Goal: Information Seeking & Learning: Learn about a topic

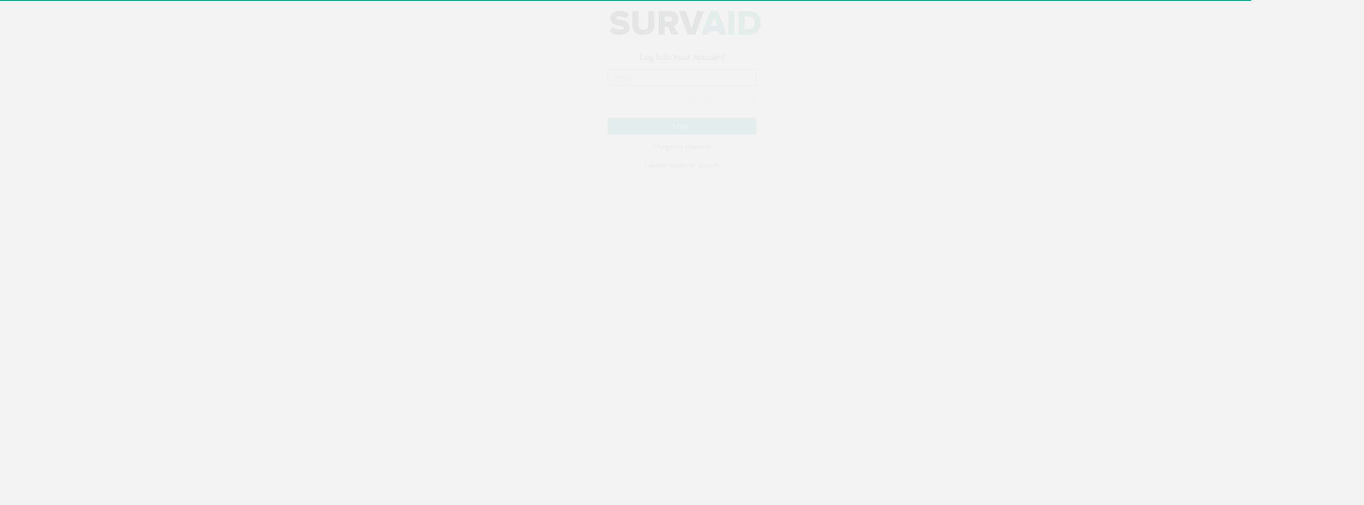
type input "[PERSON_NAME][EMAIL_ADDRESS][PERSON_NAME][DOMAIN_NAME]"
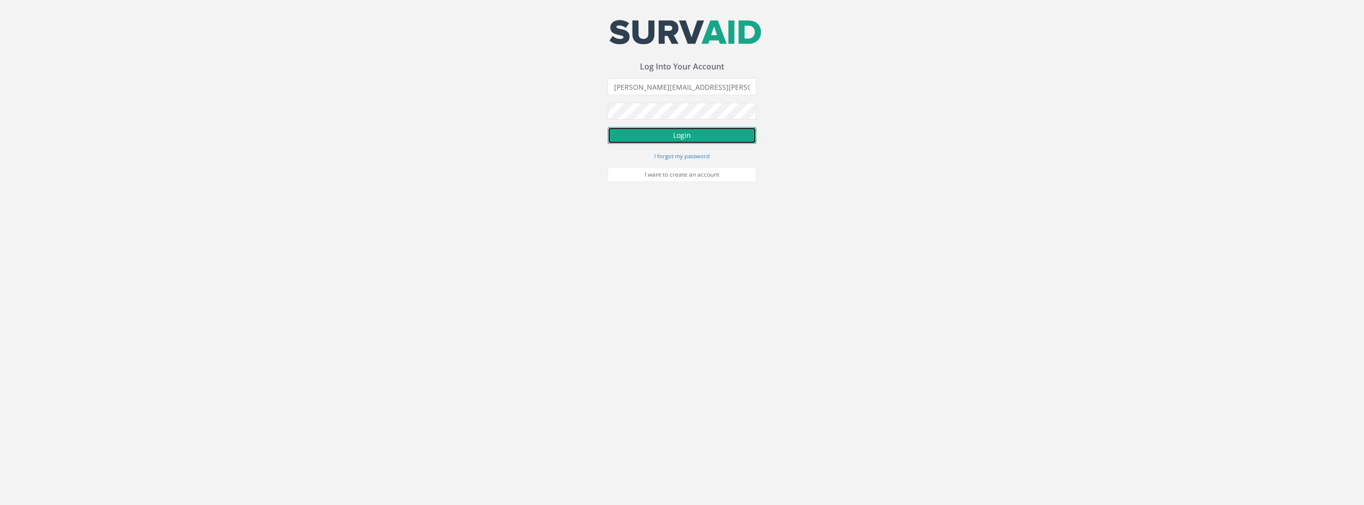
click at [717, 141] on button "Login" at bounding box center [682, 135] width 149 height 17
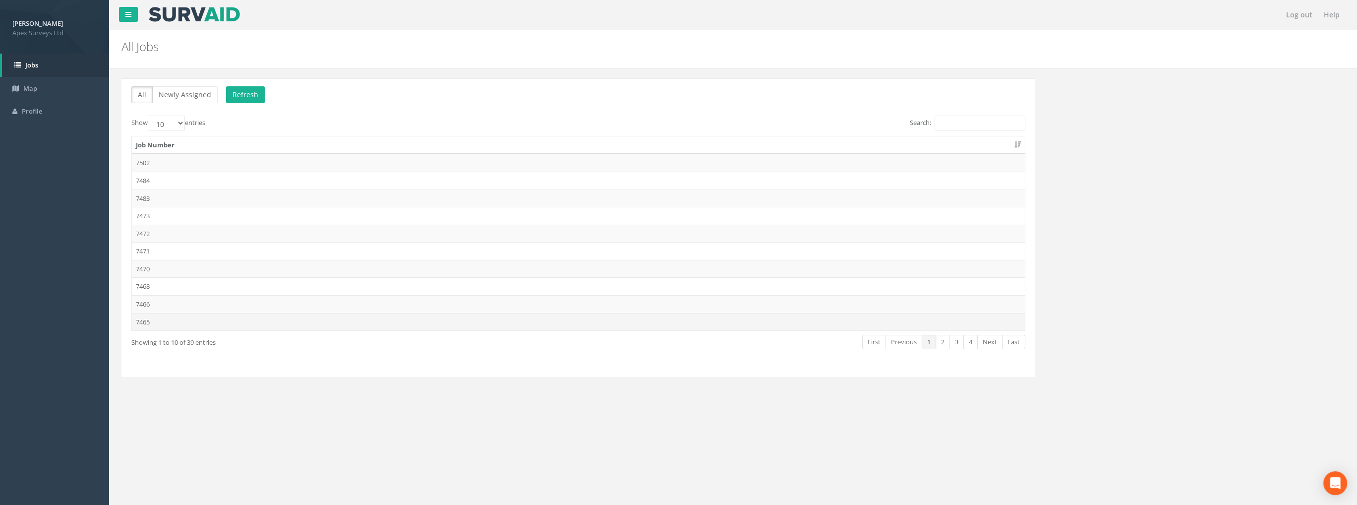
click at [149, 318] on td "7465" at bounding box center [578, 322] width 893 height 18
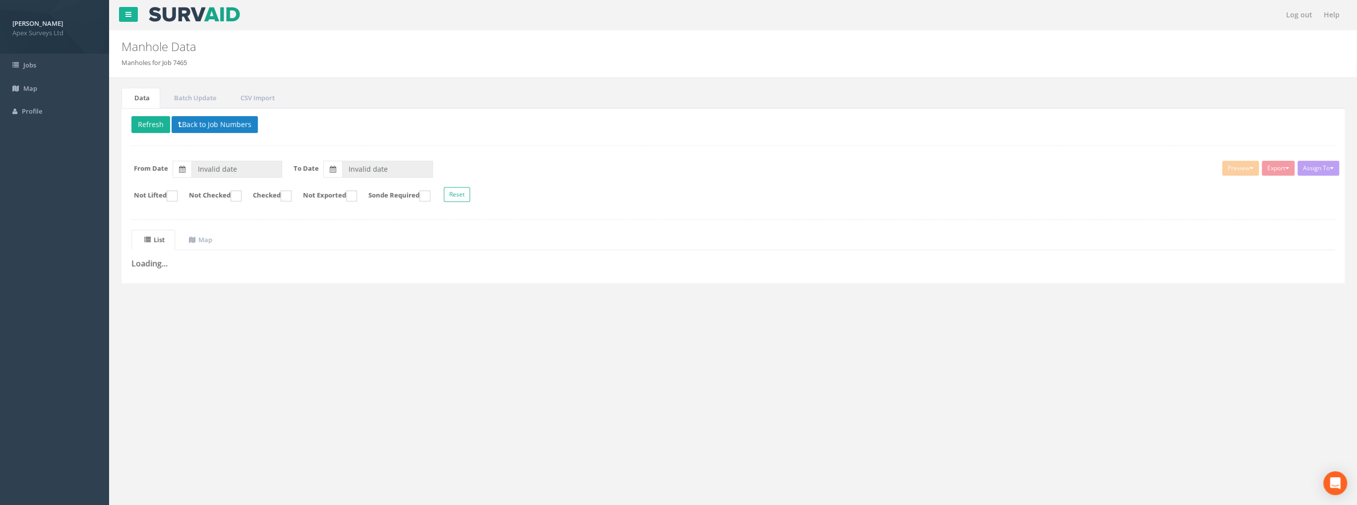
type input "[DATE]"
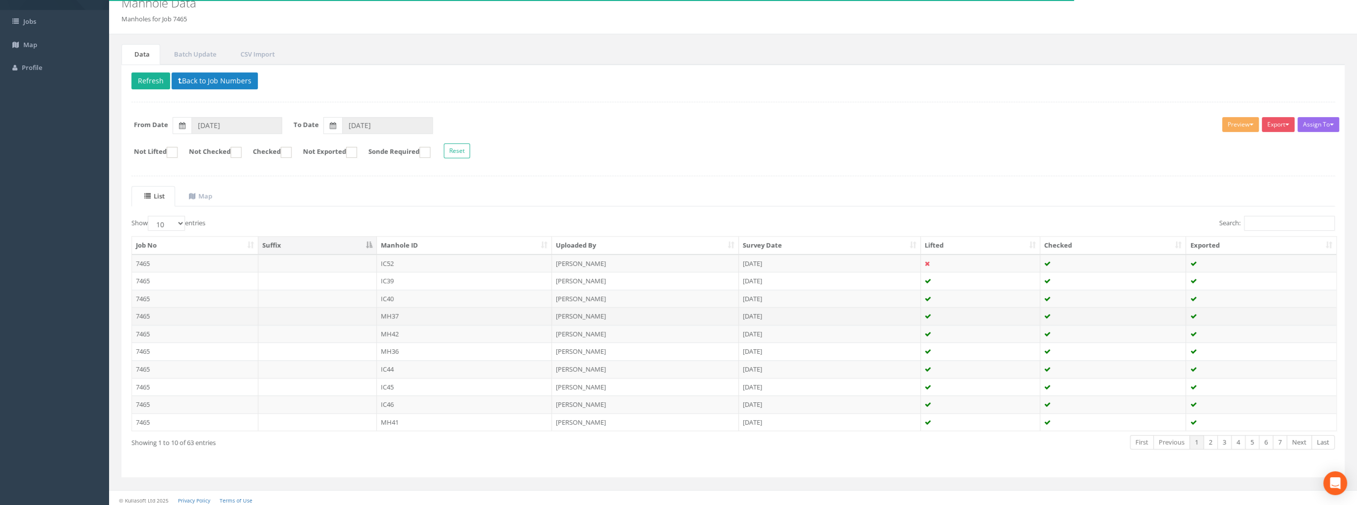
scroll to position [46, 0]
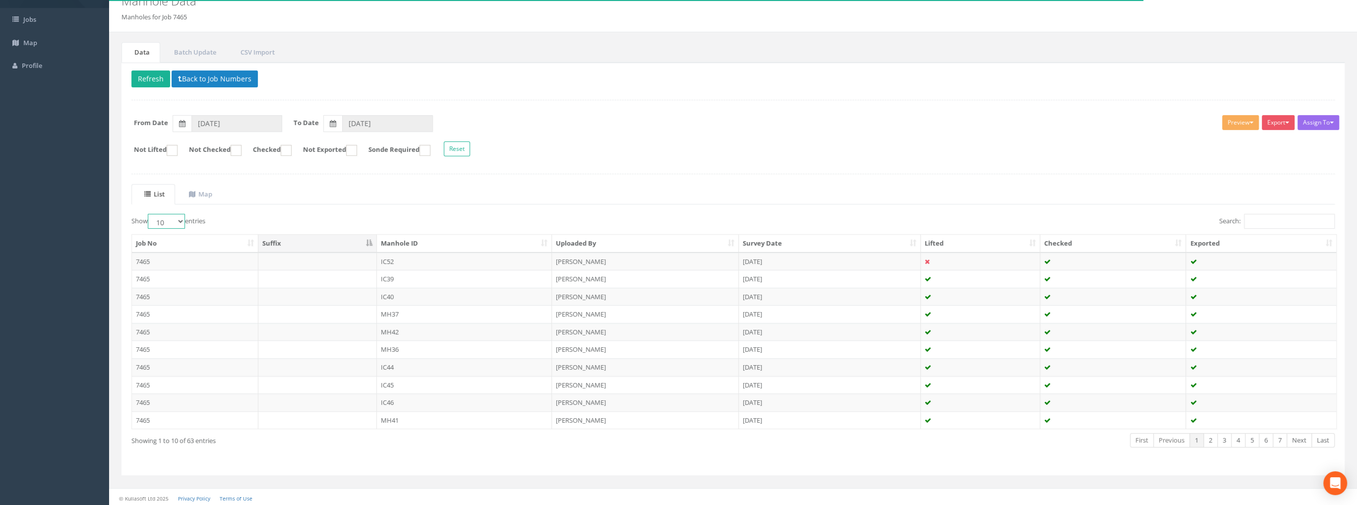
click at [184, 221] on select "10 25 50 100" at bounding box center [166, 221] width 37 height 15
select select "100"
click at [149, 214] on select "10 25 50 100" at bounding box center [166, 221] width 37 height 15
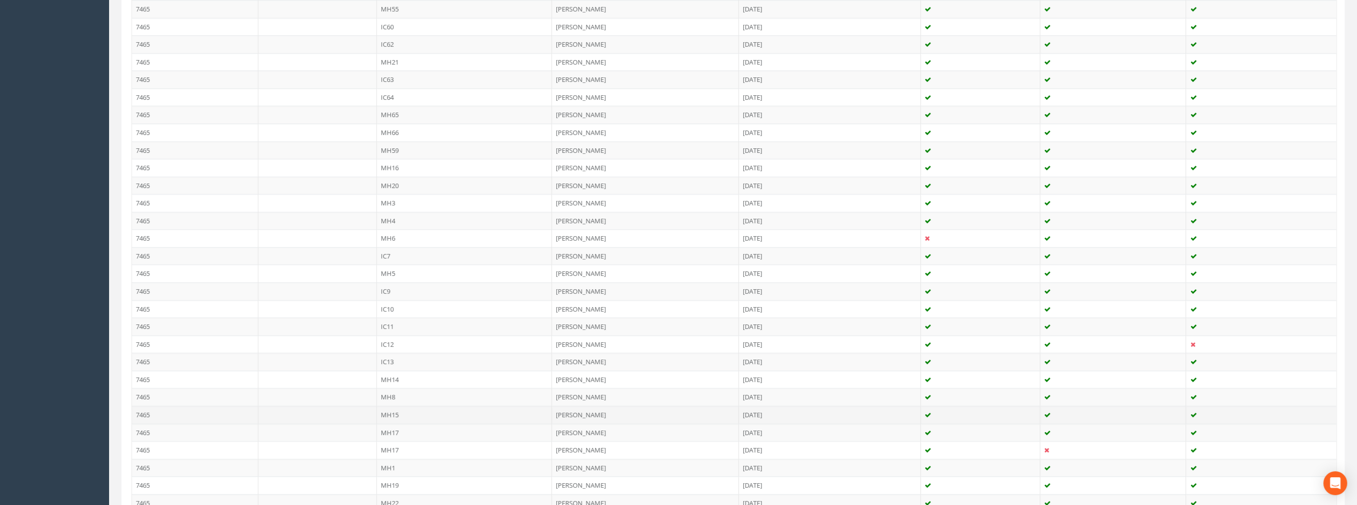
scroll to position [743, 0]
click at [159, 331] on td "7465" at bounding box center [195, 339] width 126 height 18
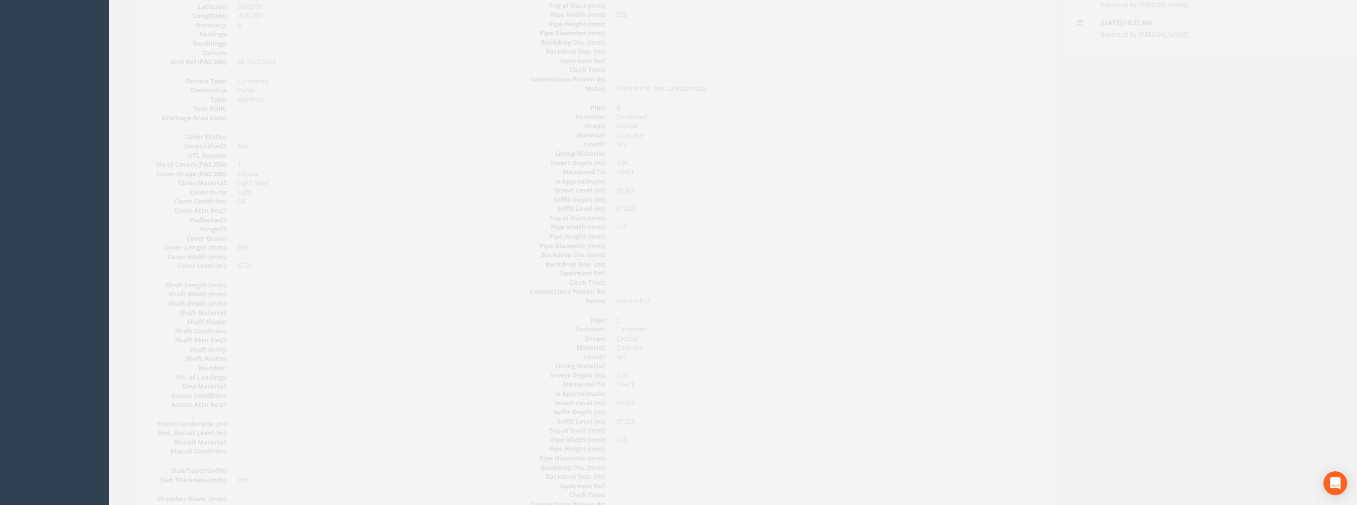
scroll to position [0, 0]
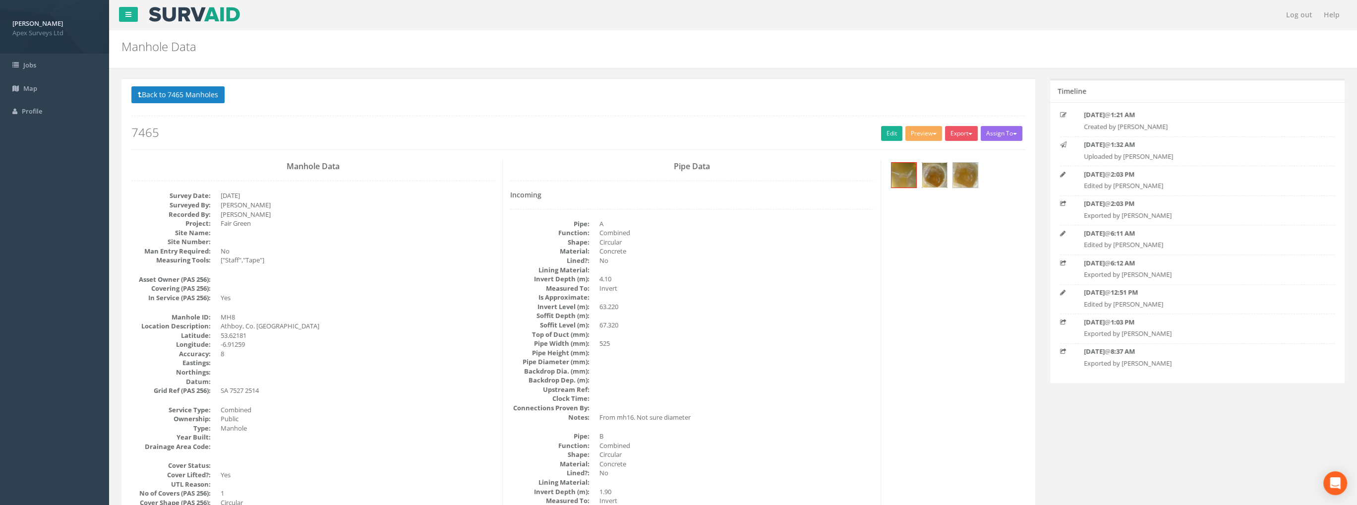
click at [936, 178] on img at bounding box center [934, 175] width 25 height 25
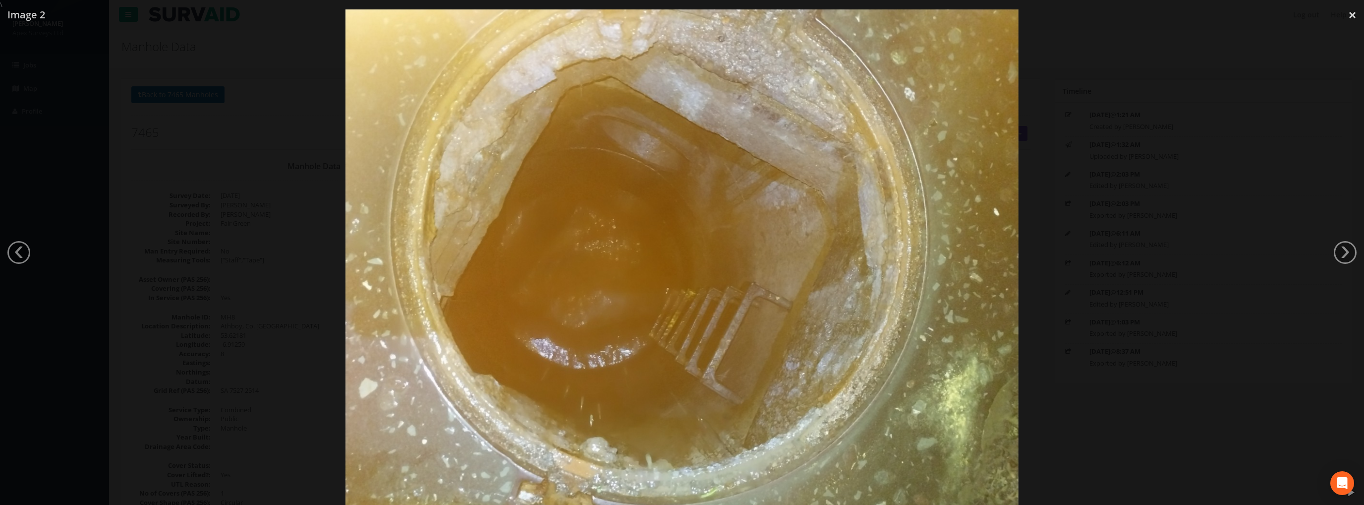
click at [1336, 247] on link "›" at bounding box center [1345, 252] width 23 height 23
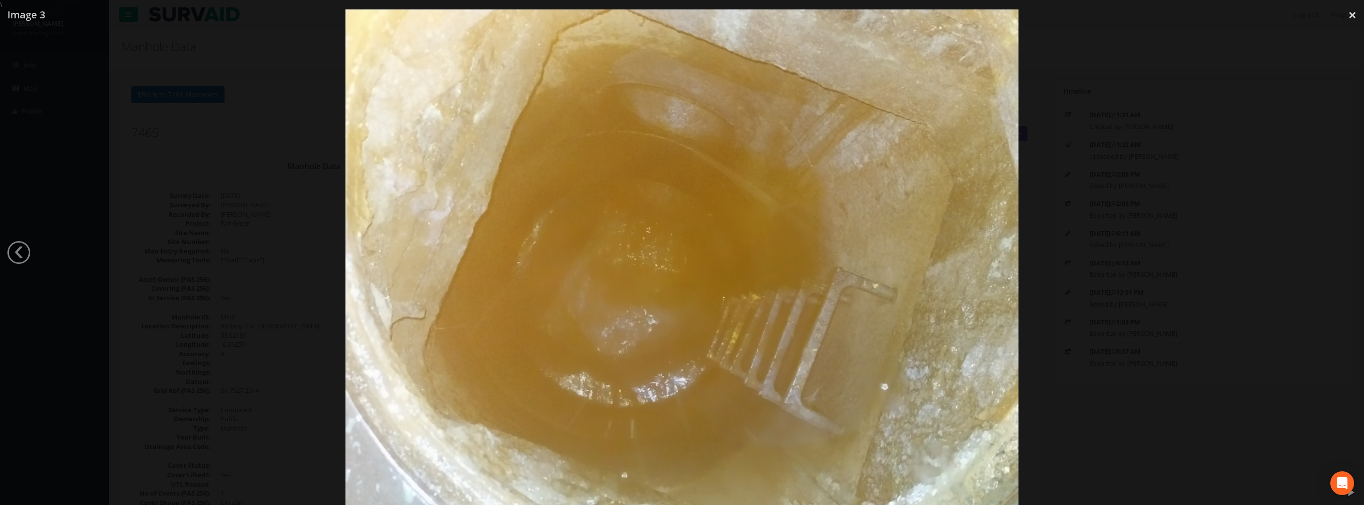
click at [1336, 247] on div at bounding box center [682, 261] width 1364 height 505
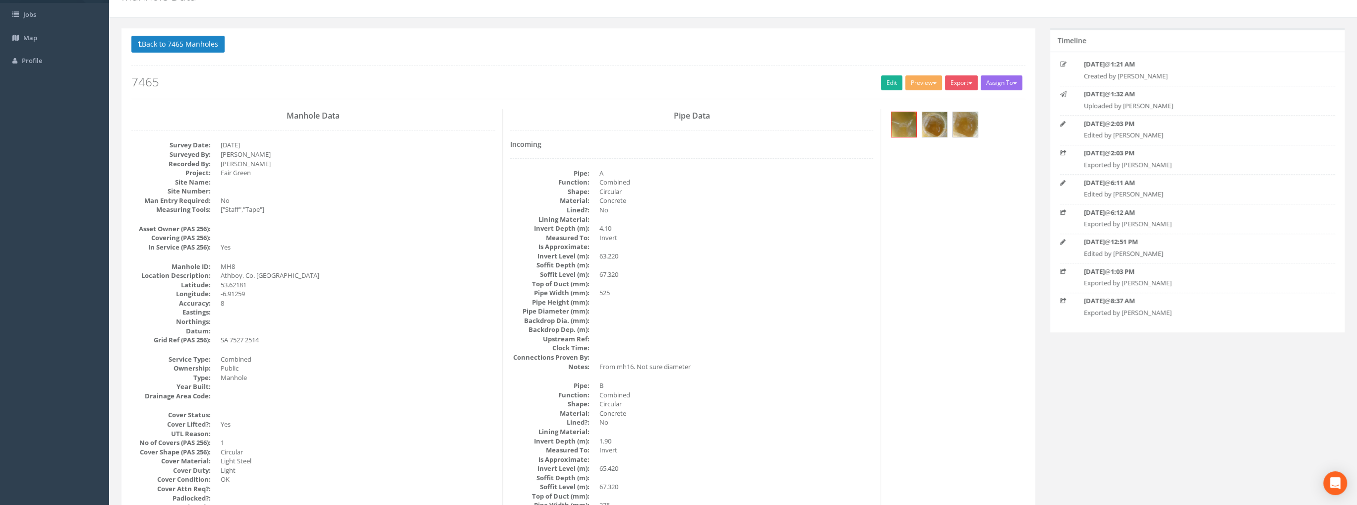
scroll to position [50, 0]
click at [174, 48] on button "Back to 7465 Manholes" at bounding box center [177, 45] width 93 height 17
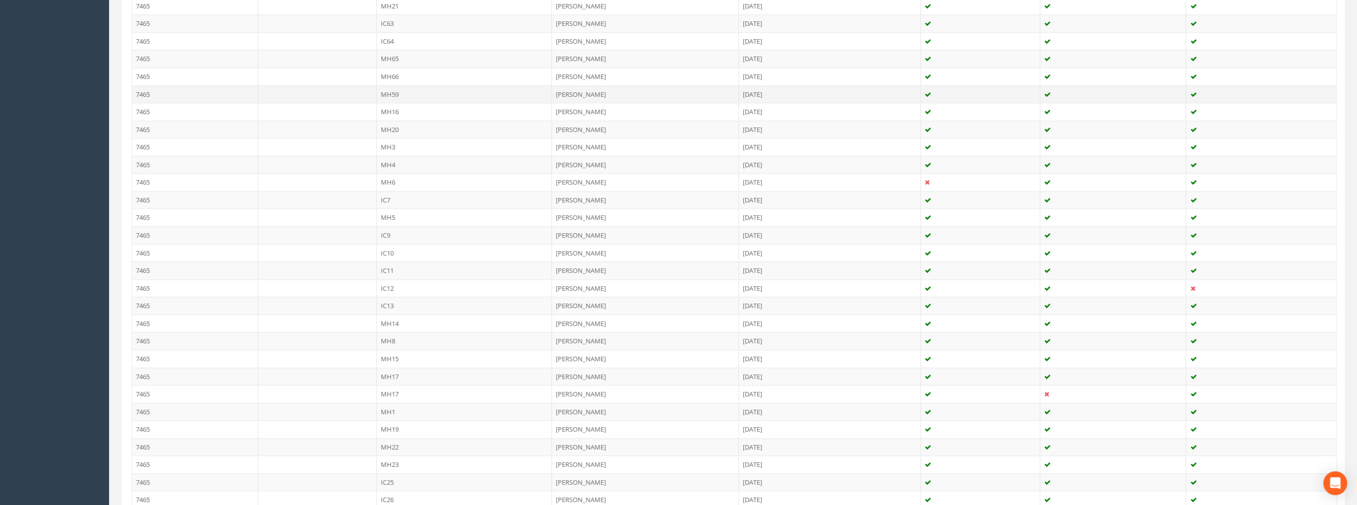
scroll to position [743, 0]
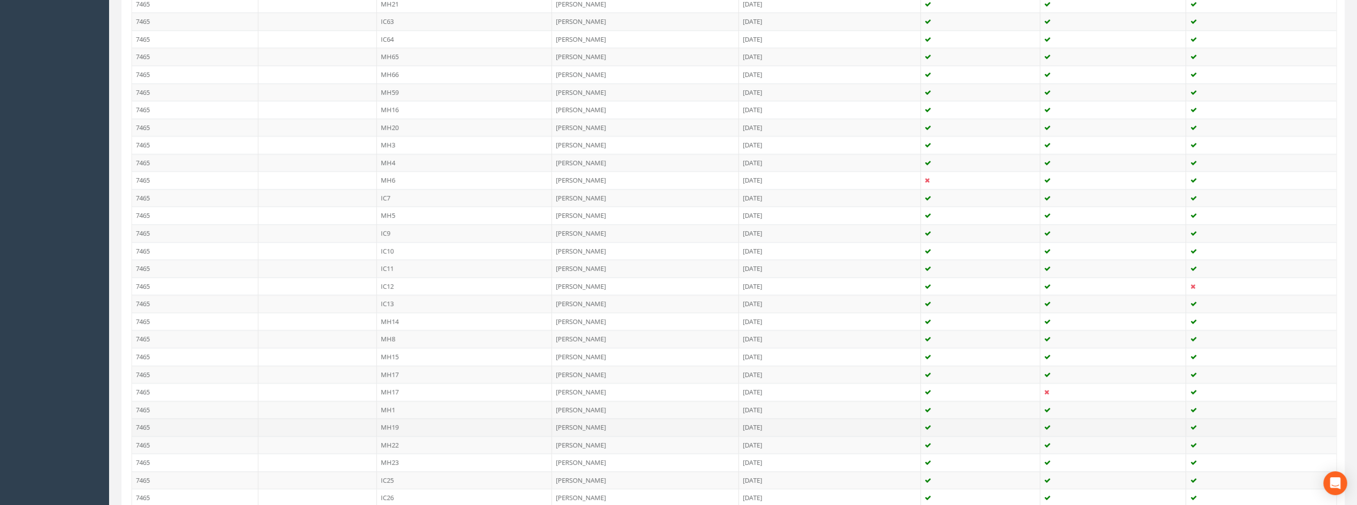
click at [143, 419] on td "7465" at bounding box center [195, 427] width 126 height 18
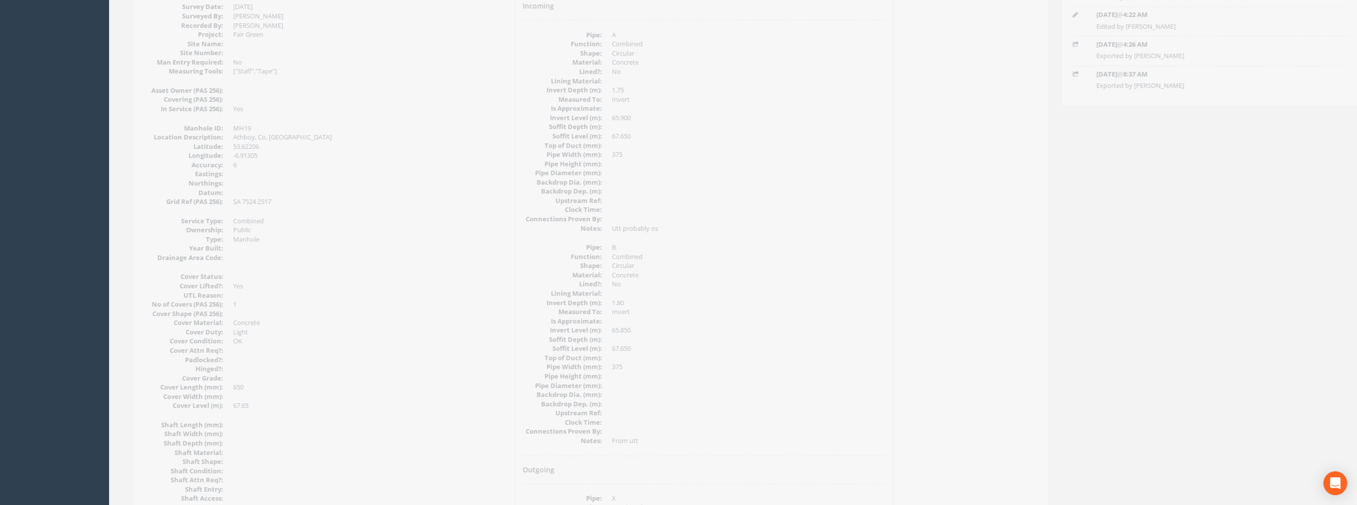
scroll to position [0, 0]
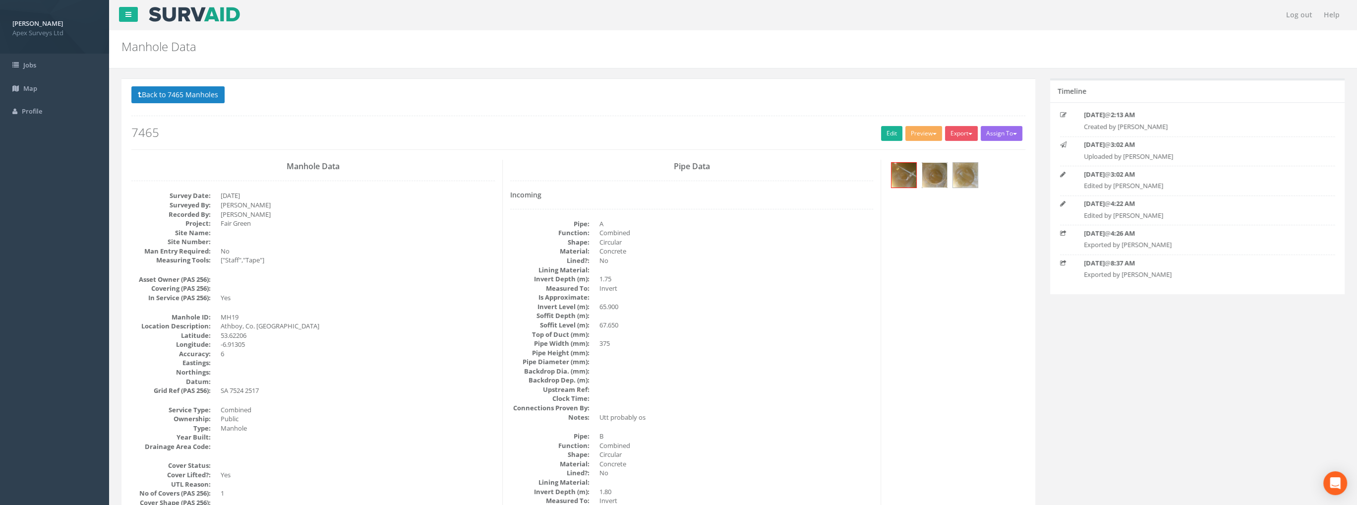
click at [928, 175] on img at bounding box center [934, 175] width 25 height 25
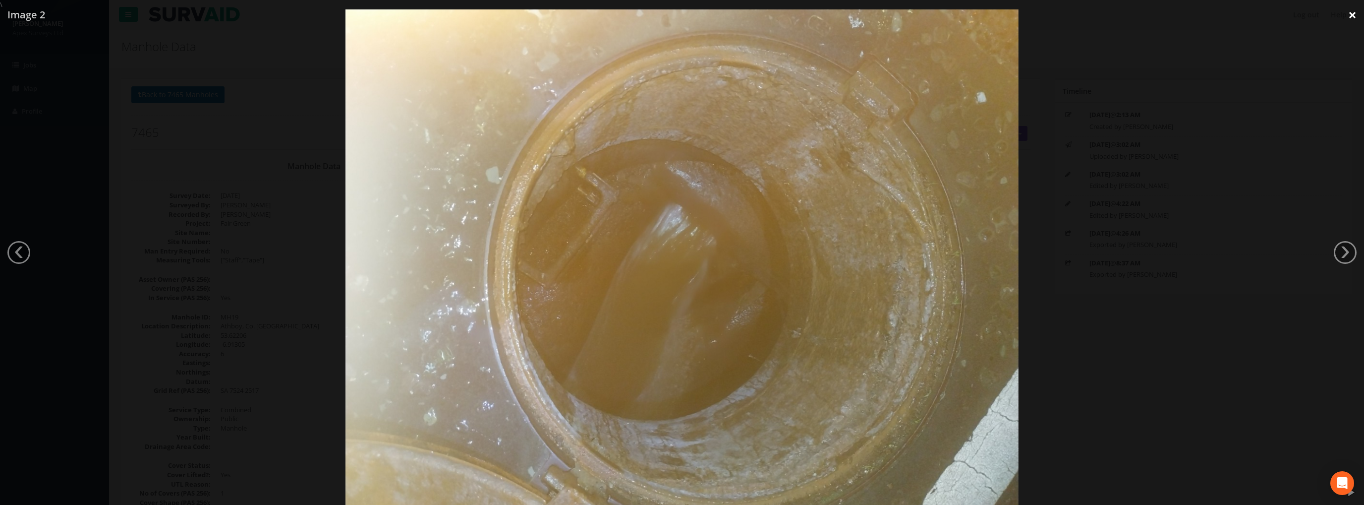
click at [1348, 16] on link "×" at bounding box center [1352, 15] width 23 height 30
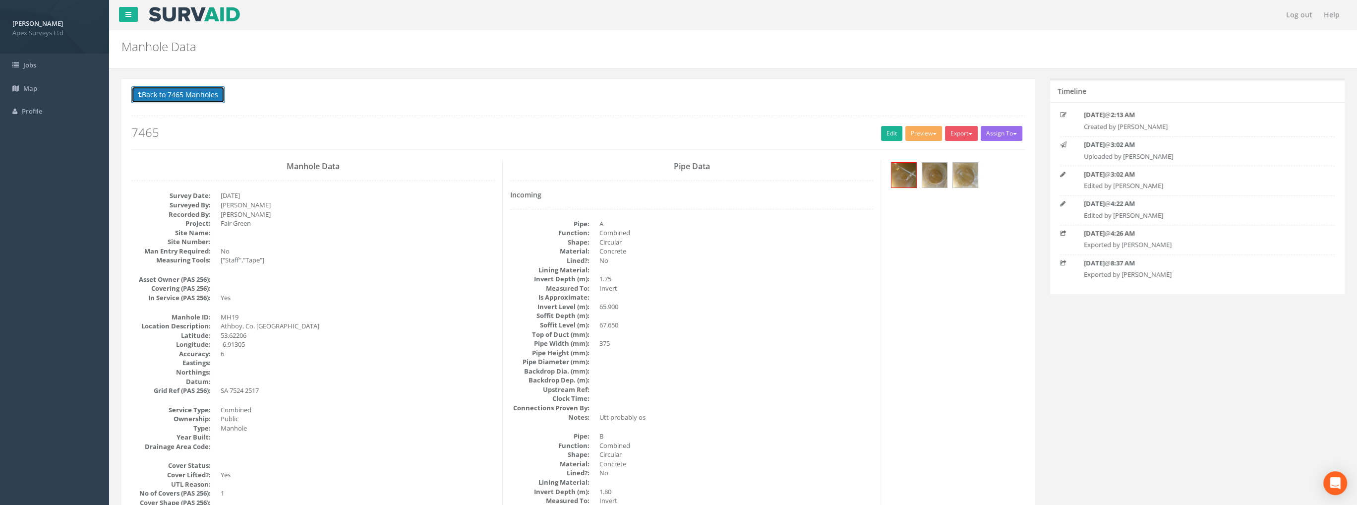
click at [188, 95] on button "Back to 7465 Manholes" at bounding box center [177, 94] width 93 height 17
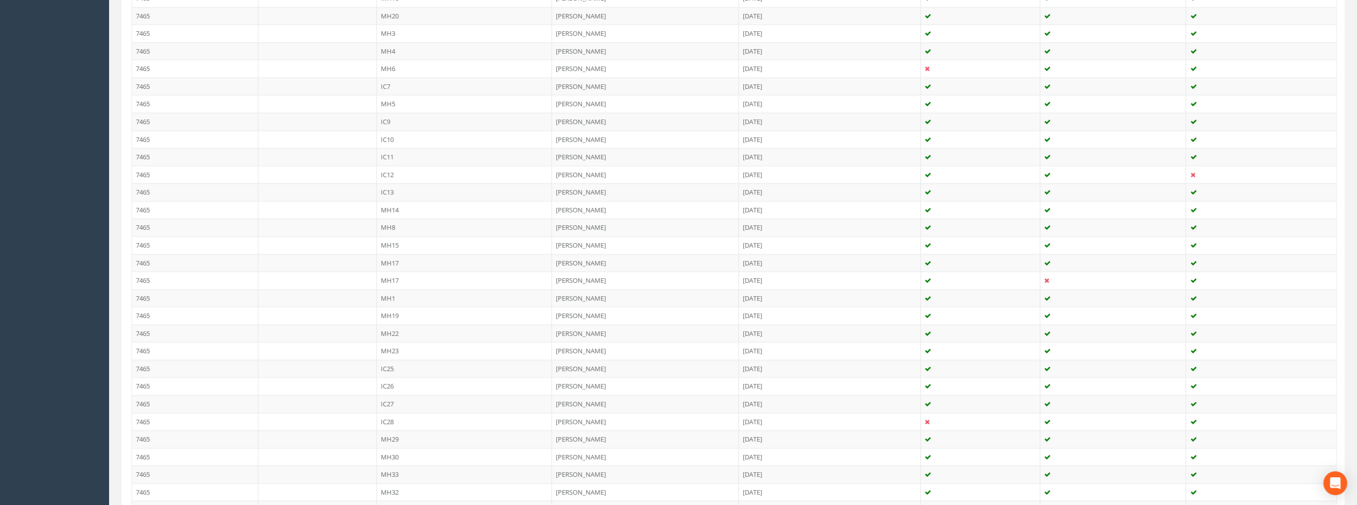
scroll to position [876, 0]
click at [143, 322] on td "7465" at bounding box center [195, 330] width 126 height 18
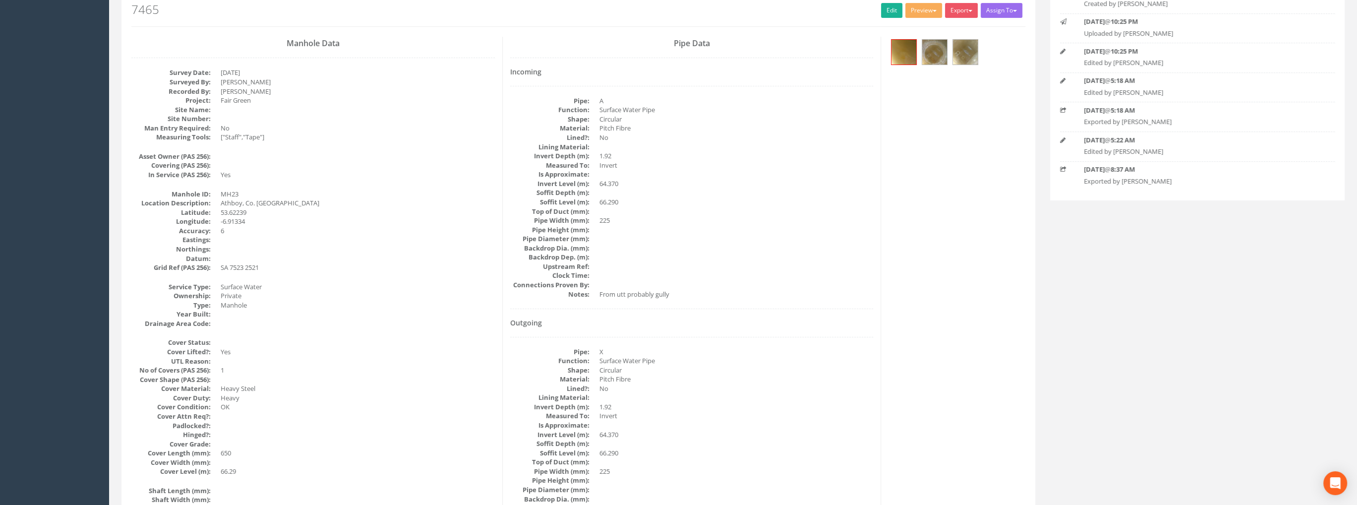
scroll to position [0, 0]
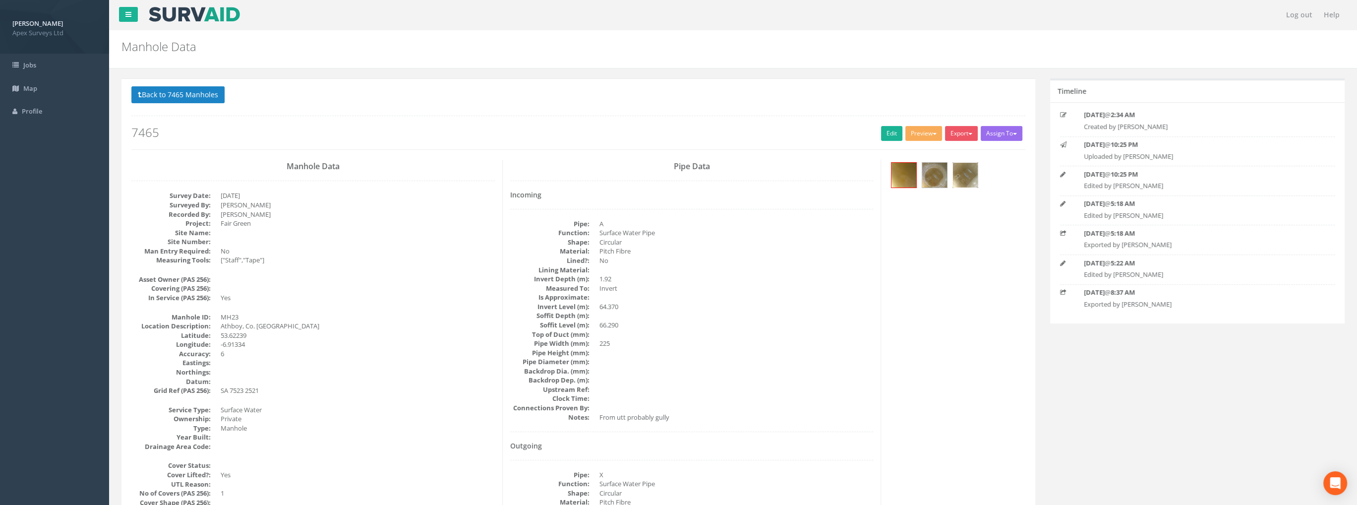
click at [956, 171] on img at bounding box center [965, 175] width 25 height 25
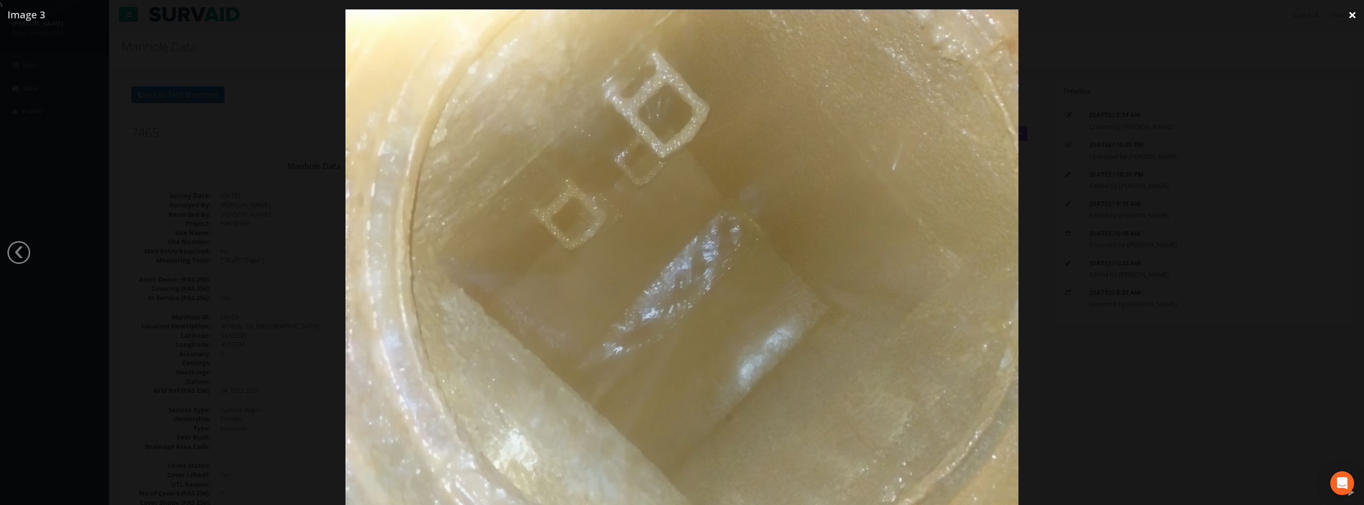
click at [1352, 17] on link "×" at bounding box center [1352, 15] width 23 height 30
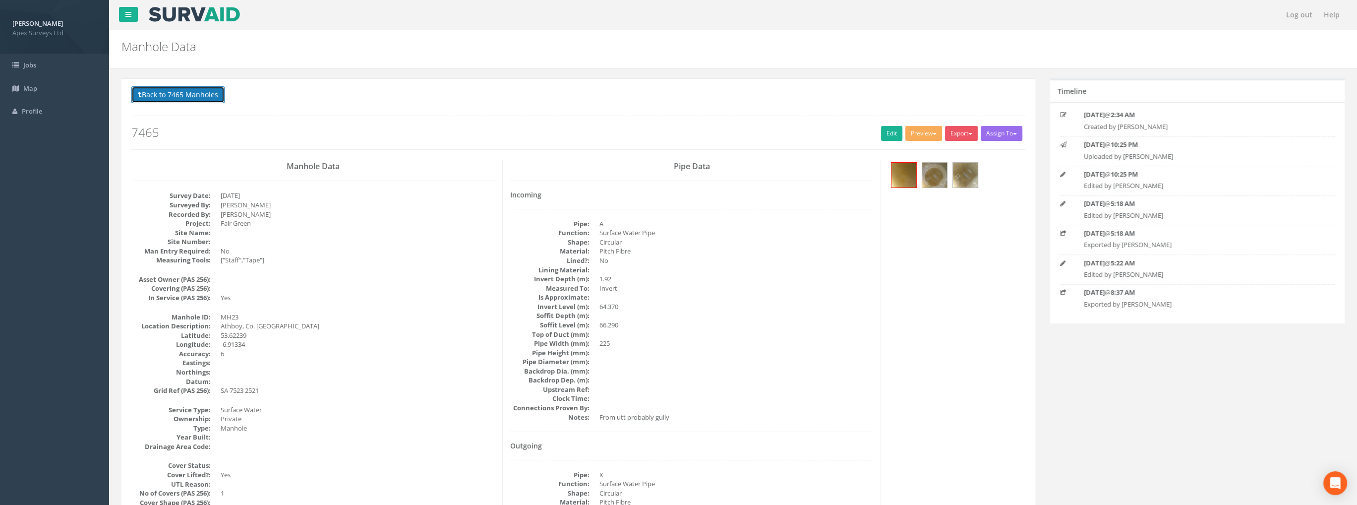
click at [169, 100] on button "Back to 7465 Manholes" at bounding box center [177, 94] width 93 height 17
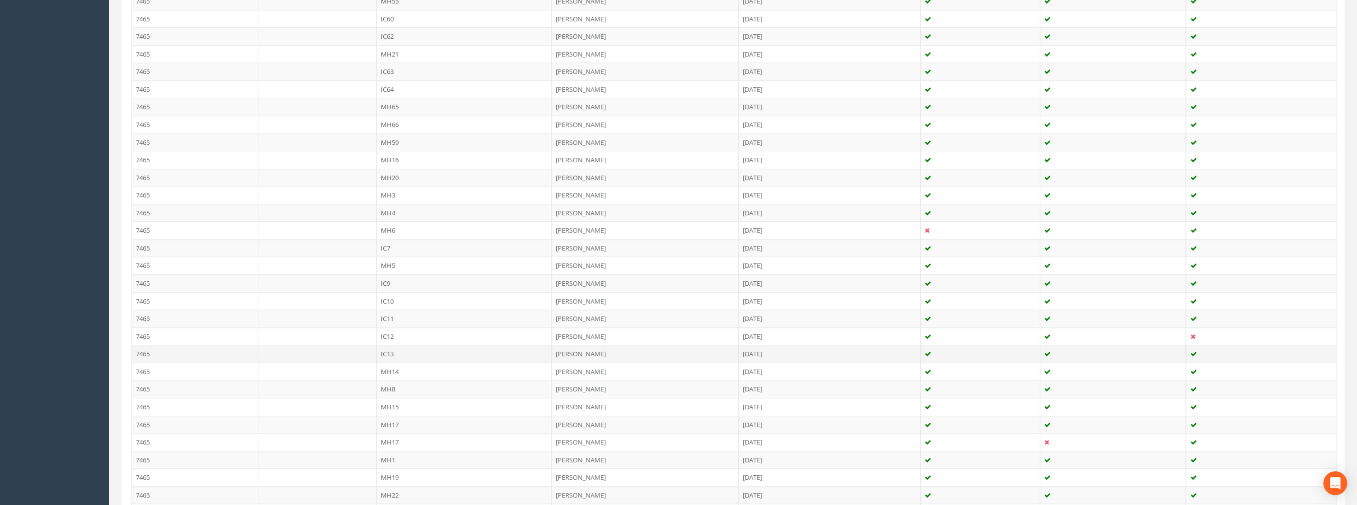
scroll to position [694, 0]
click at [151, 467] on td "7465" at bounding box center [195, 476] width 126 height 18
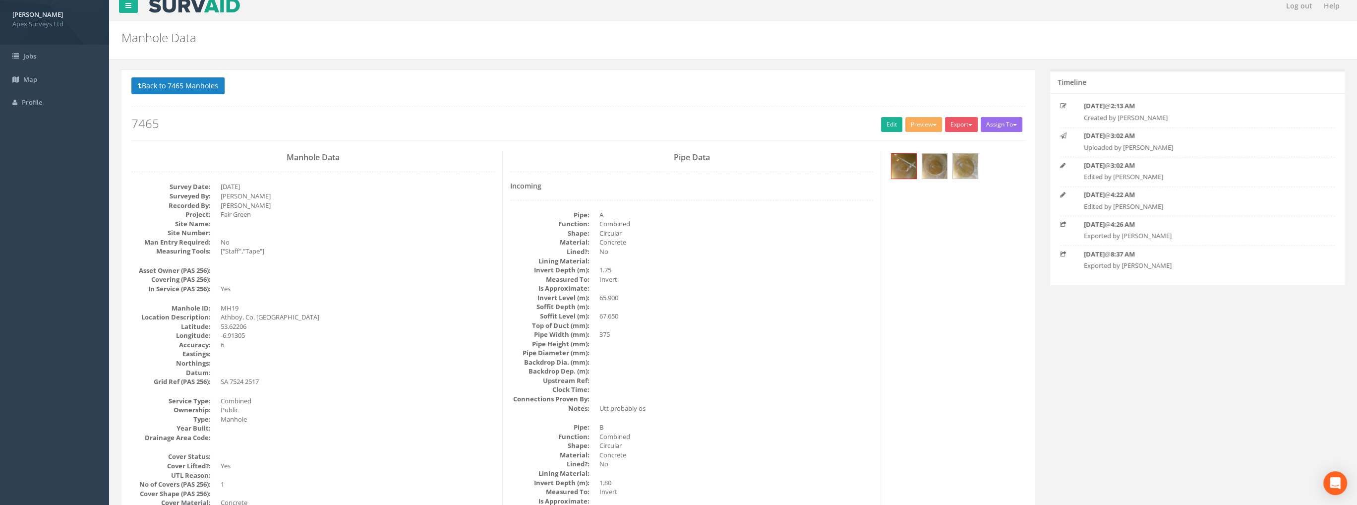
scroll to position [0, 0]
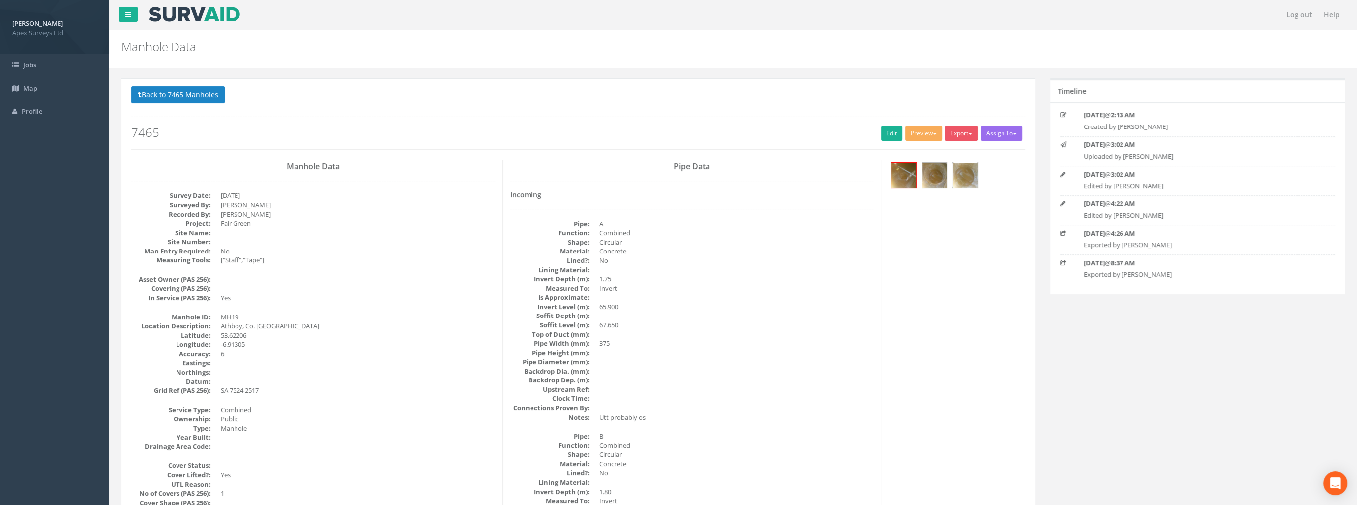
click at [965, 175] on img at bounding box center [965, 175] width 25 height 25
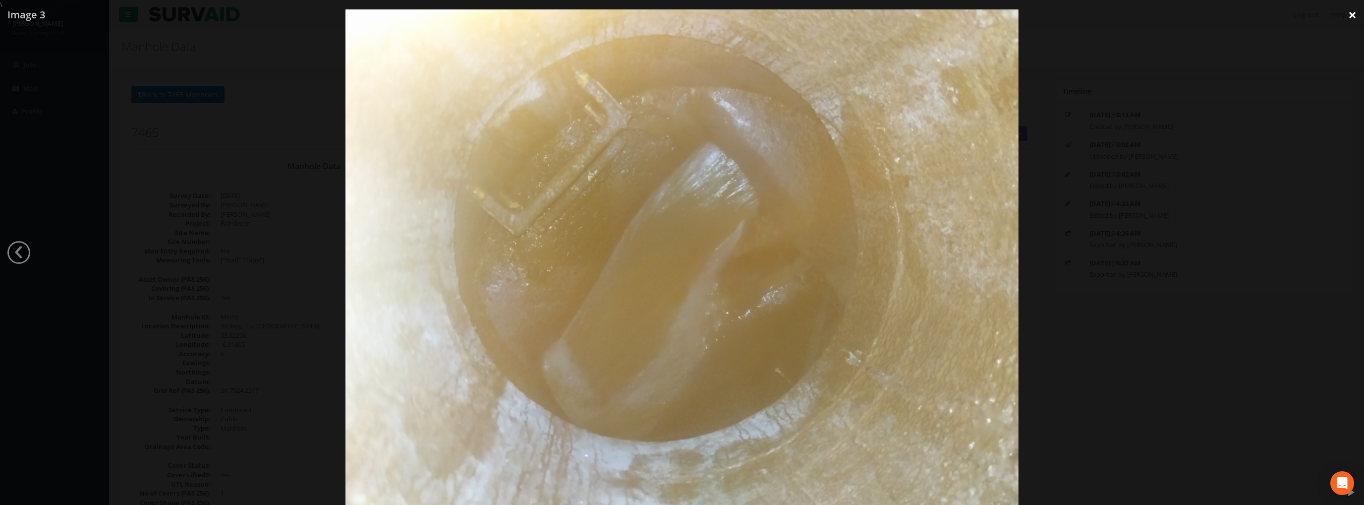
click at [1351, 13] on link "×" at bounding box center [1352, 15] width 23 height 30
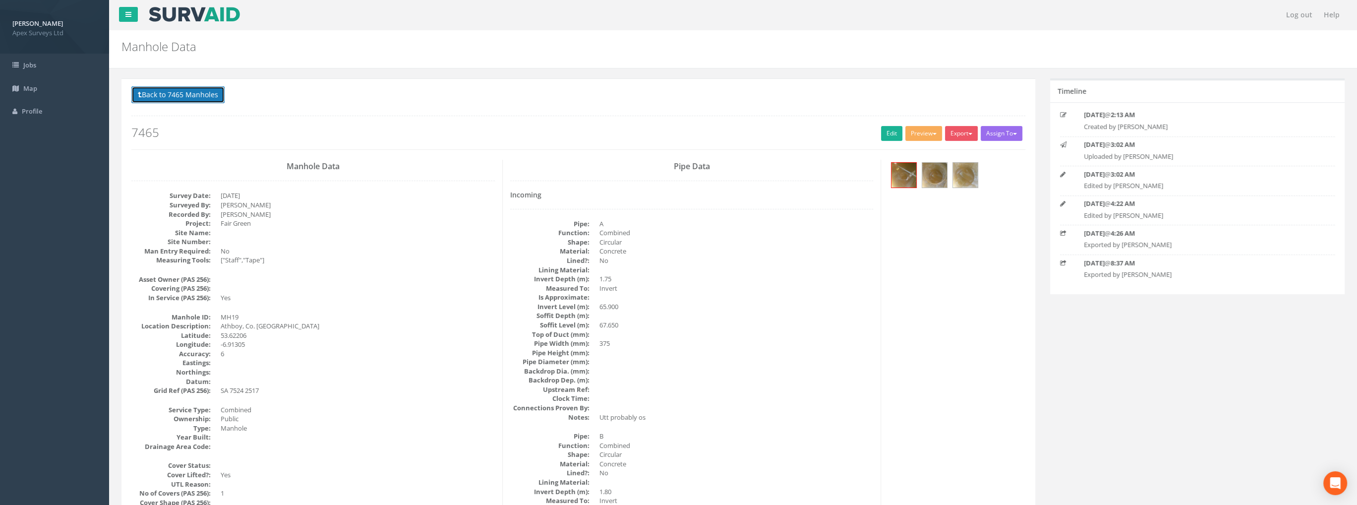
click at [183, 93] on button "Back to 7465 Manholes" at bounding box center [177, 94] width 93 height 17
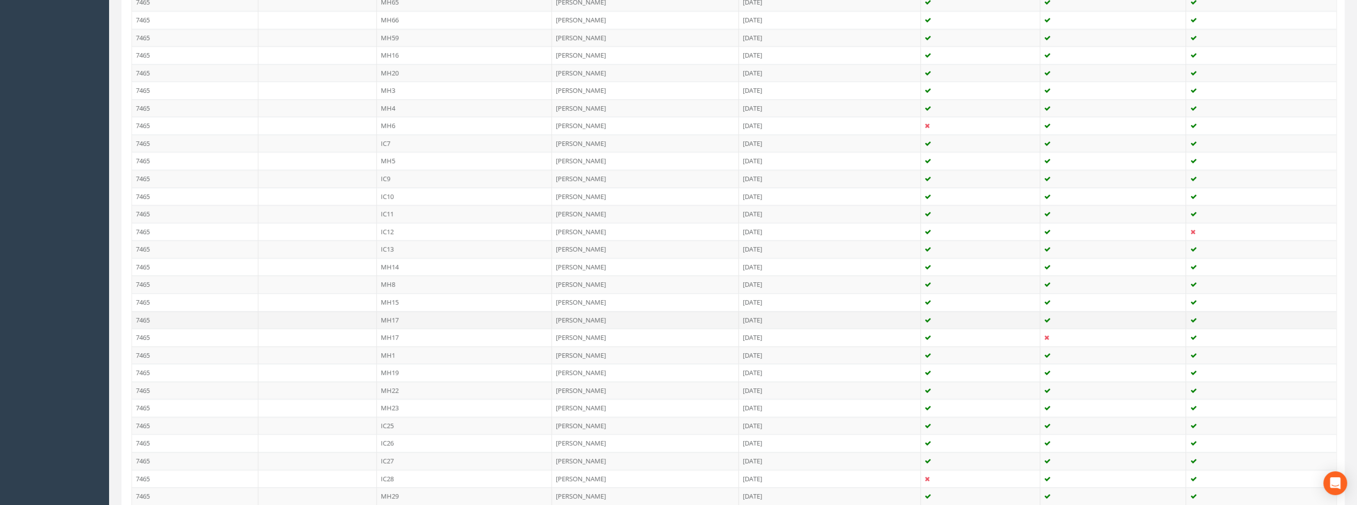
scroll to position [942, 0]
click at [143, 451] on td "7465" at bounding box center [195, 458] width 126 height 18
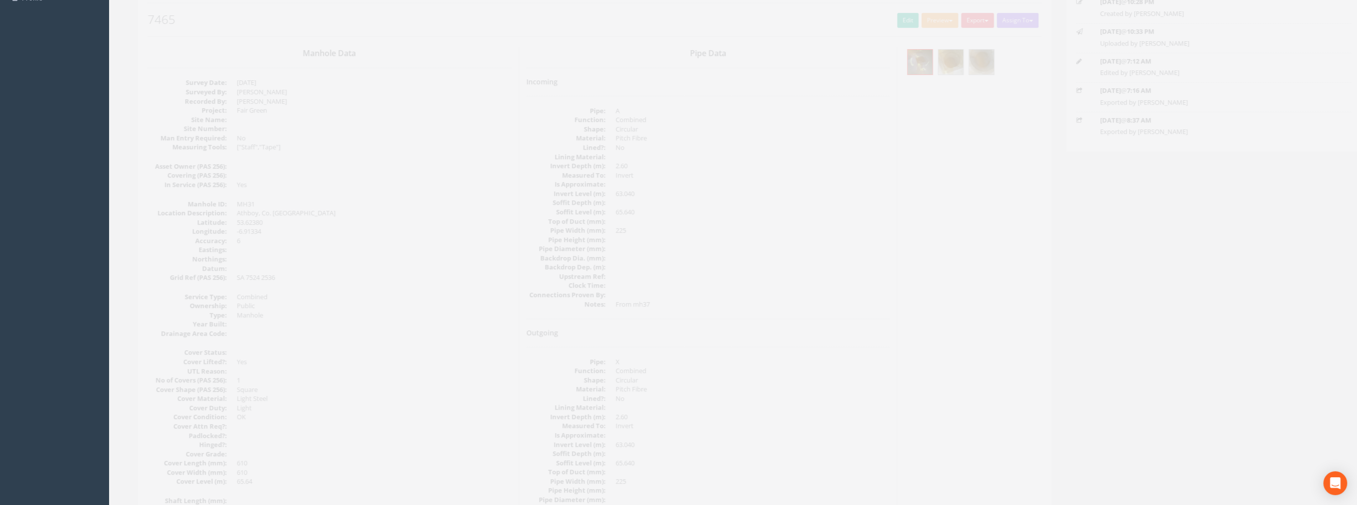
scroll to position [0, 0]
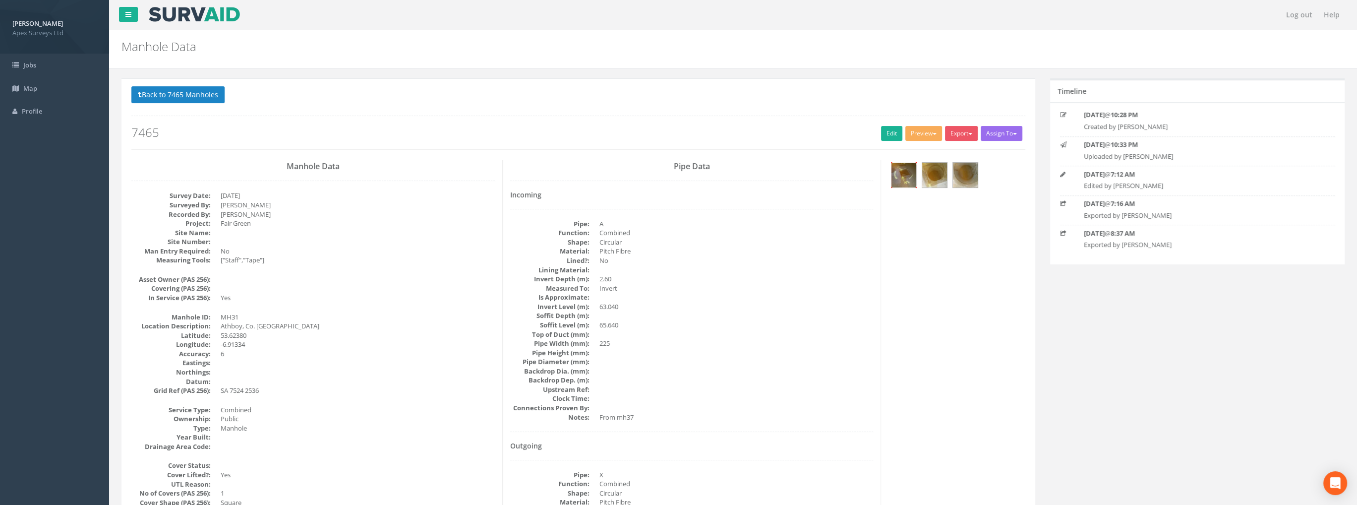
click at [900, 167] on img at bounding box center [903, 175] width 25 height 25
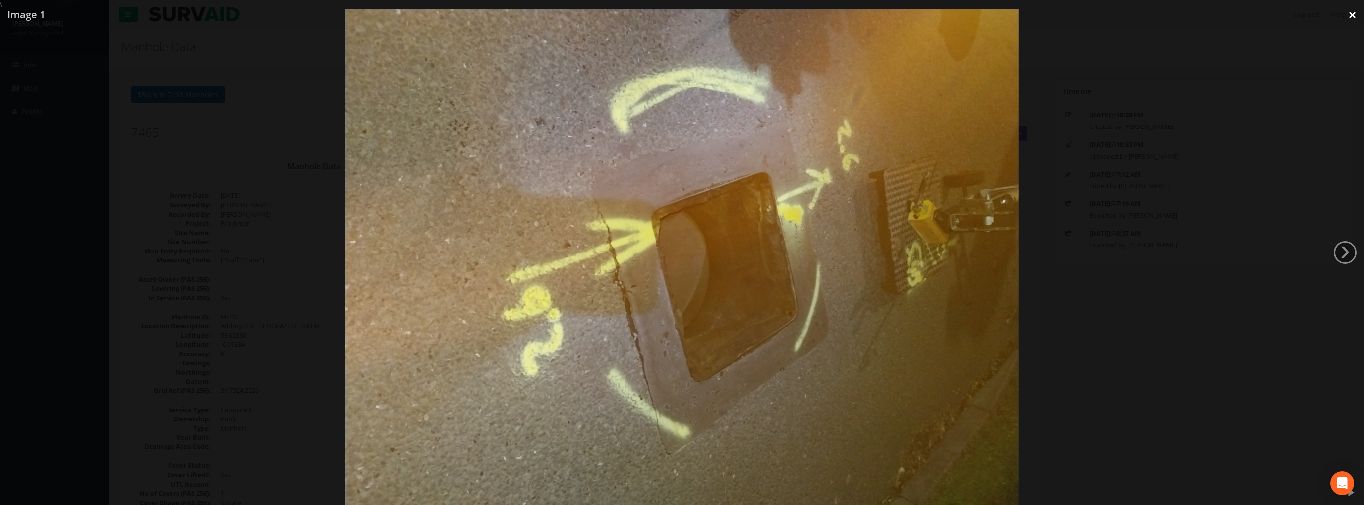
click at [1350, 16] on link "×" at bounding box center [1352, 15] width 23 height 30
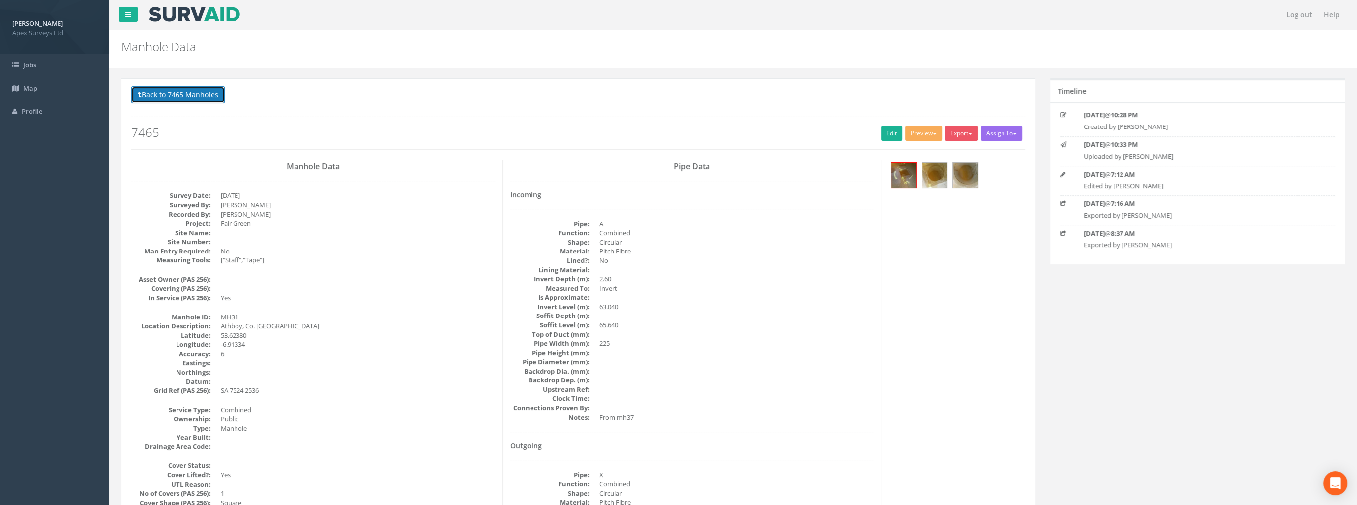
click at [183, 97] on button "Back to 7465 Manholes" at bounding box center [177, 94] width 93 height 17
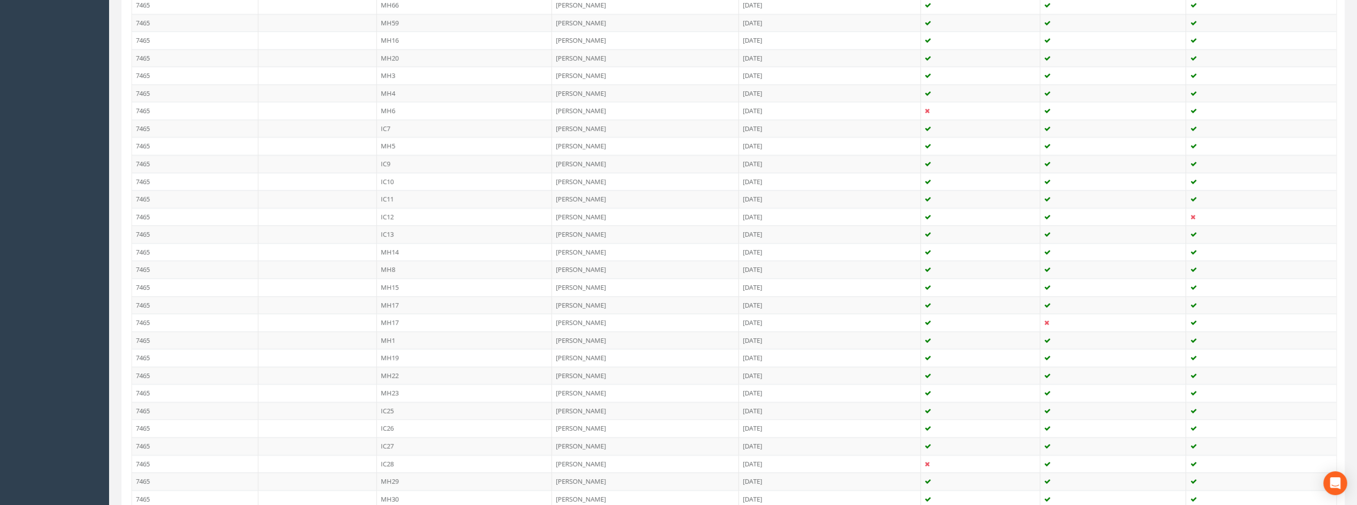
scroll to position [975, 0]
click at [145, 328] on td "7465" at bounding box center [195, 337] width 126 height 18
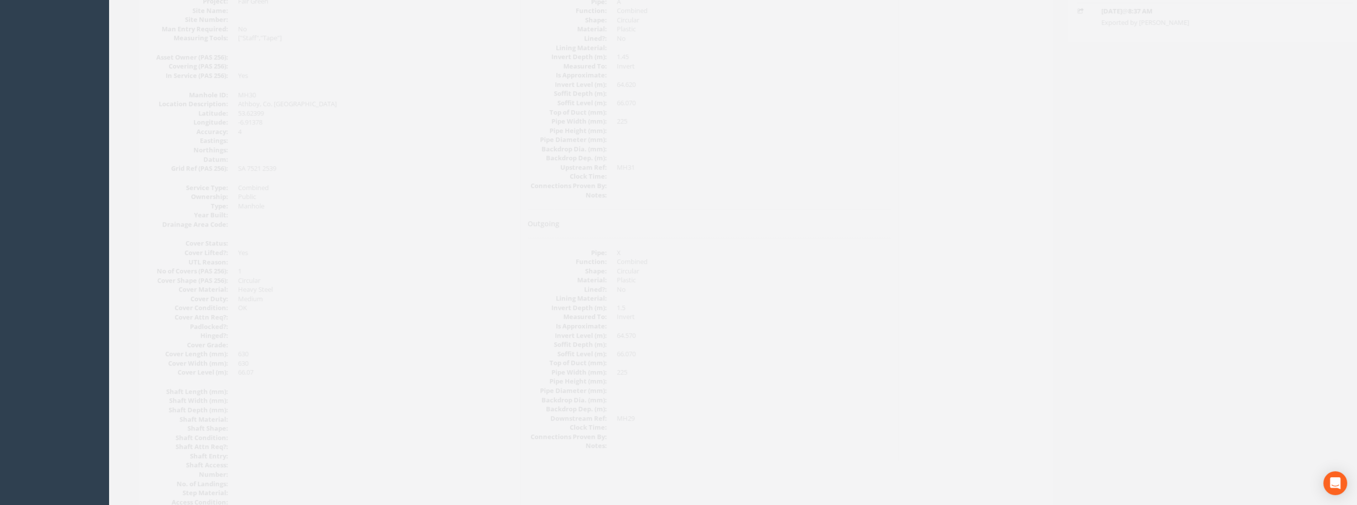
scroll to position [24, 0]
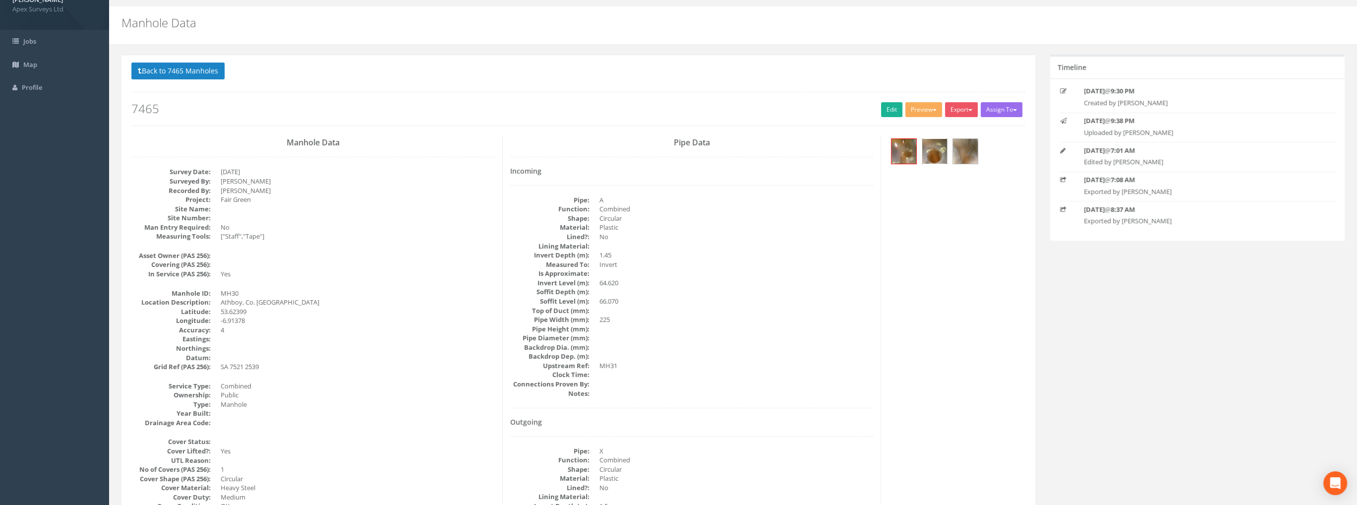
click at [931, 147] on img at bounding box center [934, 151] width 25 height 25
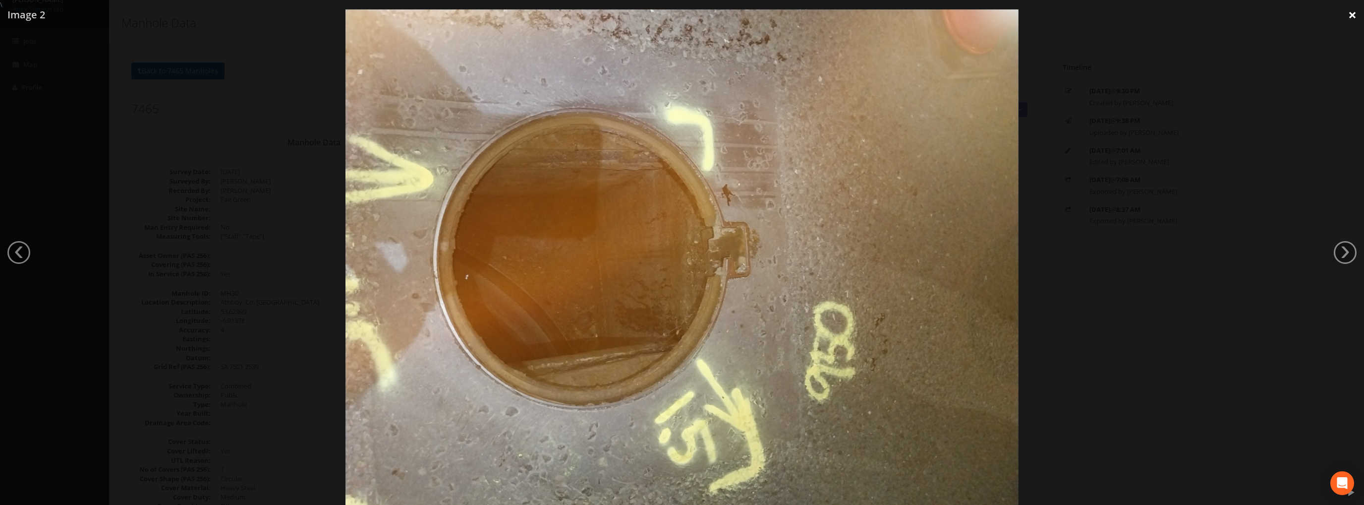
click at [1349, 14] on link "×" at bounding box center [1352, 15] width 23 height 30
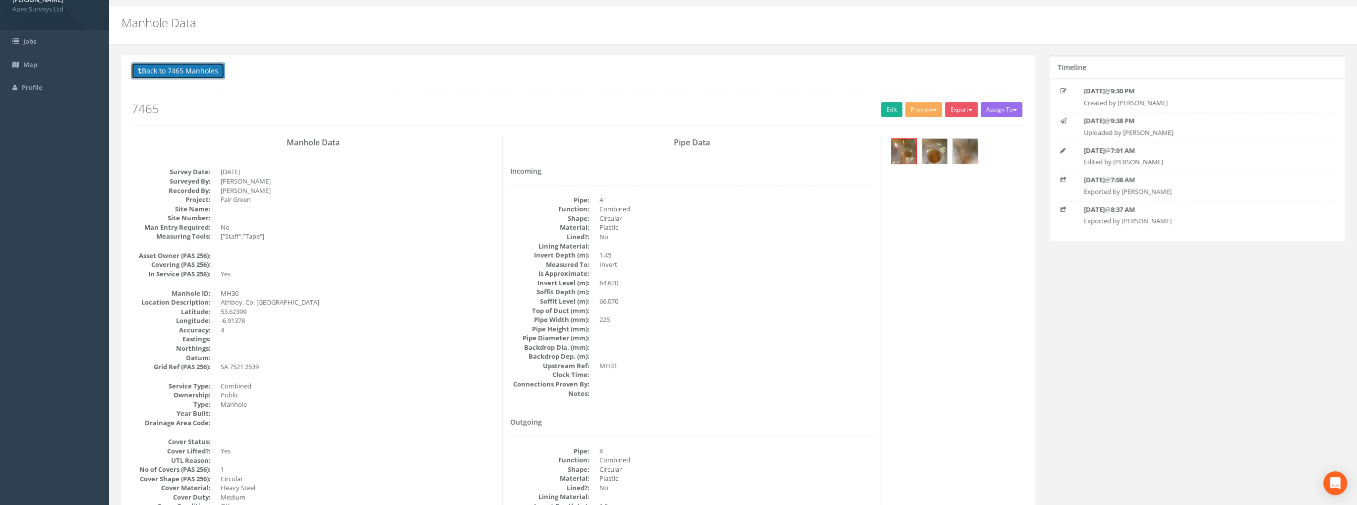
click at [185, 70] on button "Back to 7465 Manholes" at bounding box center [177, 70] width 93 height 17
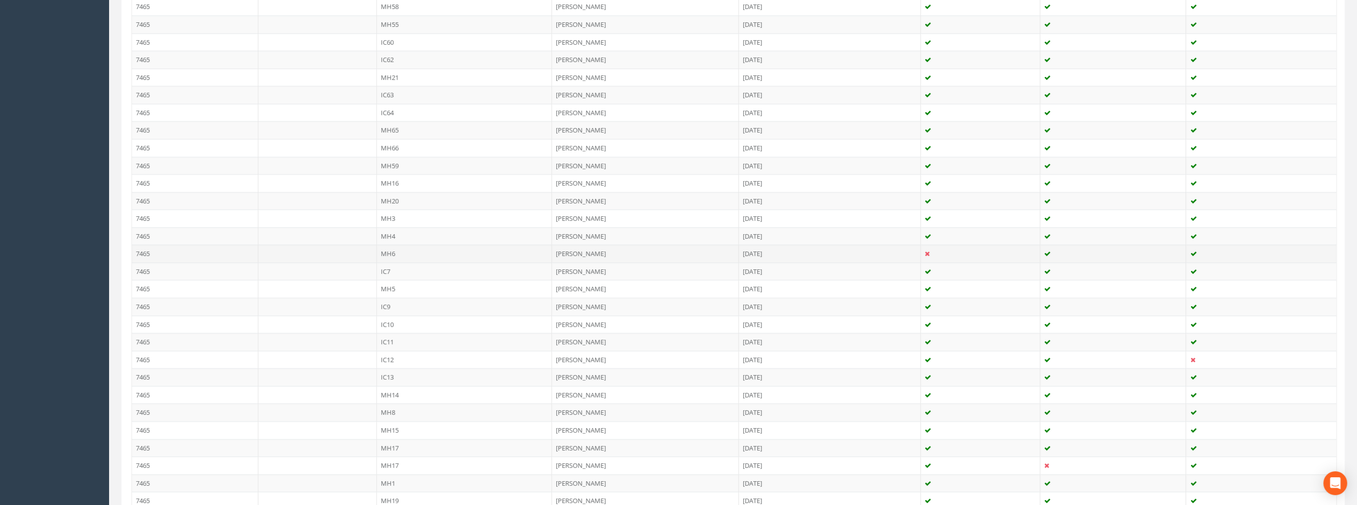
scroll to position [678, 0]
click at [136, 378] on td "7465" at bounding box center [195, 387] width 126 height 18
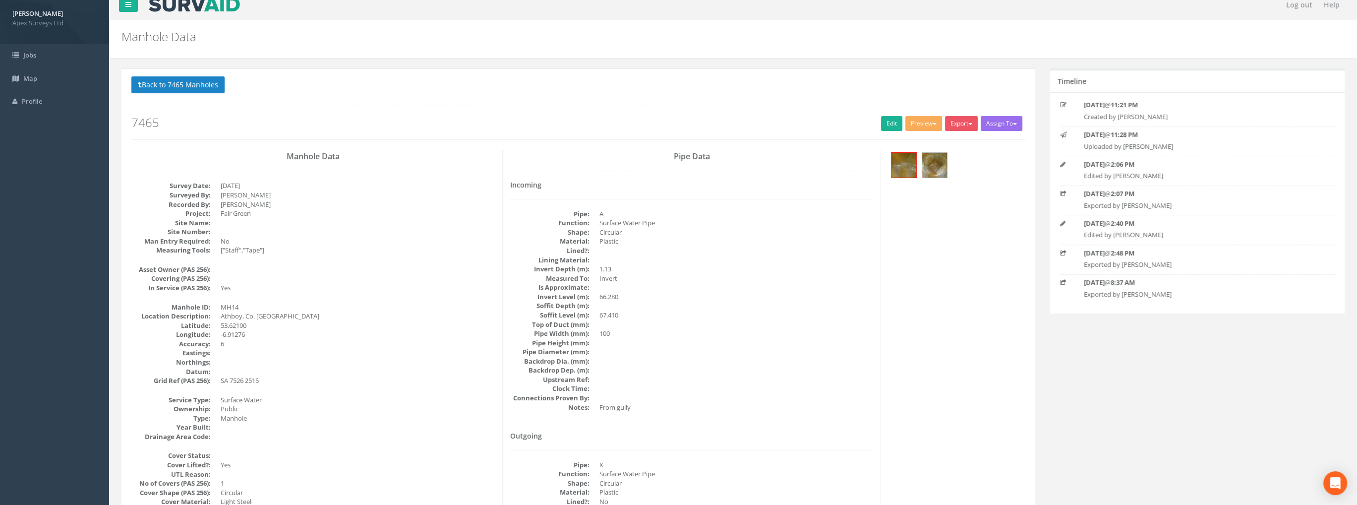
scroll to position [0, 0]
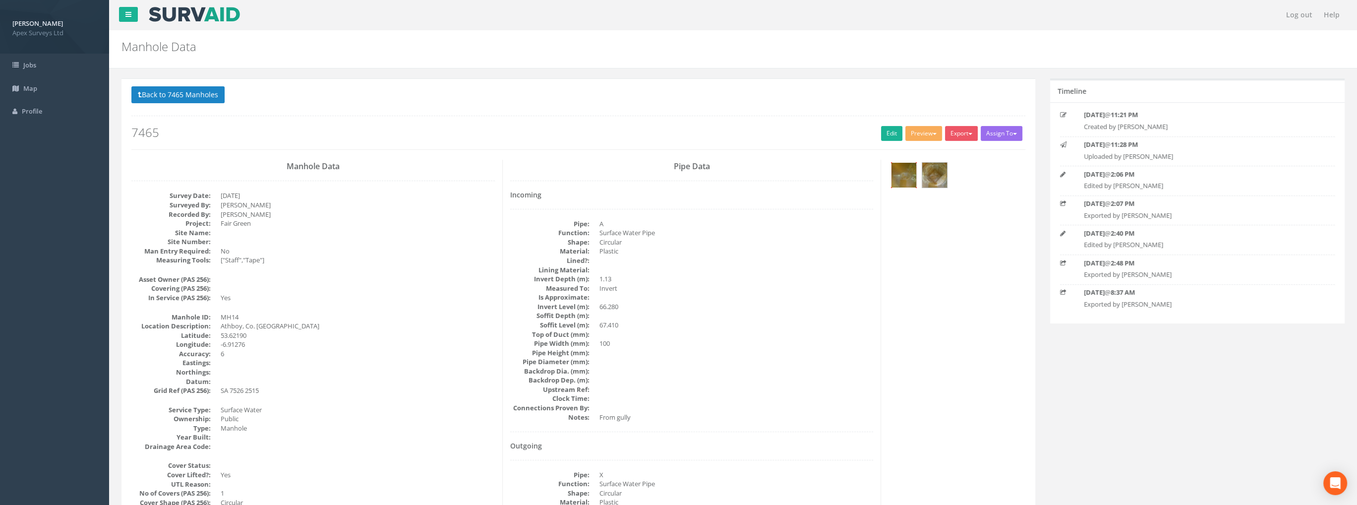
click at [906, 172] on img at bounding box center [903, 175] width 25 height 25
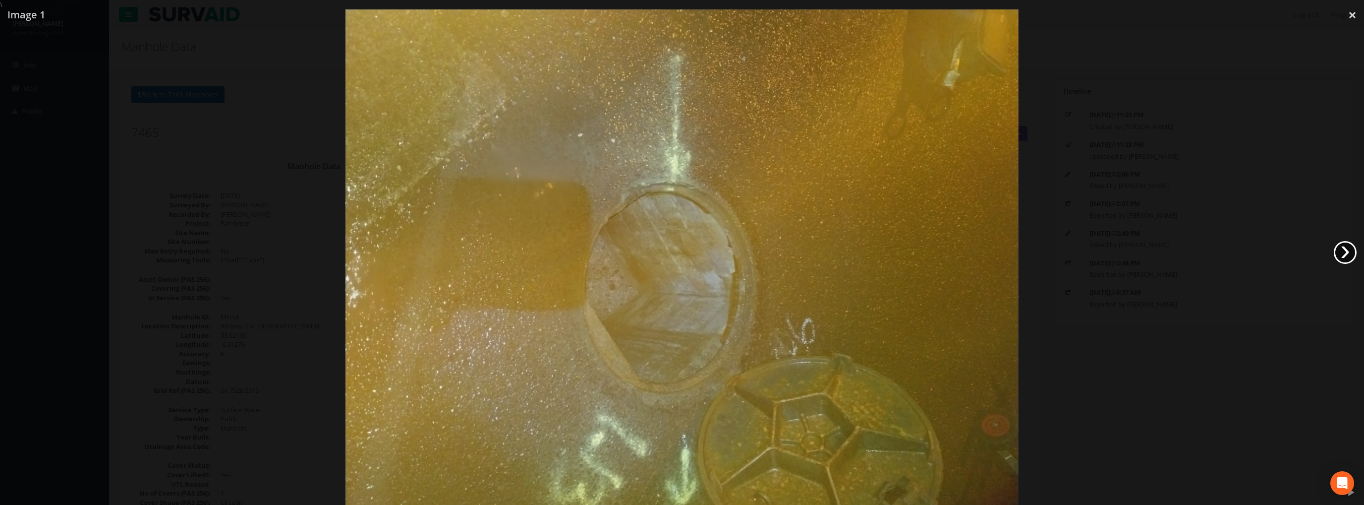
click at [1342, 250] on link "›" at bounding box center [1345, 252] width 23 height 23
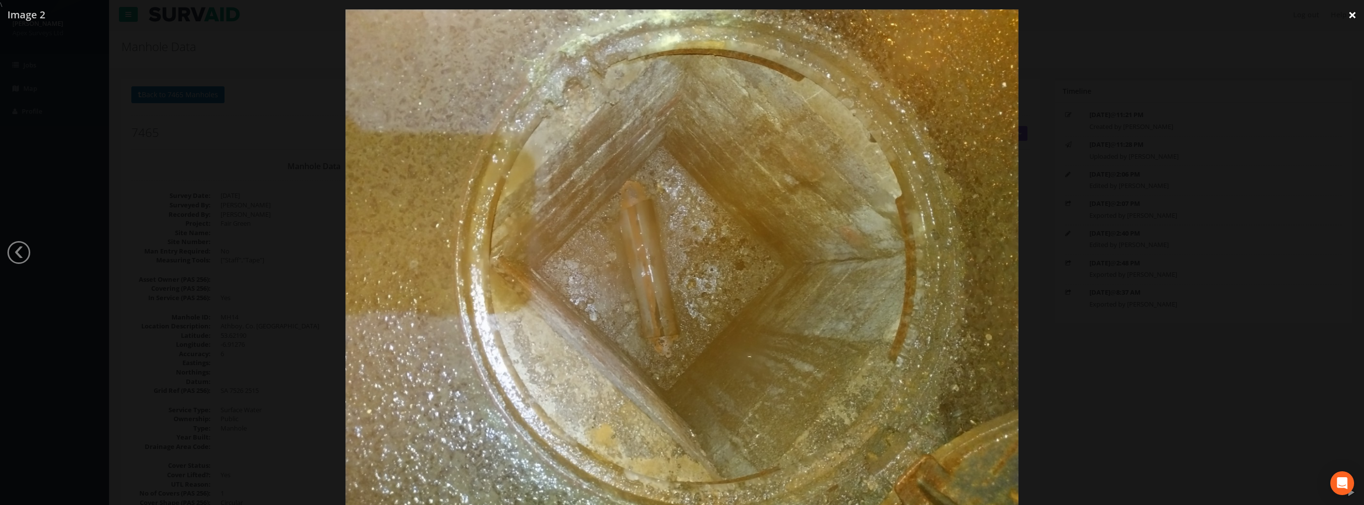
click at [1355, 14] on link "×" at bounding box center [1352, 15] width 23 height 30
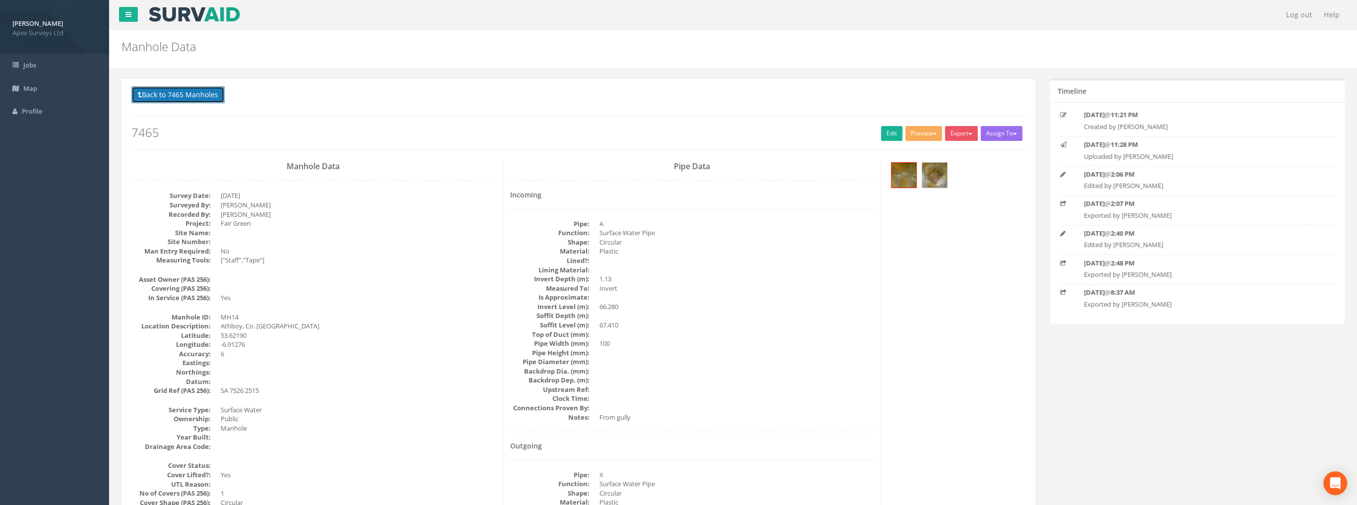
click at [192, 92] on button "Back to 7465 Manholes" at bounding box center [177, 94] width 93 height 17
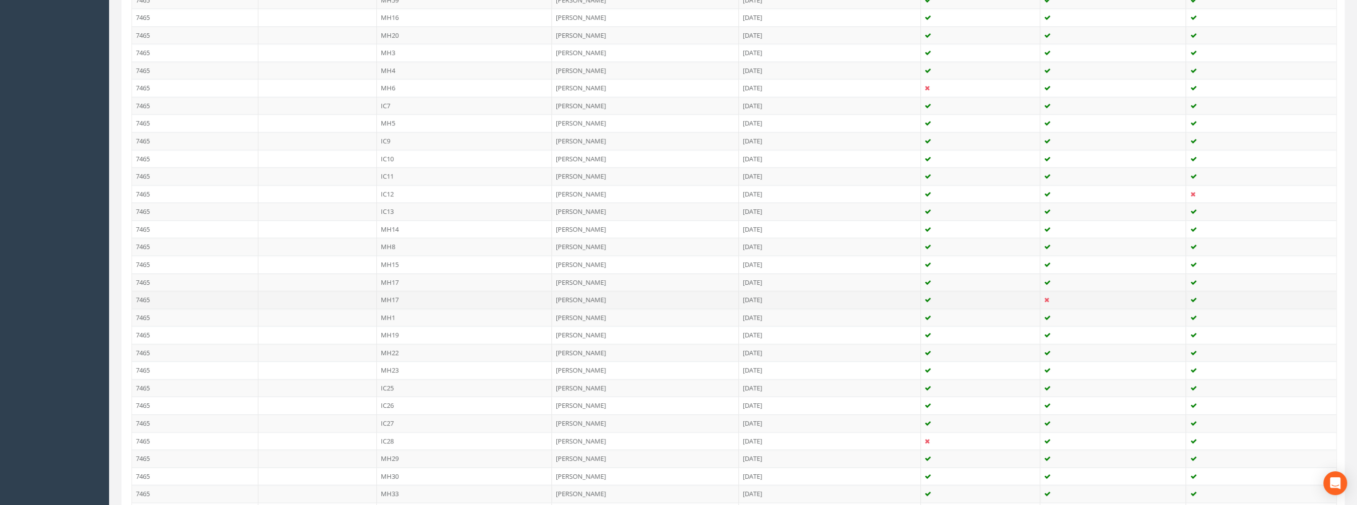
scroll to position [826, 0]
click at [151, 265] on td "7465" at bounding box center [195, 274] width 126 height 18
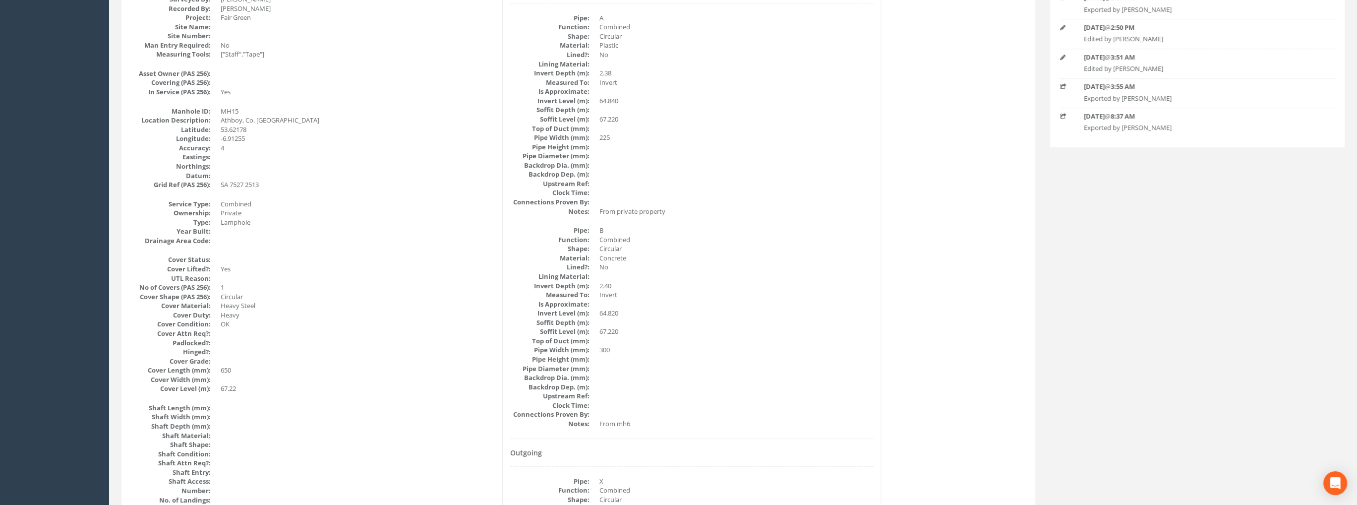
scroll to position [0, 0]
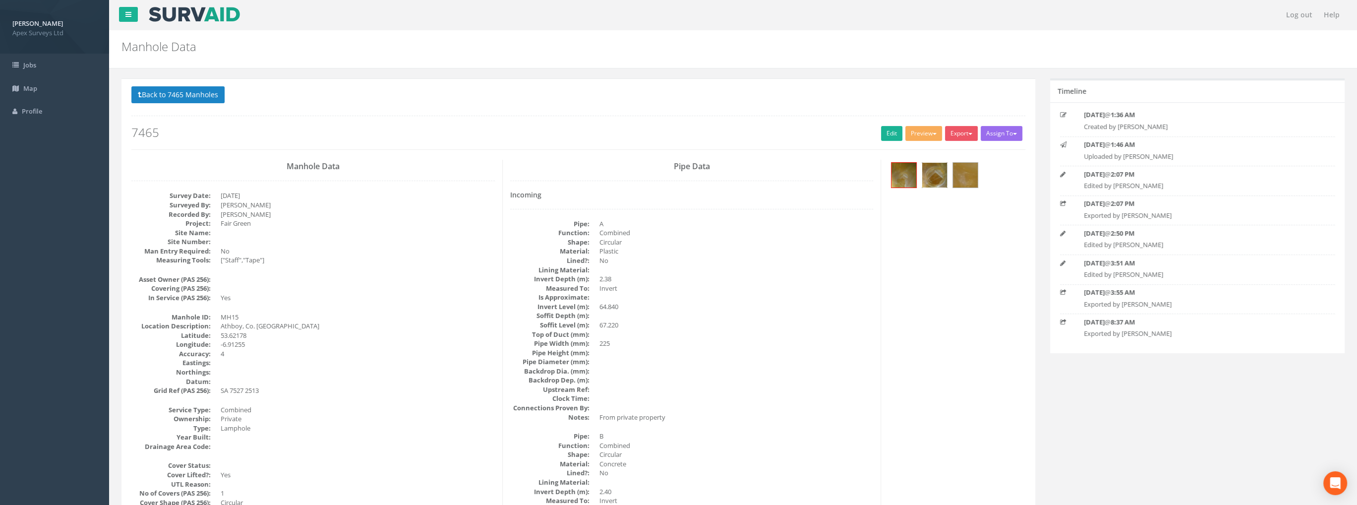
click at [935, 166] on img at bounding box center [934, 175] width 25 height 25
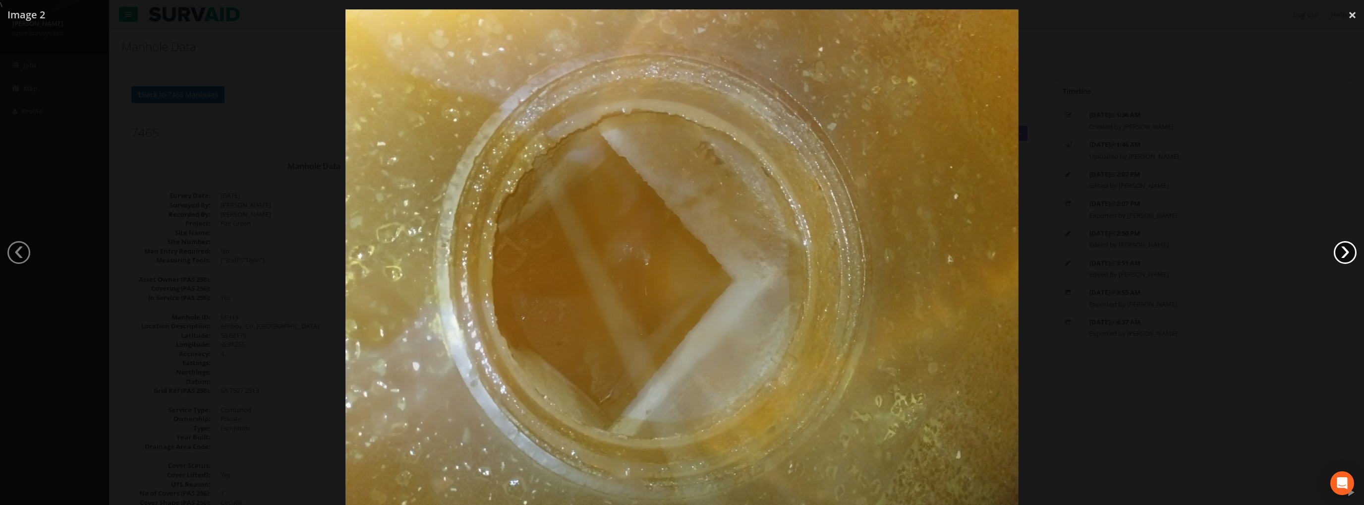
click at [1352, 246] on link "›" at bounding box center [1345, 252] width 23 height 23
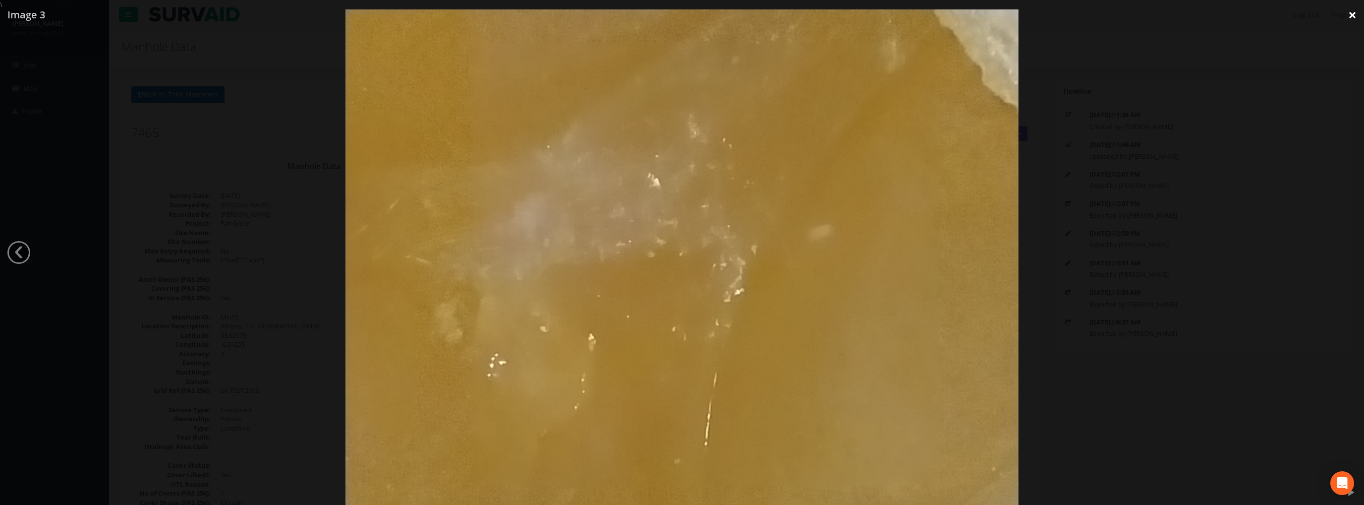
click at [1350, 15] on link "×" at bounding box center [1352, 15] width 23 height 30
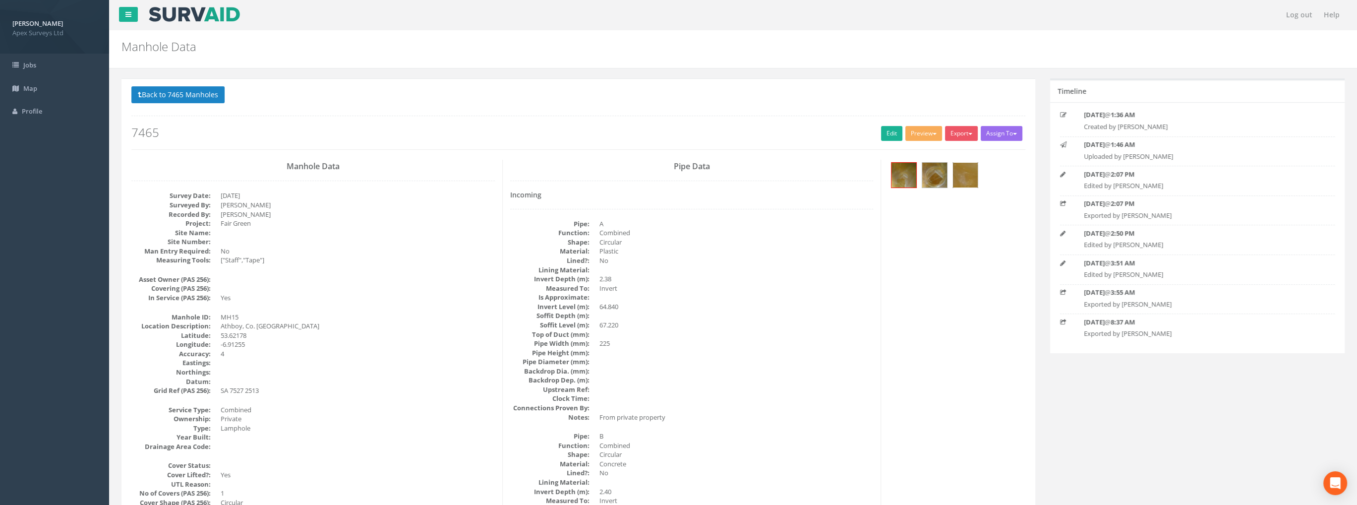
click at [965, 172] on img at bounding box center [965, 175] width 25 height 25
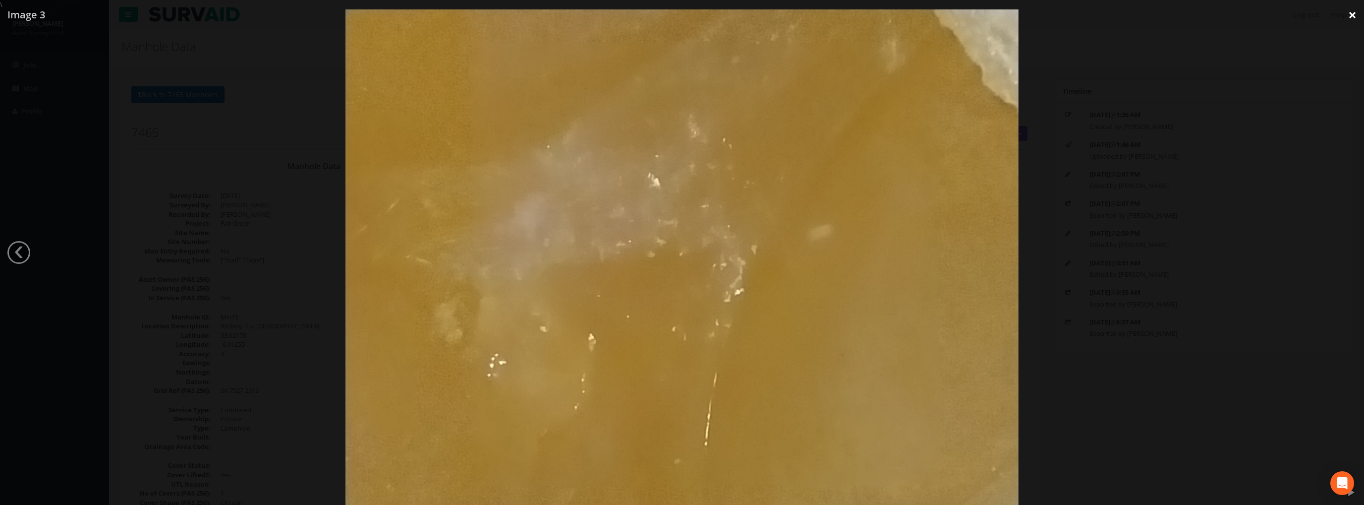
click at [1353, 17] on link "×" at bounding box center [1352, 15] width 23 height 30
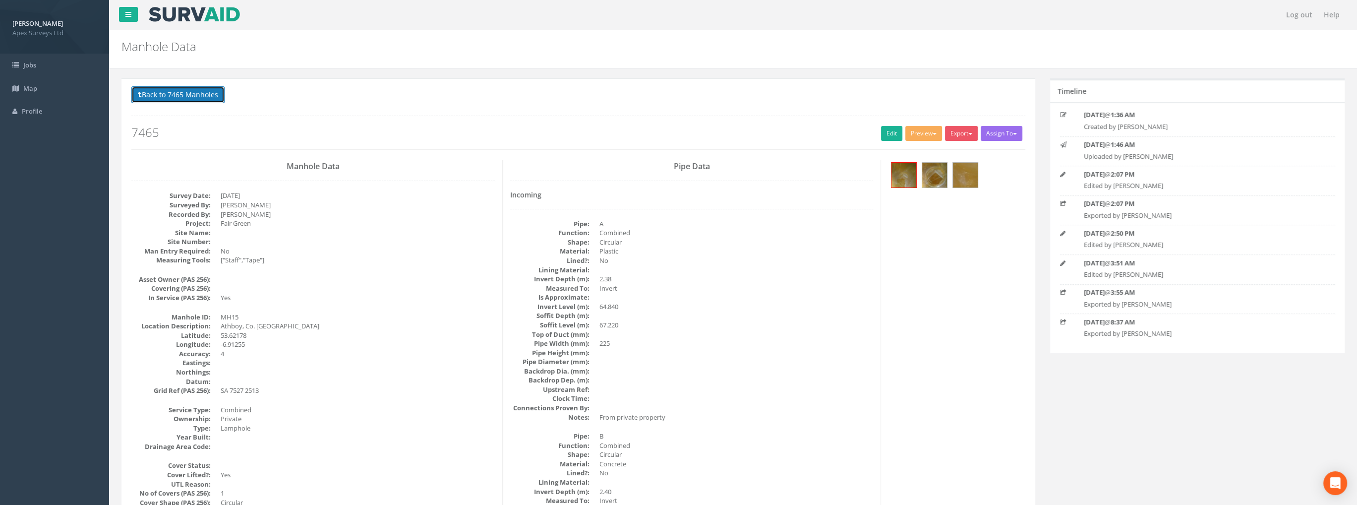
click at [193, 98] on button "Back to 7465 Manholes" at bounding box center [177, 94] width 93 height 17
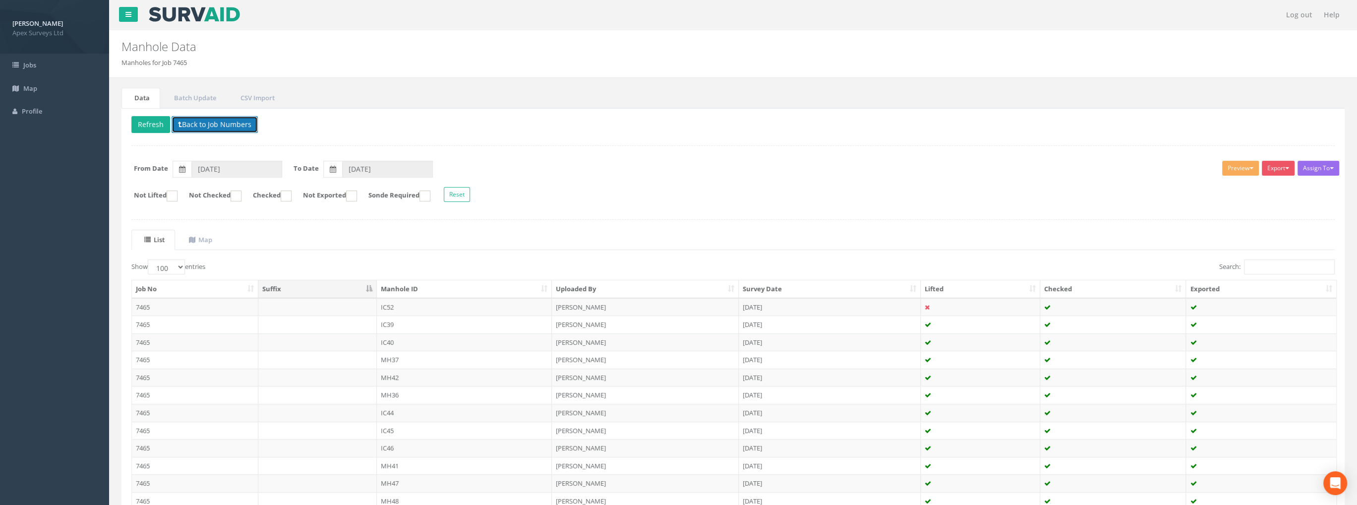
click at [223, 120] on button "Back to Job Numbers" at bounding box center [214, 124] width 86 height 17
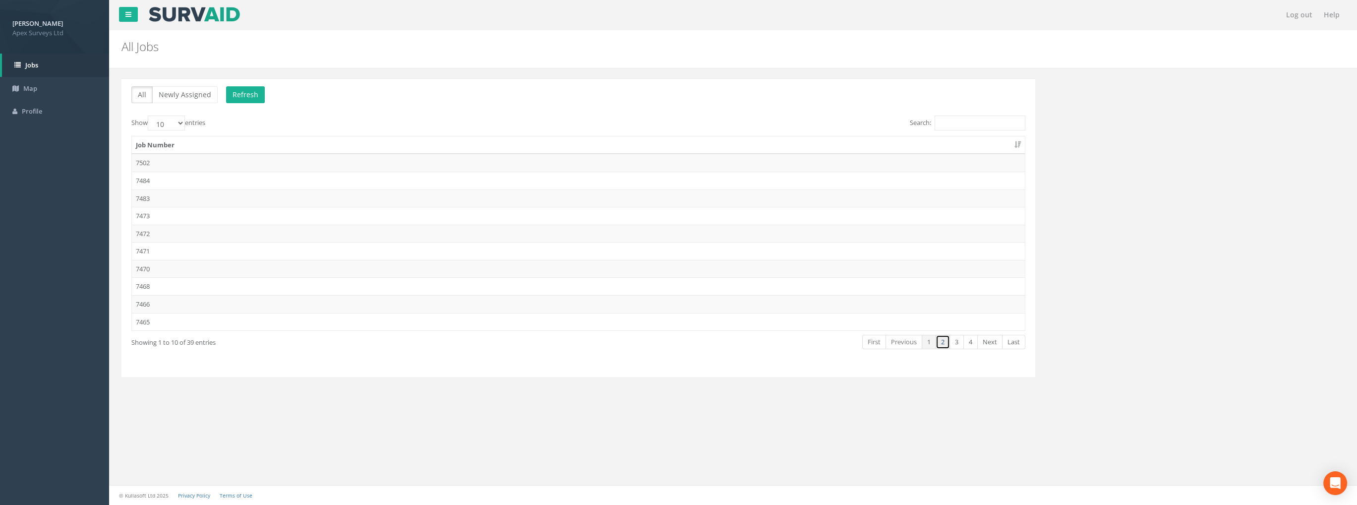
click at [938, 341] on link "2" at bounding box center [942, 342] width 14 height 14
click at [147, 247] on td "7453" at bounding box center [578, 251] width 893 height 18
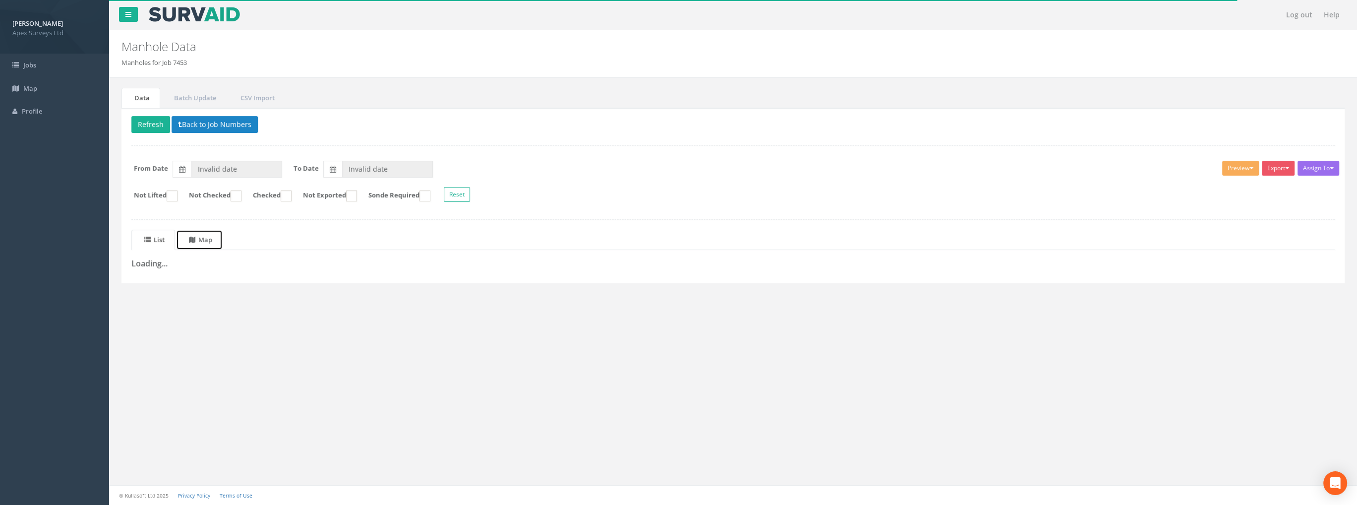
click at [207, 235] on uib-tab-heading "Map" at bounding box center [200, 239] width 23 height 9
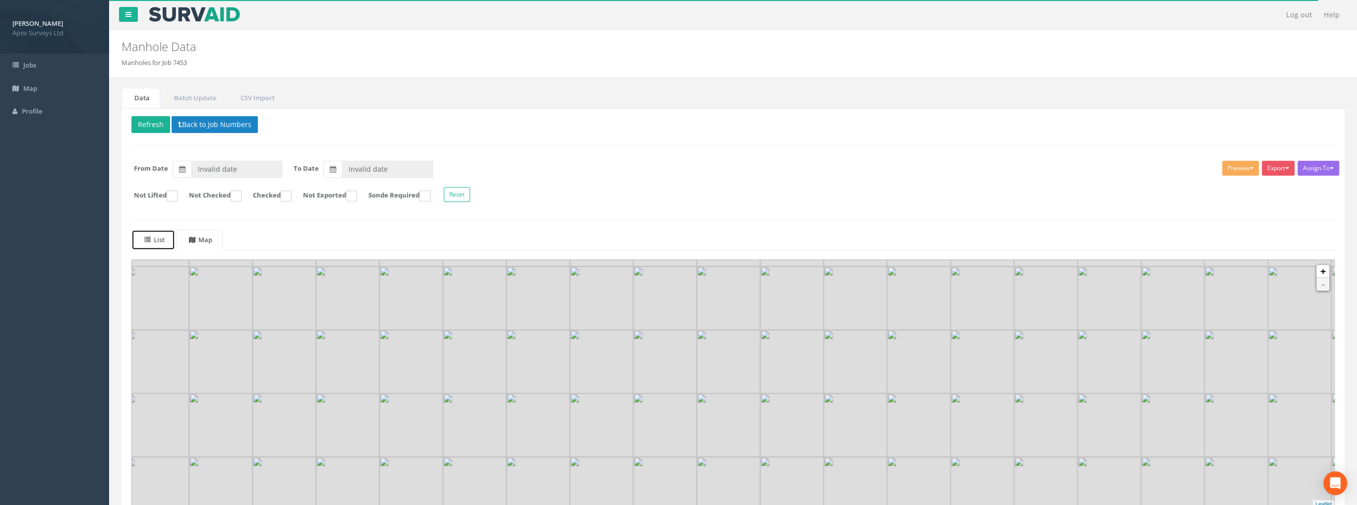
click at [150, 237] on icon at bounding box center [147, 239] width 6 height 6
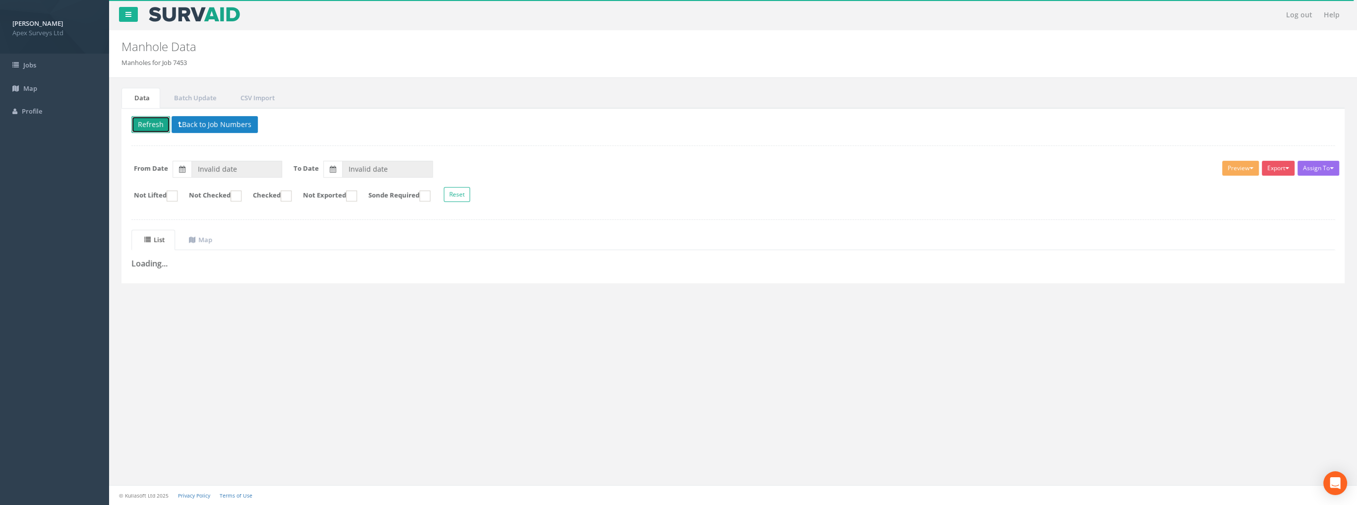
click at [160, 123] on button "Refresh" at bounding box center [150, 124] width 39 height 17
click at [219, 238] on link "Map" at bounding box center [199, 239] width 47 height 20
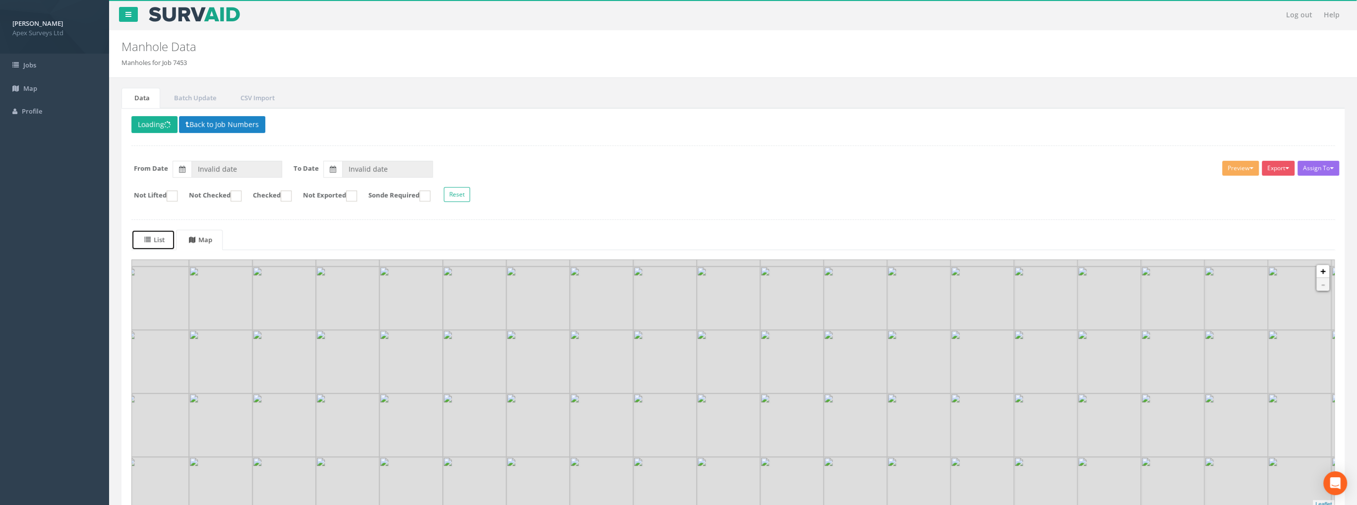
click at [160, 242] on uib-tab-heading "List" at bounding box center [154, 239] width 20 height 9
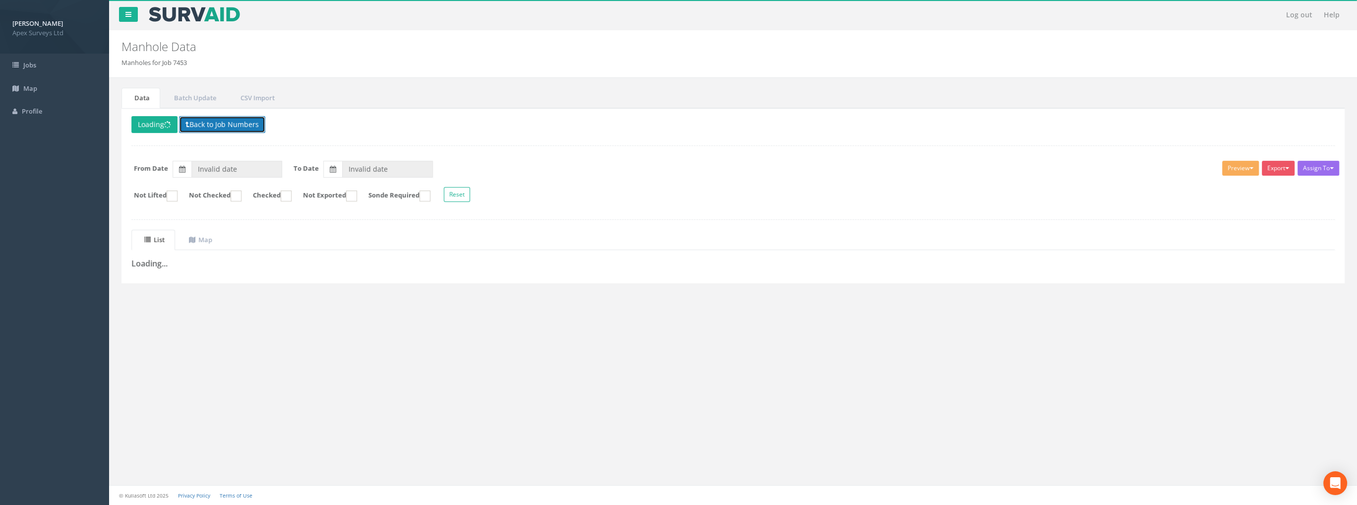
click at [234, 123] on button "Back to Job Numbers" at bounding box center [222, 124] width 86 height 17
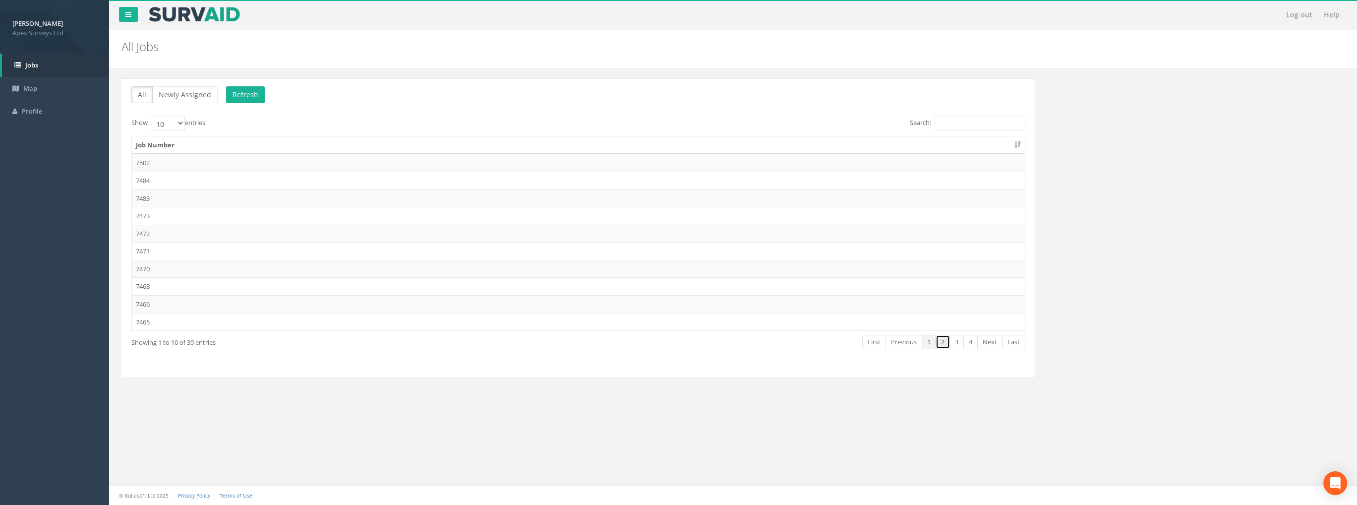
click at [942, 339] on link "2" at bounding box center [942, 342] width 14 height 14
click at [145, 250] on td "7453" at bounding box center [578, 251] width 893 height 18
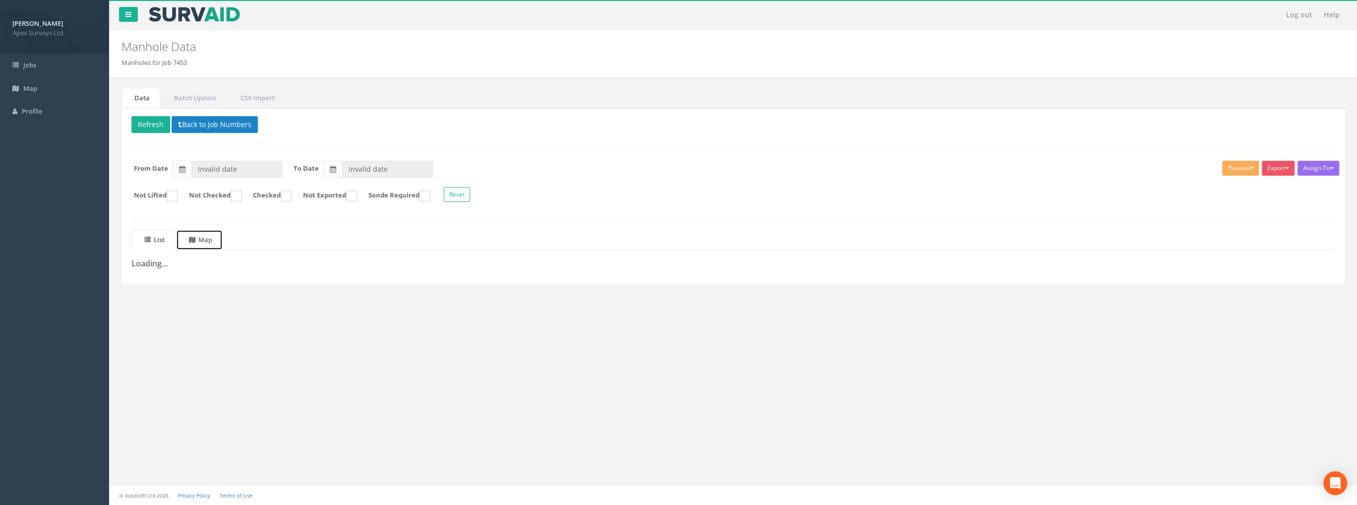
click at [211, 238] on uib-tab-heading "Map" at bounding box center [200, 239] width 23 height 9
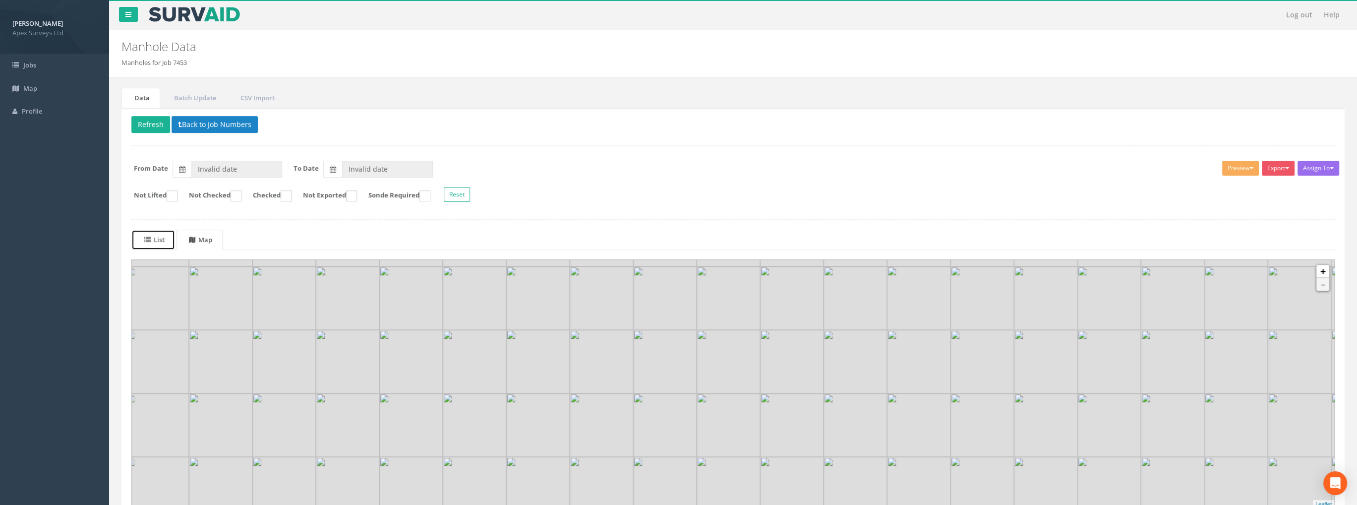
click at [141, 238] on link "List" at bounding box center [153, 239] width 44 height 20
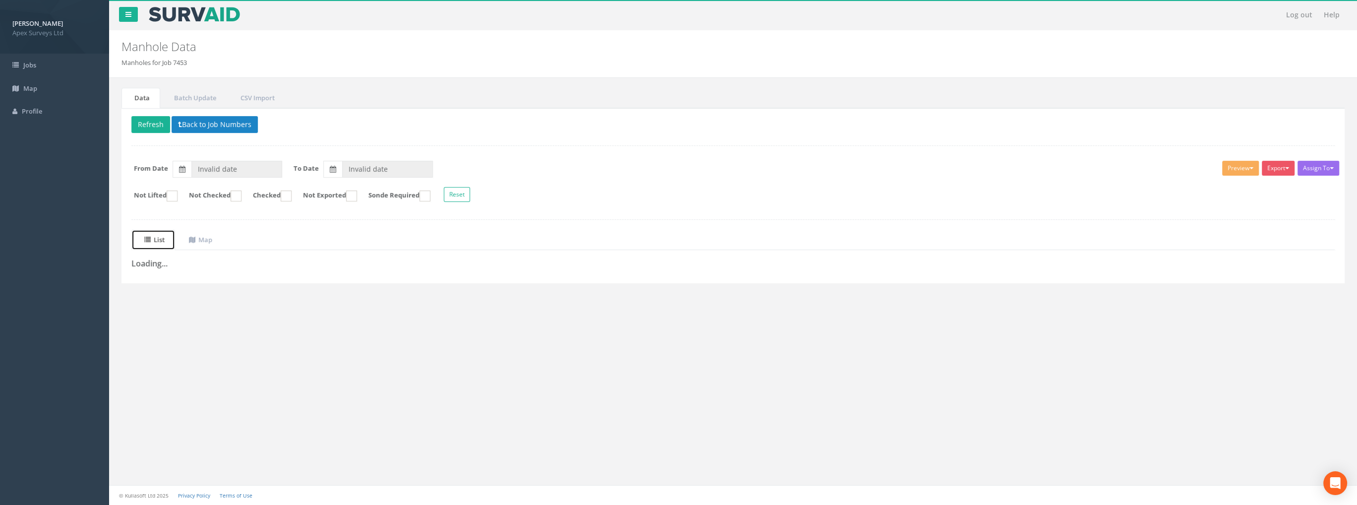
type input "[DATE]"
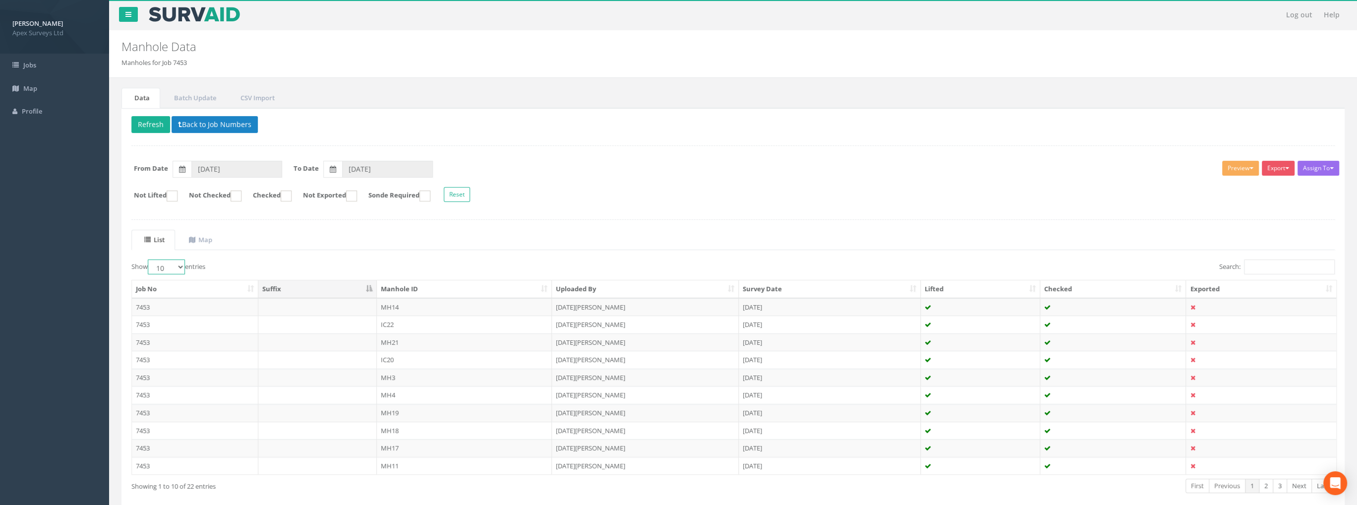
click at [164, 266] on select "10 25 50 100" at bounding box center [166, 266] width 37 height 15
select select "100"
click at [149, 259] on select "10 25 50 100" at bounding box center [166, 266] width 37 height 15
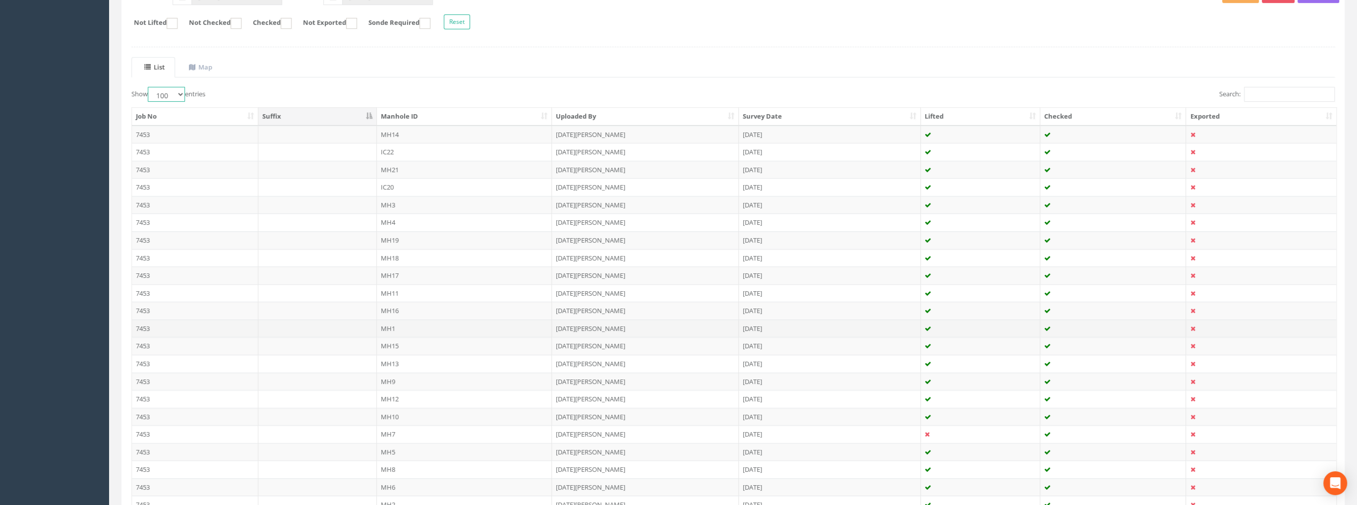
scroll to position [248, 0]
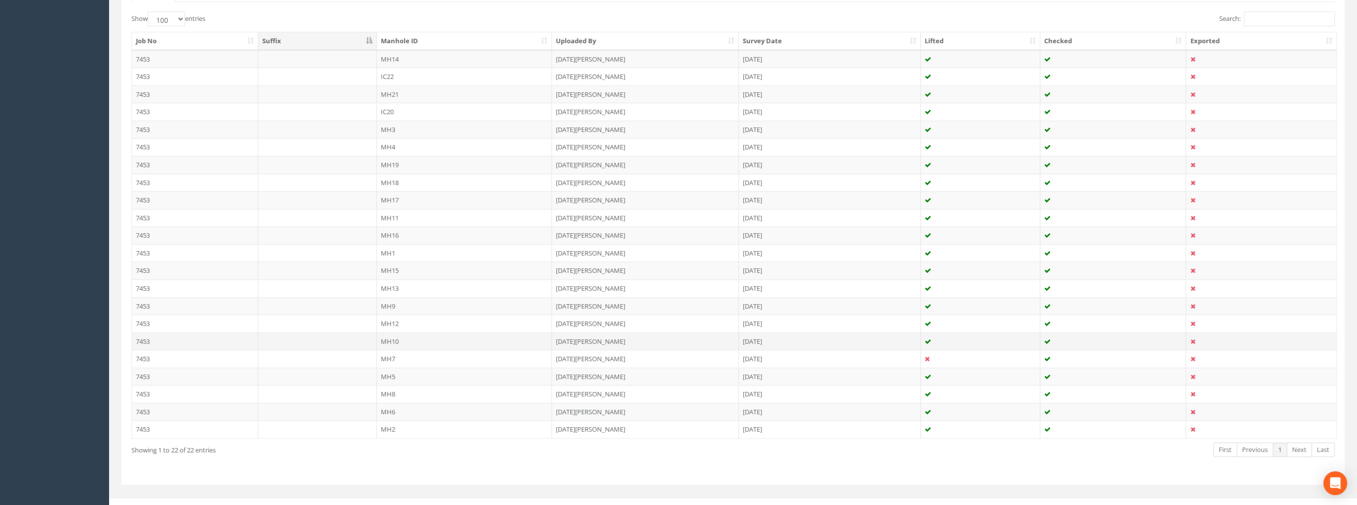
click at [153, 336] on td "7453" at bounding box center [195, 341] width 126 height 18
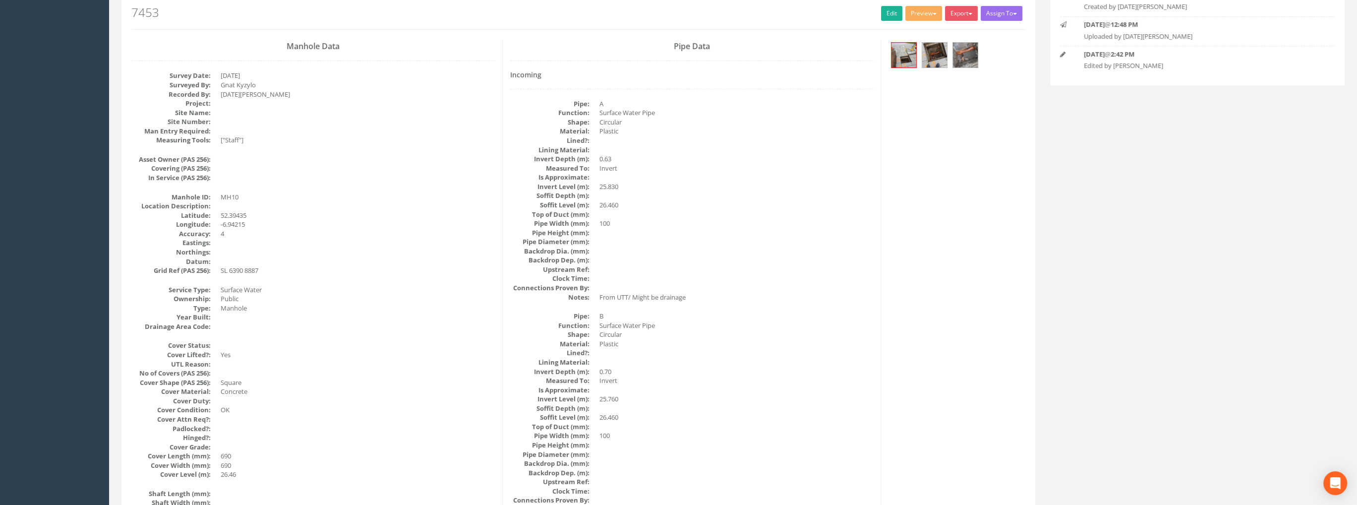
scroll to position [0, 0]
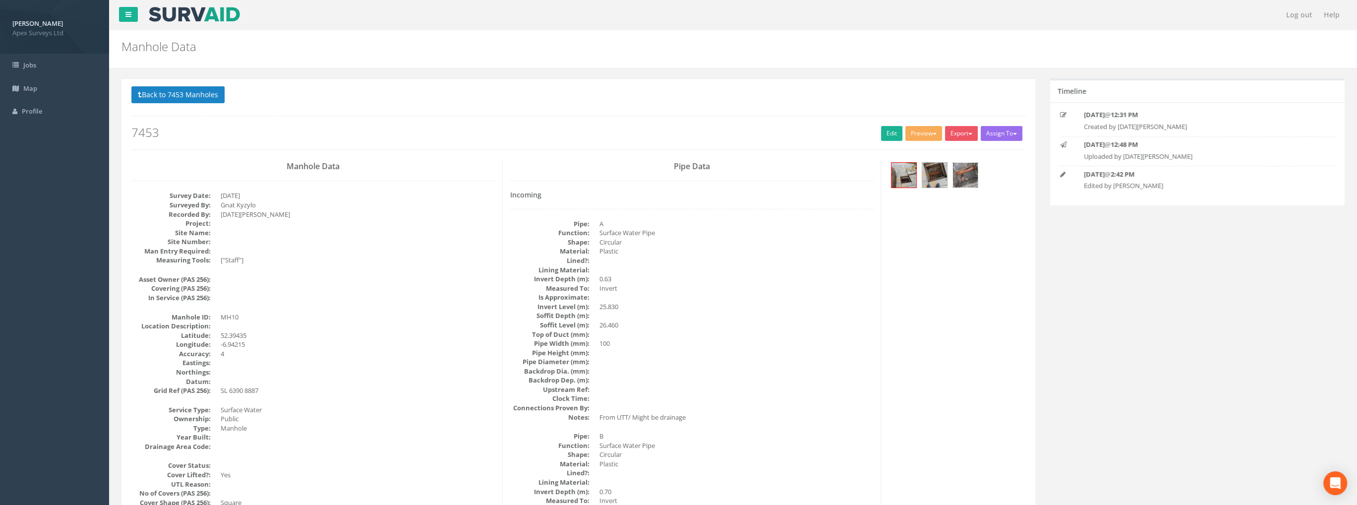
click at [960, 171] on img at bounding box center [965, 175] width 25 height 25
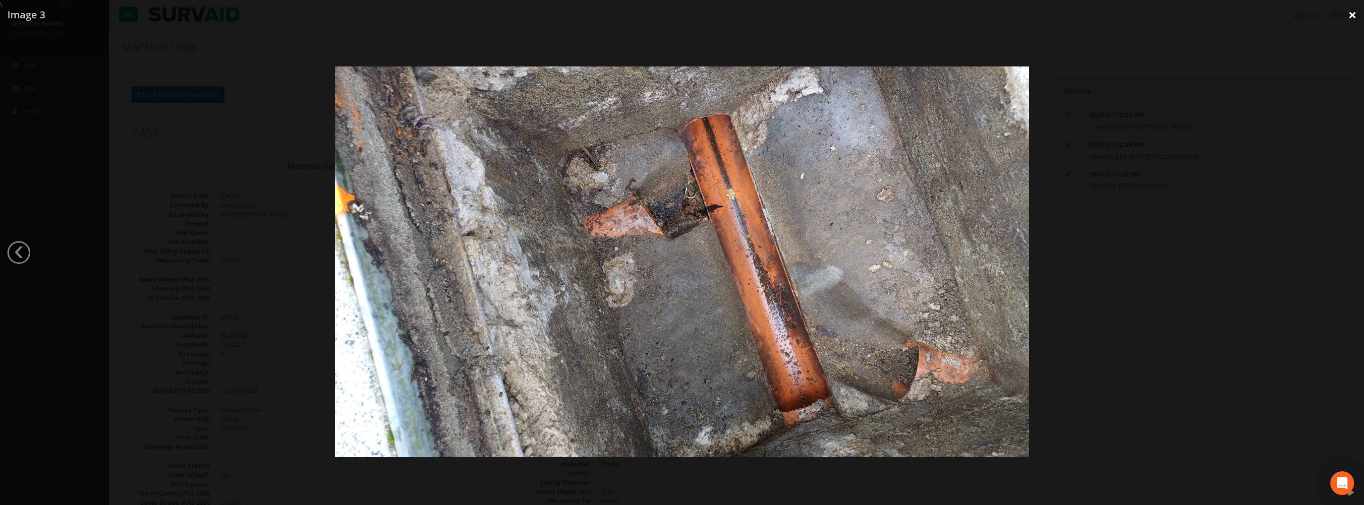
click at [1354, 13] on link "×" at bounding box center [1352, 15] width 23 height 30
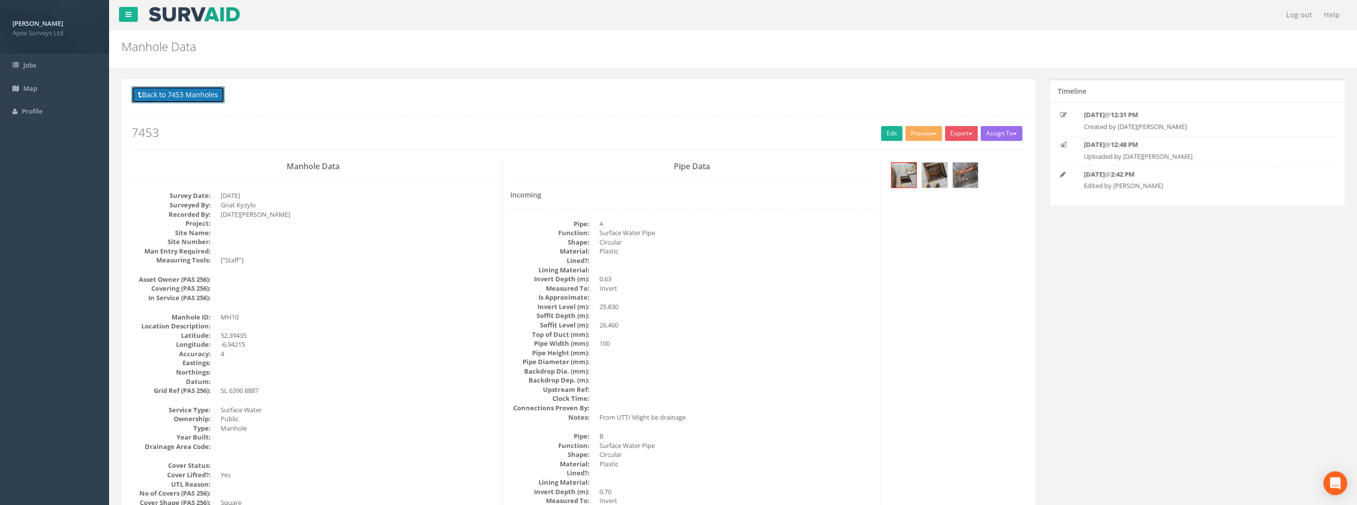
click at [191, 91] on button "Back to 7453 Manholes" at bounding box center [177, 94] width 93 height 17
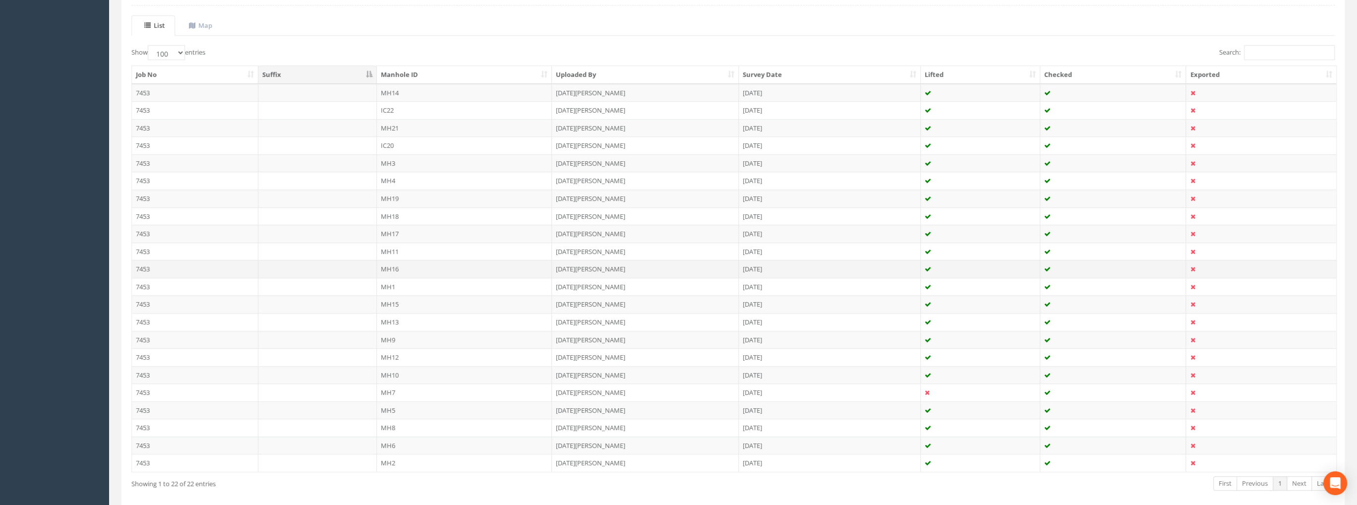
scroll to position [149, 0]
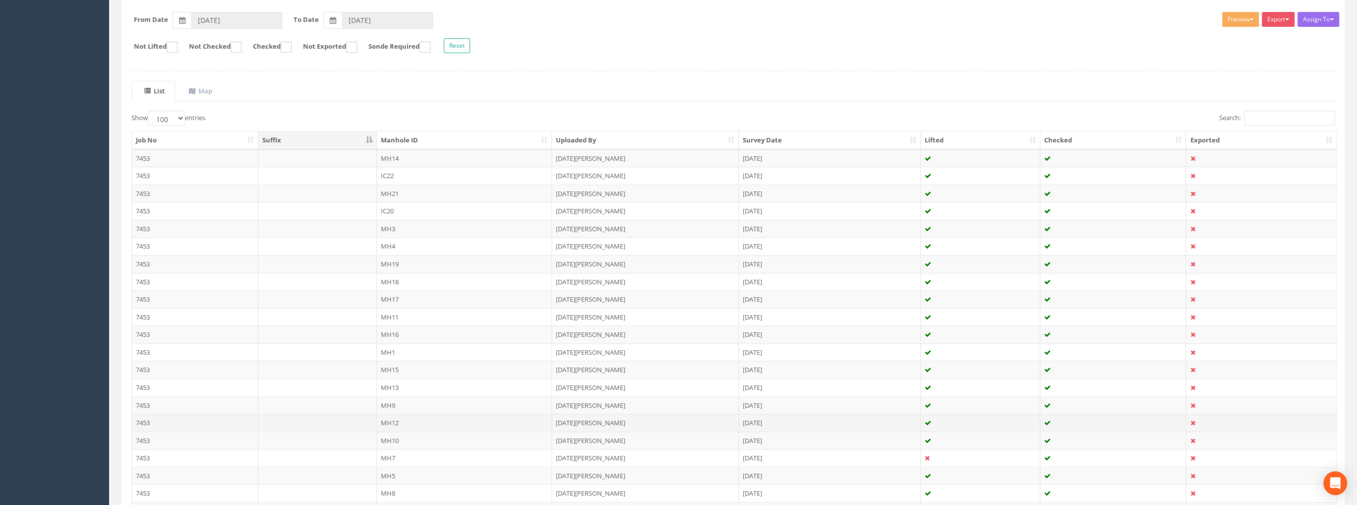
click at [144, 417] on td "7453" at bounding box center [195, 422] width 126 height 18
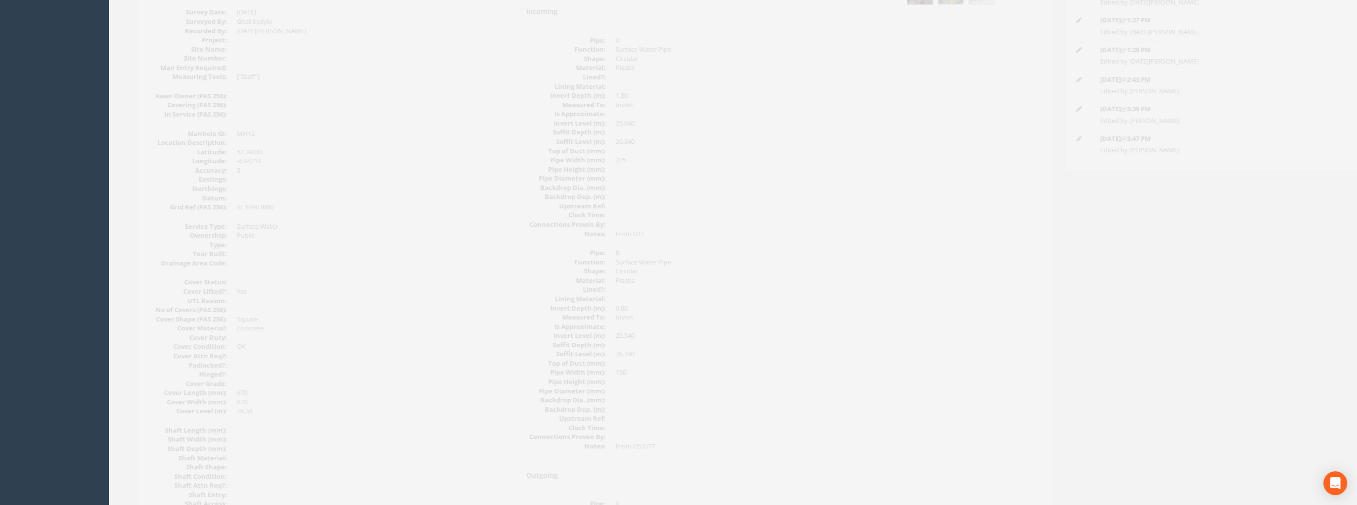
scroll to position [0, 0]
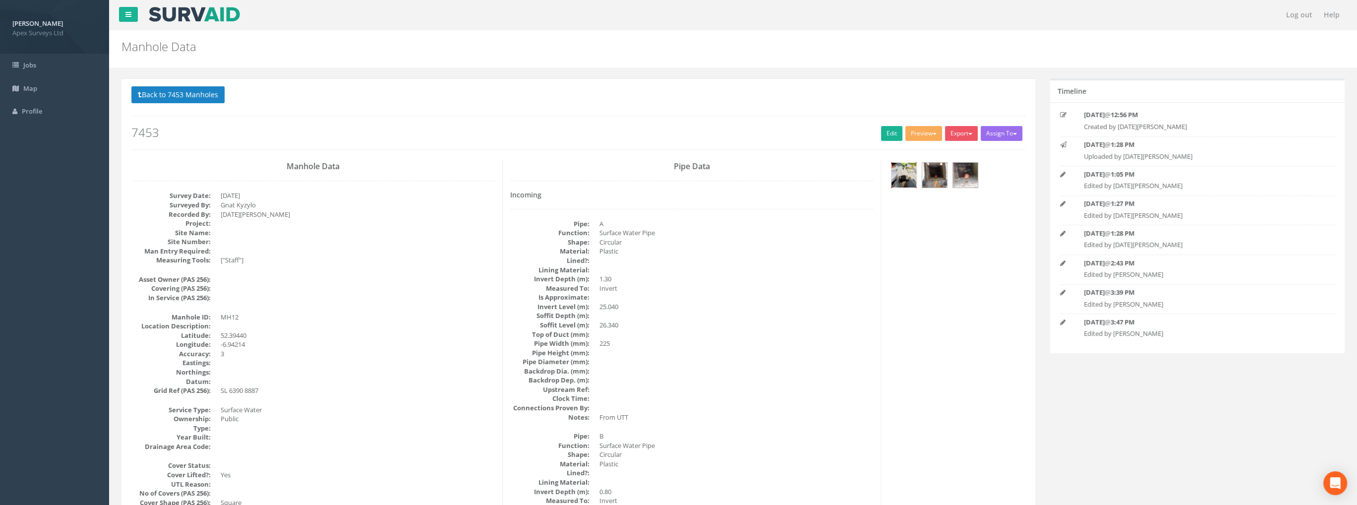
click at [903, 174] on img at bounding box center [903, 175] width 25 height 25
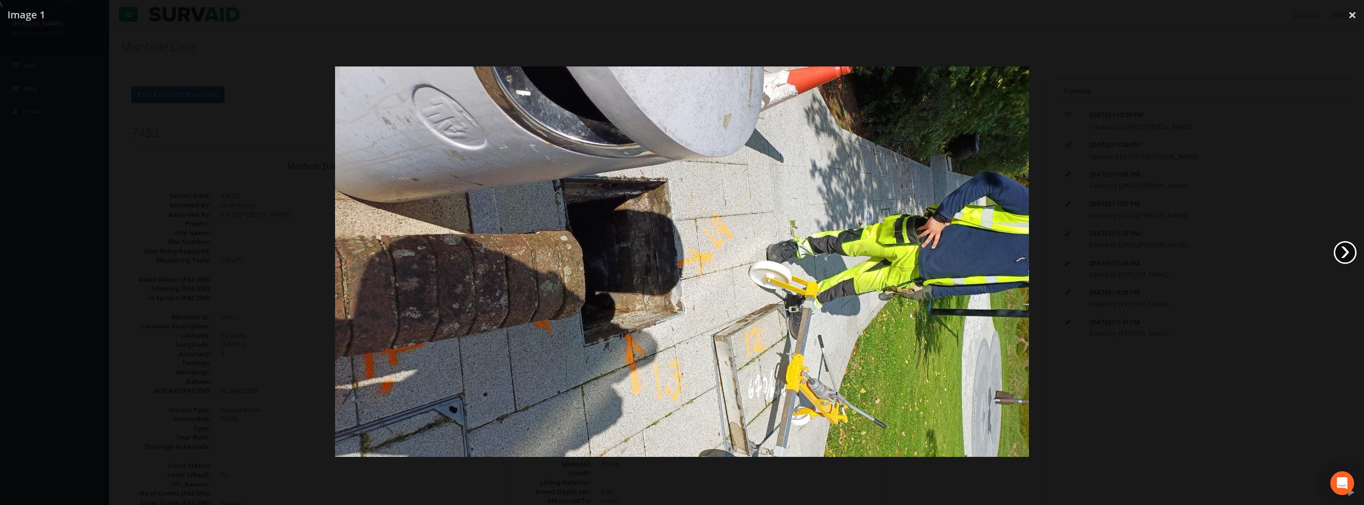
click at [1334, 250] on link "›" at bounding box center [1345, 252] width 23 height 23
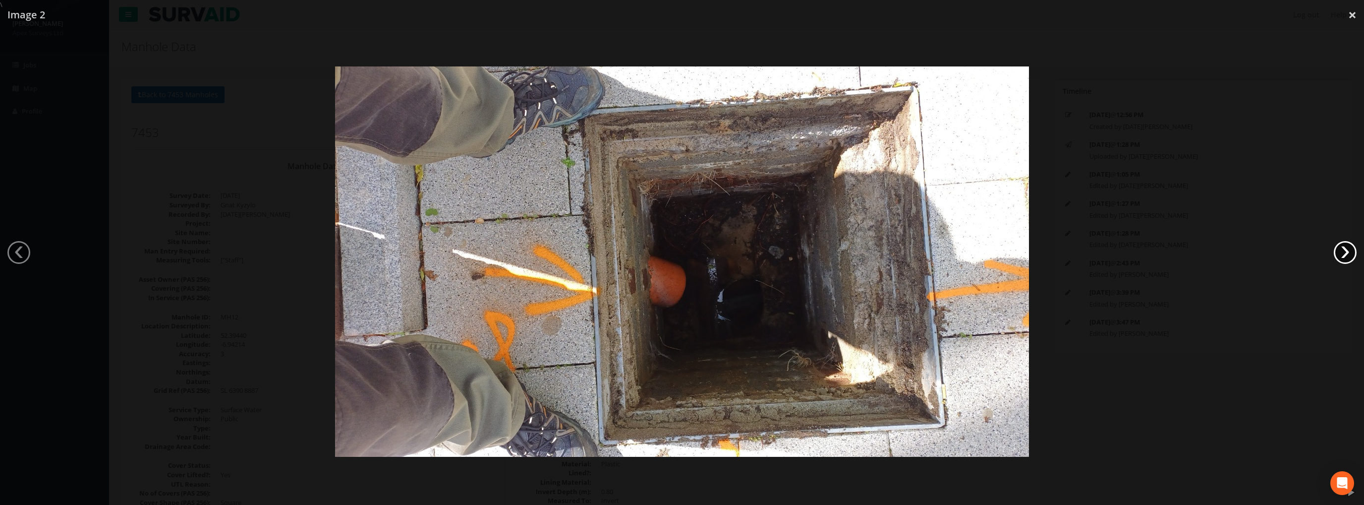
click at [1336, 250] on link "›" at bounding box center [1345, 252] width 23 height 23
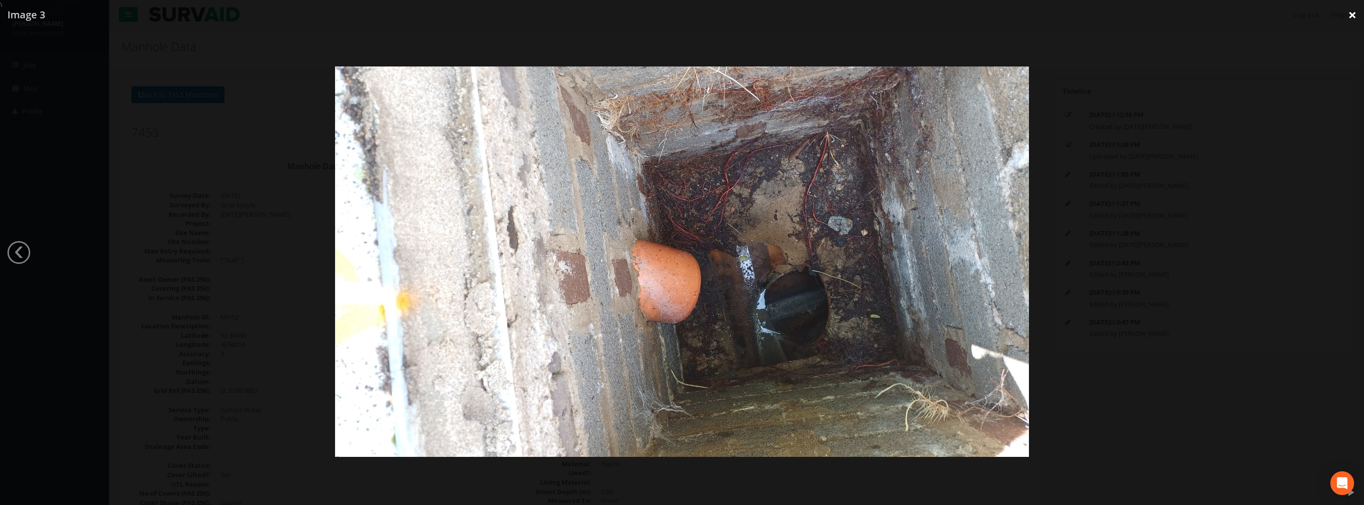
click at [1348, 12] on link "×" at bounding box center [1352, 15] width 23 height 30
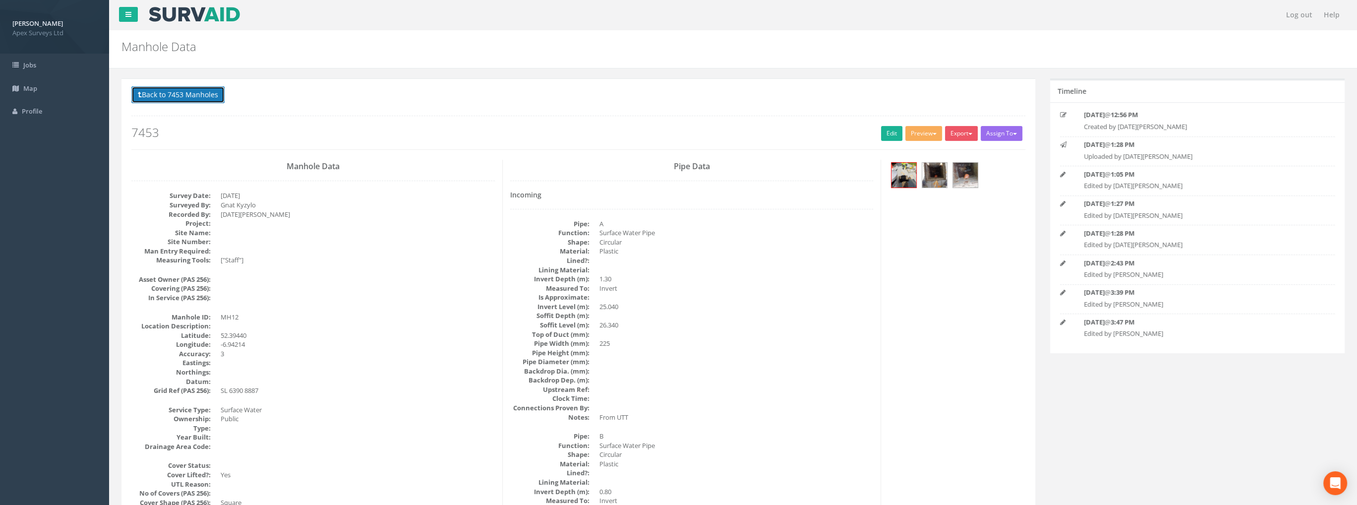
click at [201, 88] on button "Back to 7453 Manholes" at bounding box center [177, 94] width 93 height 17
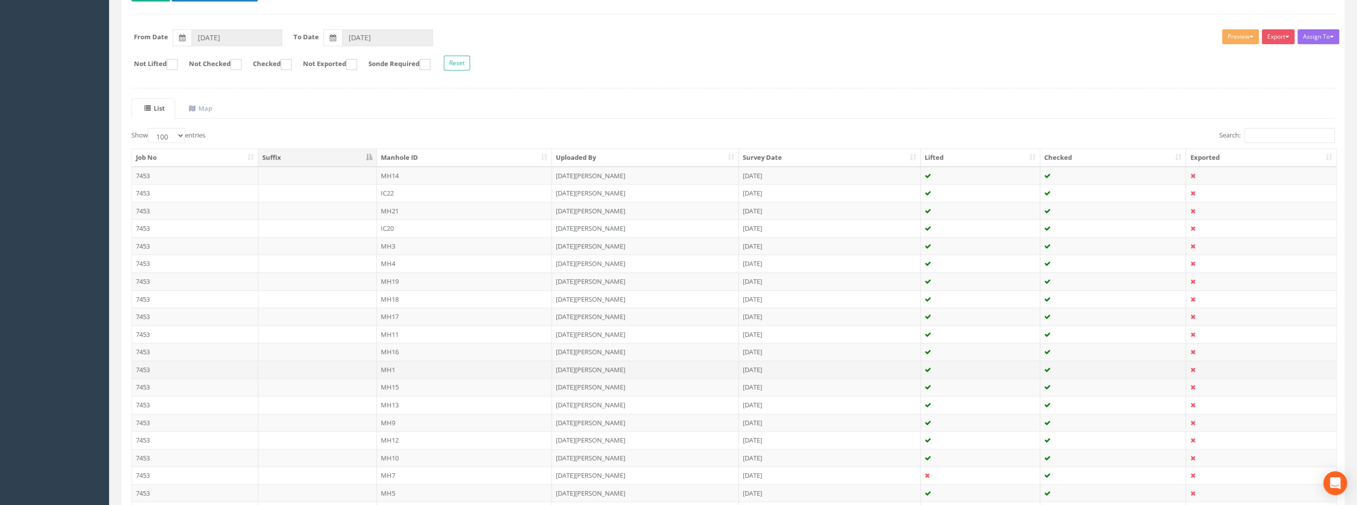
scroll to position [149, 0]
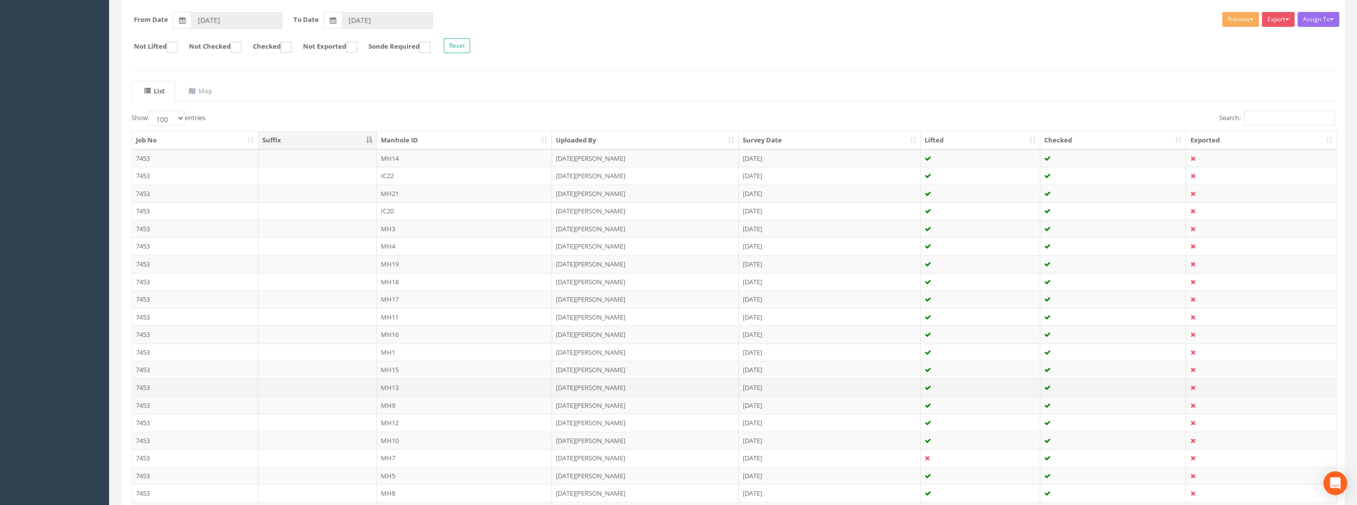
click at [178, 381] on td "7453" at bounding box center [195, 387] width 126 height 18
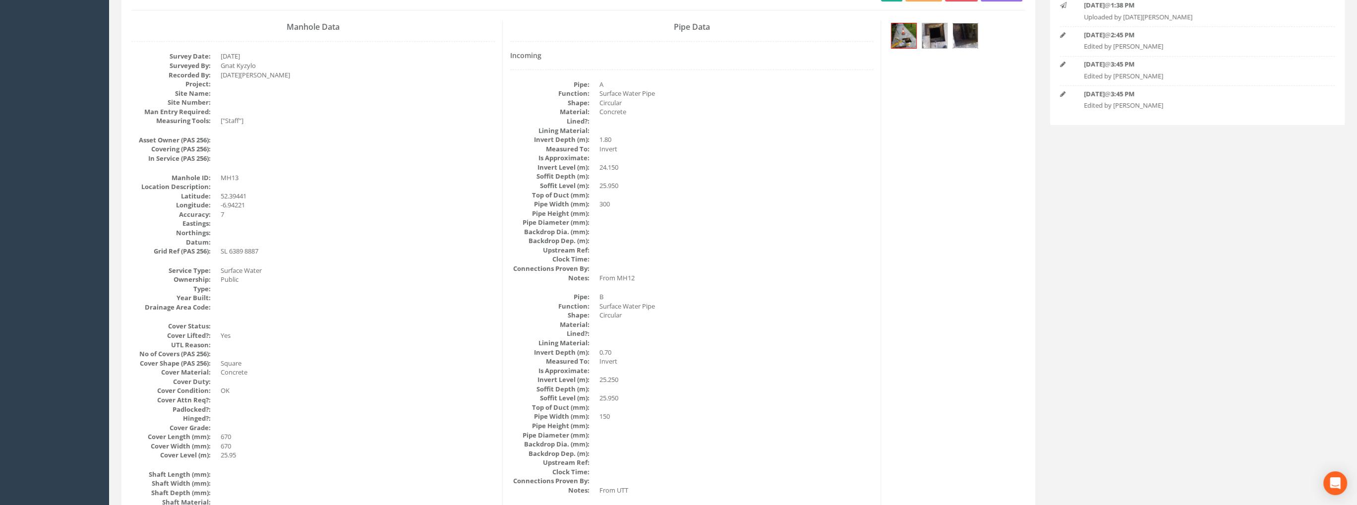
click at [958, 36] on img at bounding box center [965, 35] width 25 height 25
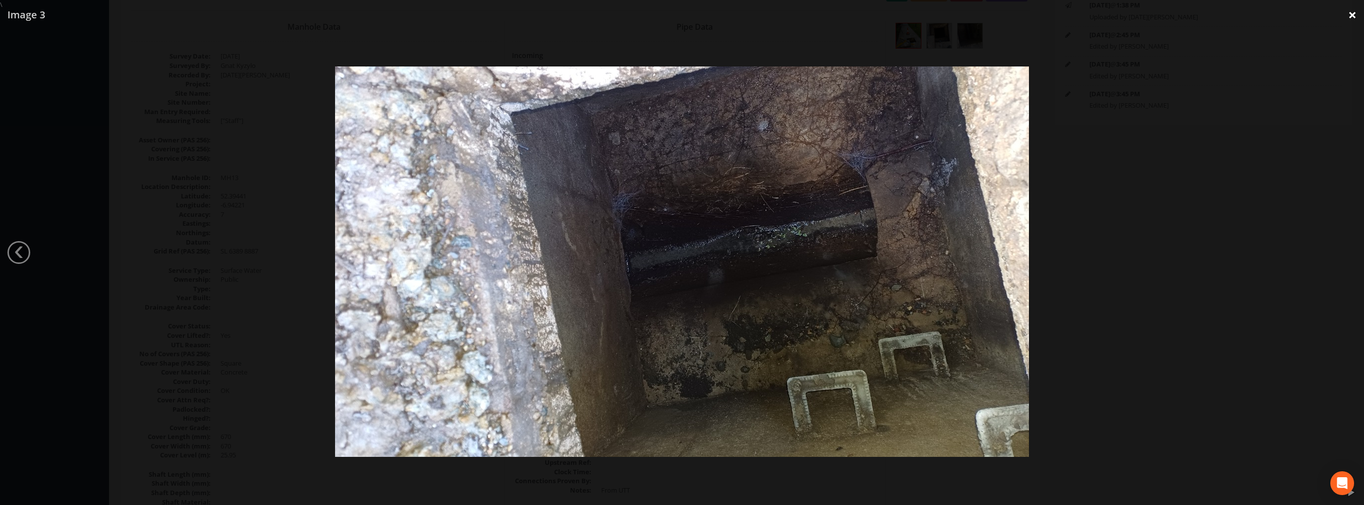
click at [1349, 12] on link "×" at bounding box center [1352, 15] width 23 height 30
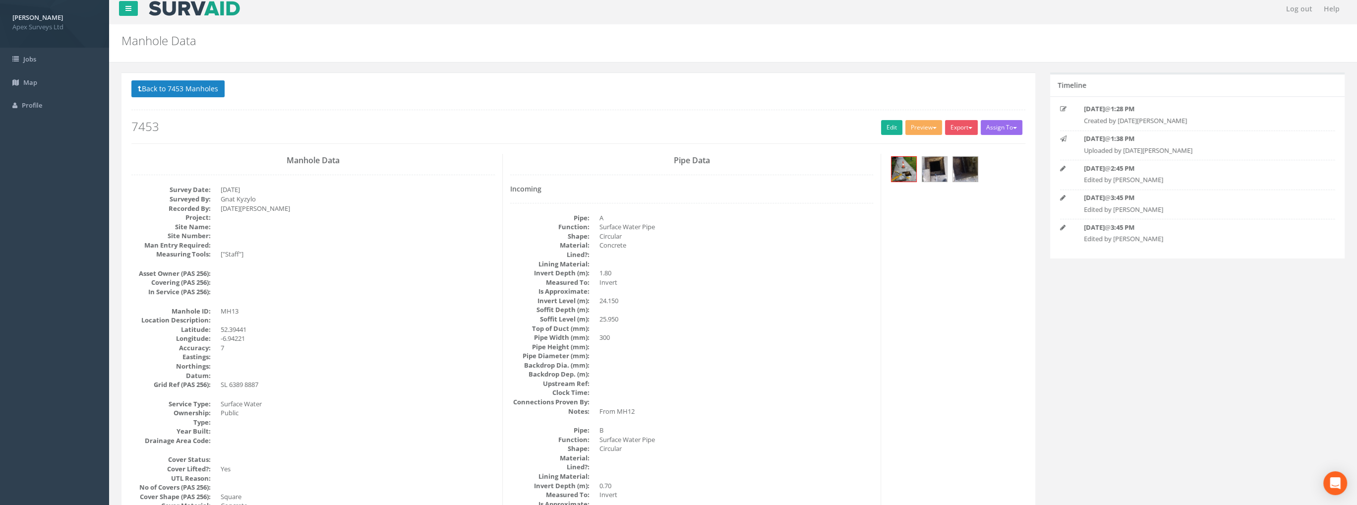
scroll to position [0, 0]
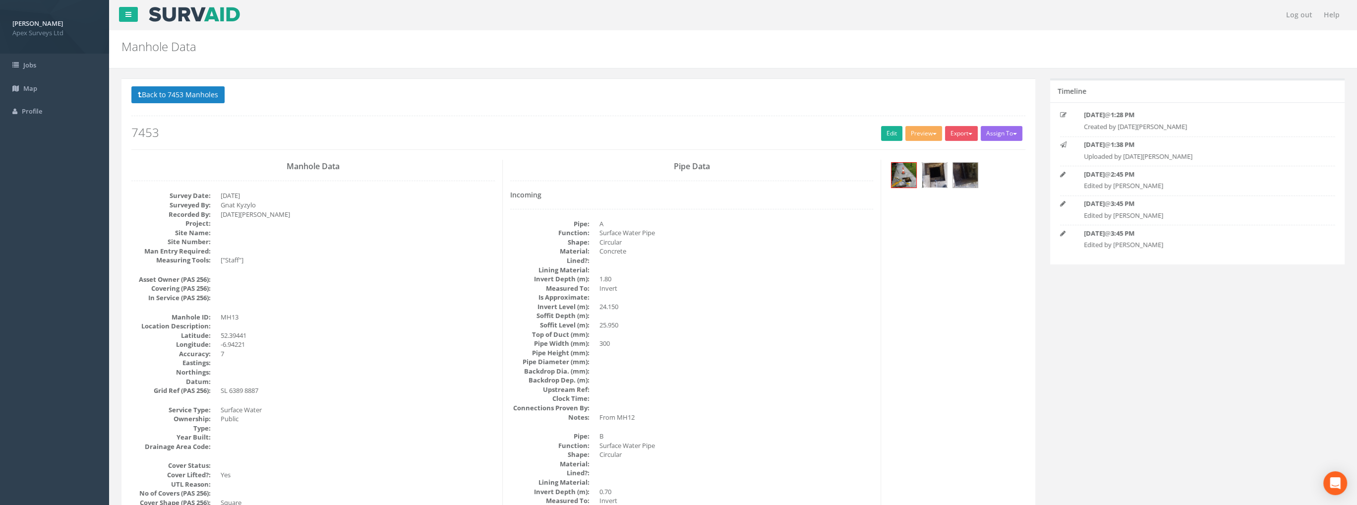
click at [940, 173] on img at bounding box center [934, 175] width 25 height 25
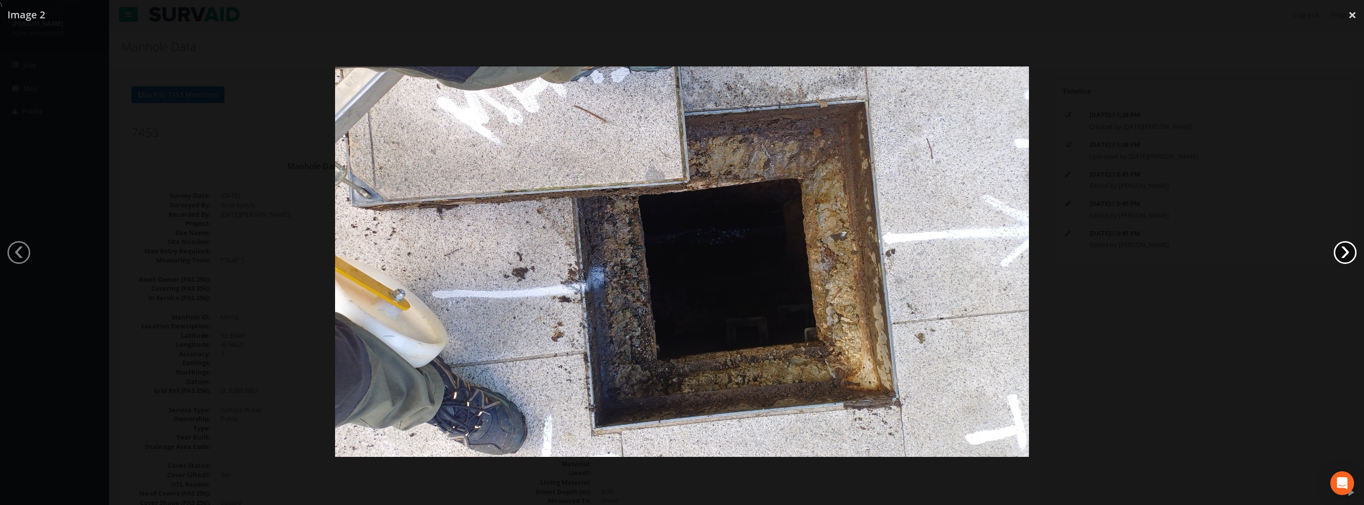
click at [1343, 247] on link "›" at bounding box center [1345, 252] width 23 height 23
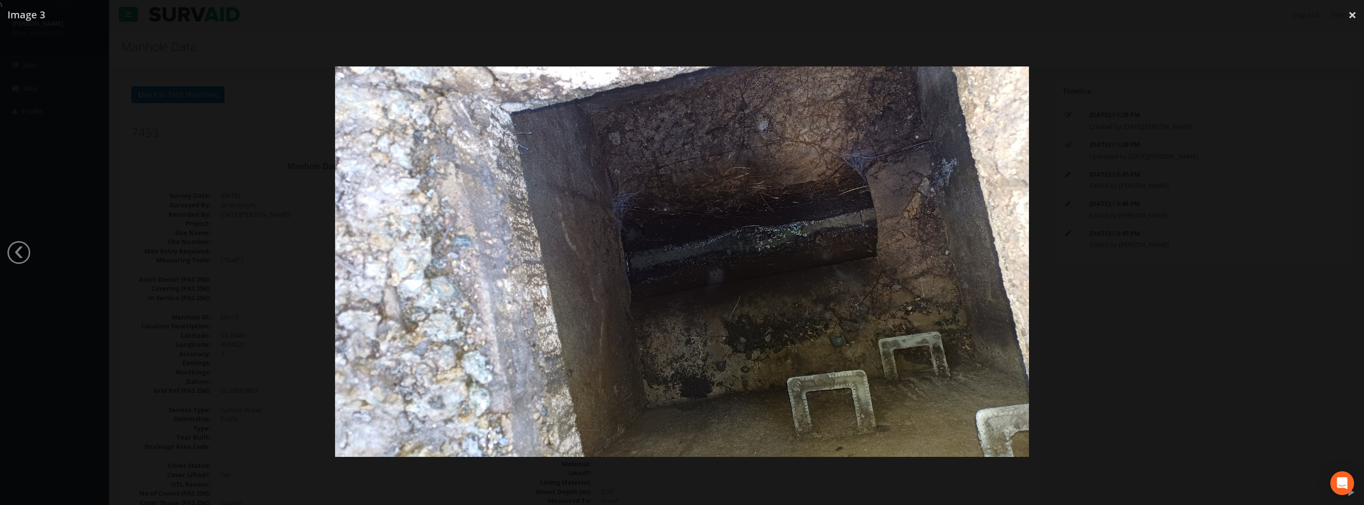
drag, startPoint x: 1349, startPoint y: 16, endPoint x: 954, endPoint y: 72, distance: 398.9
click at [1349, 16] on link "×" at bounding box center [1352, 15] width 23 height 30
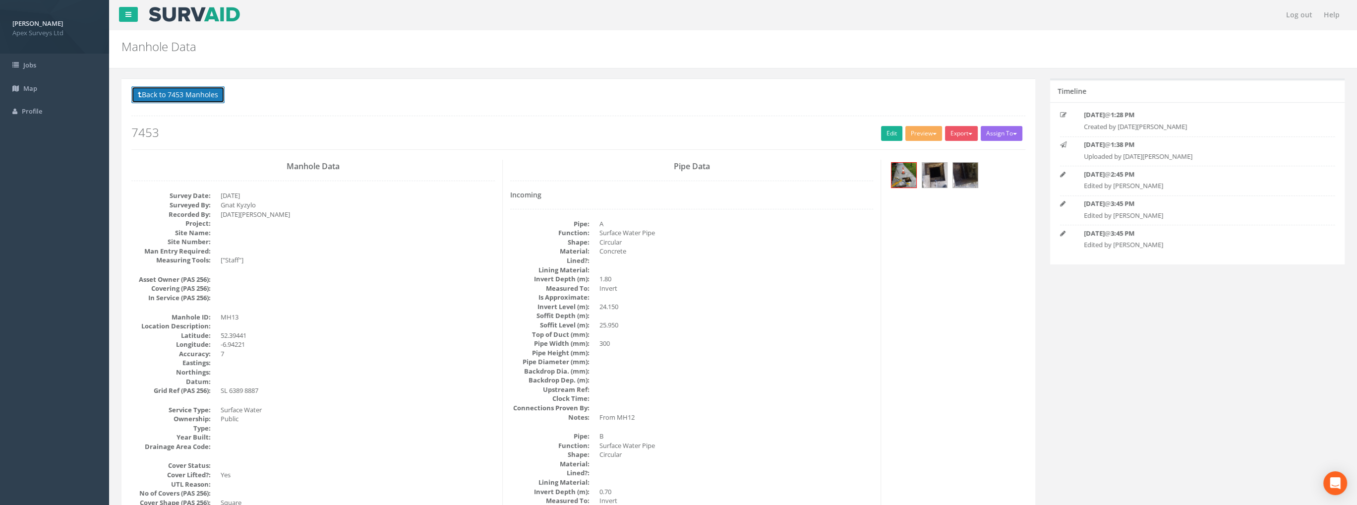
click at [178, 94] on button "Back to 7453 Manholes" at bounding box center [177, 94] width 93 height 17
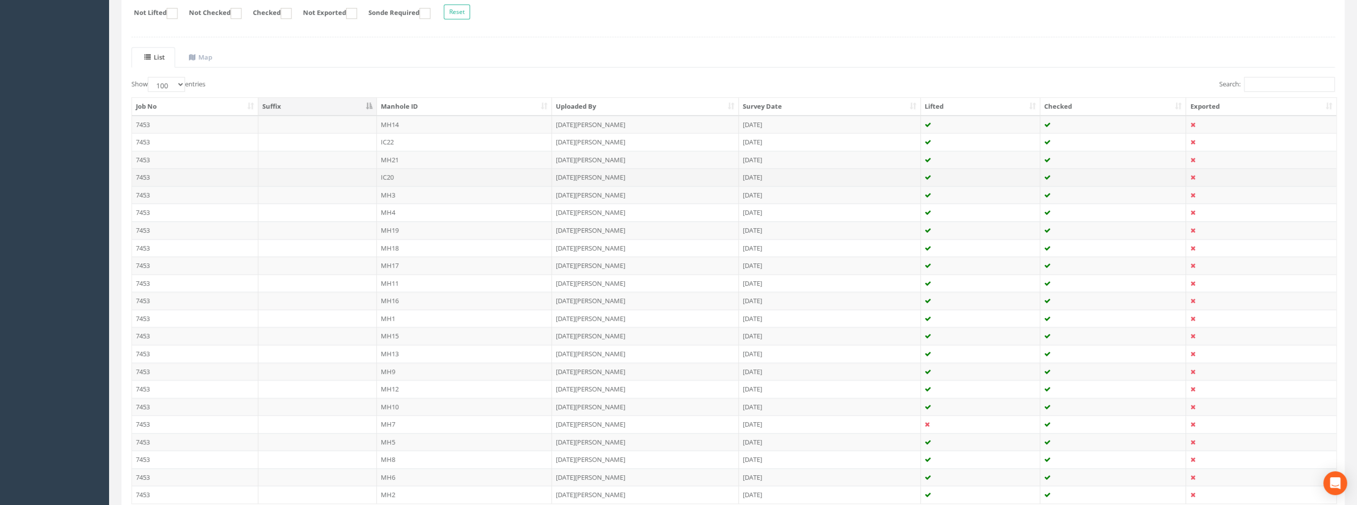
scroll to position [198, 0]
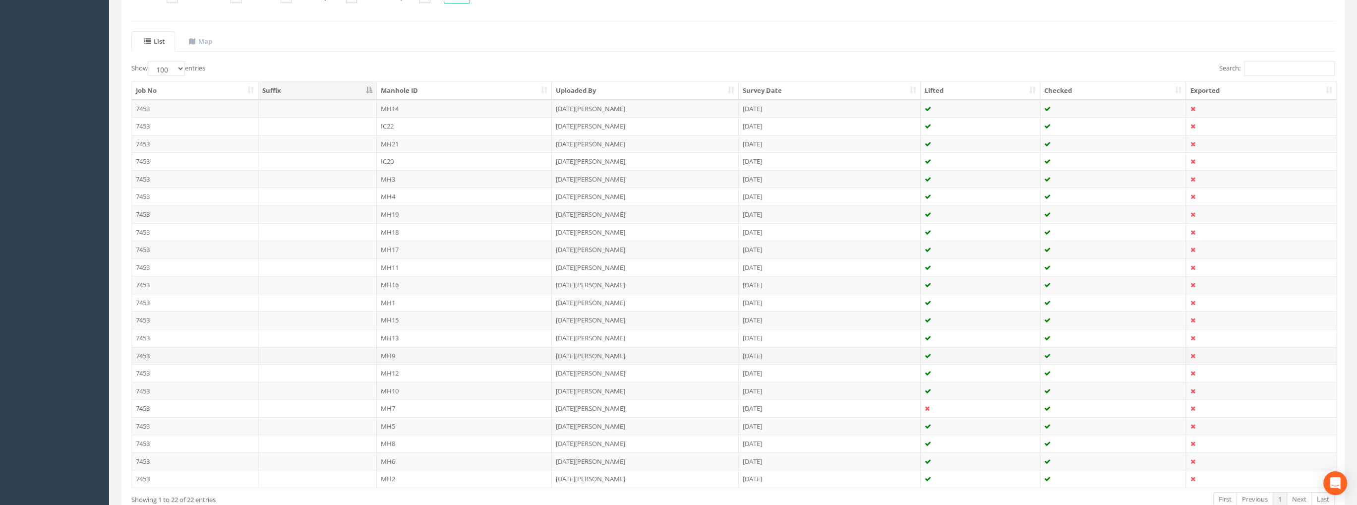
click at [151, 353] on td "7453" at bounding box center [195, 355] width 126 height 18
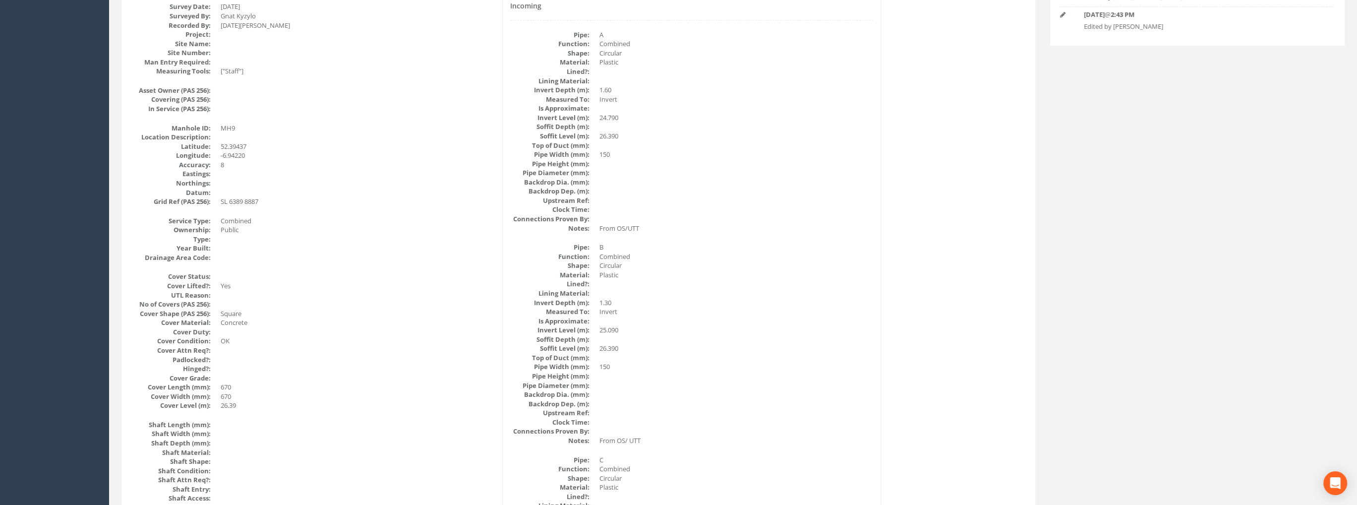
scroll to position [0, 0]
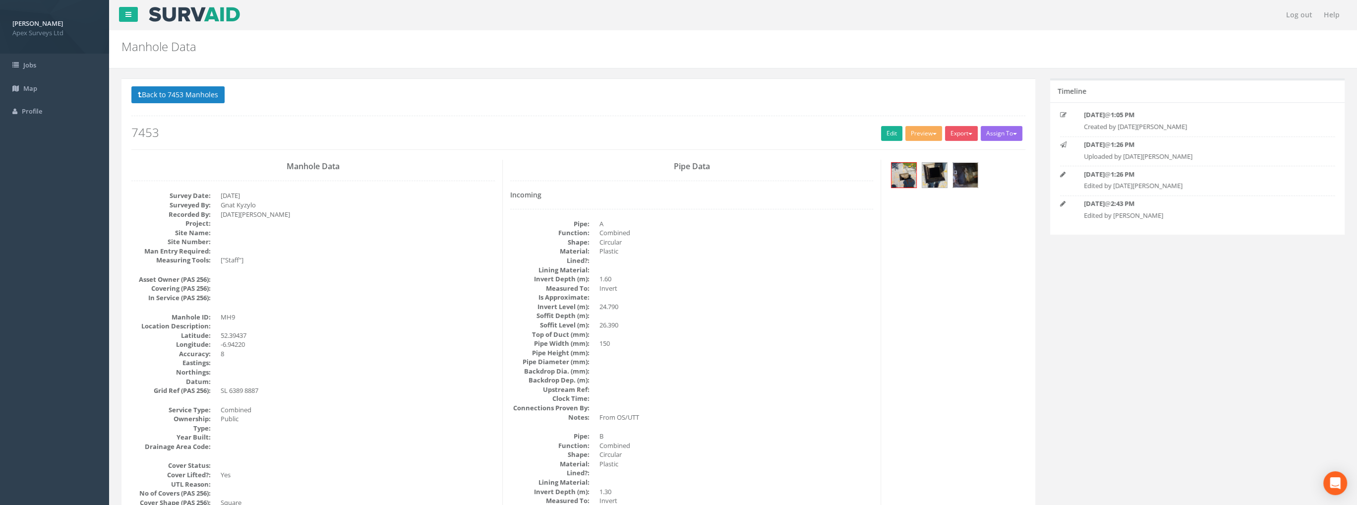
click at [964, 174] on img at bounding box center [965, 175] width 25 height 25
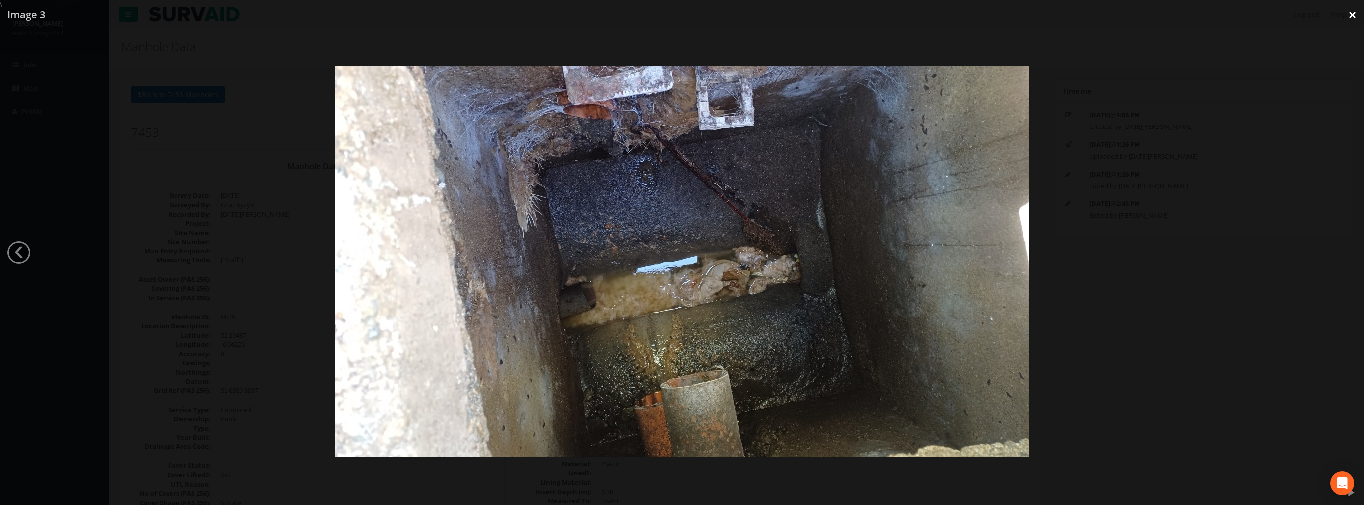
click at [1348, 16] on link "×" at bounding box center [1352, 15] width 23 height 30
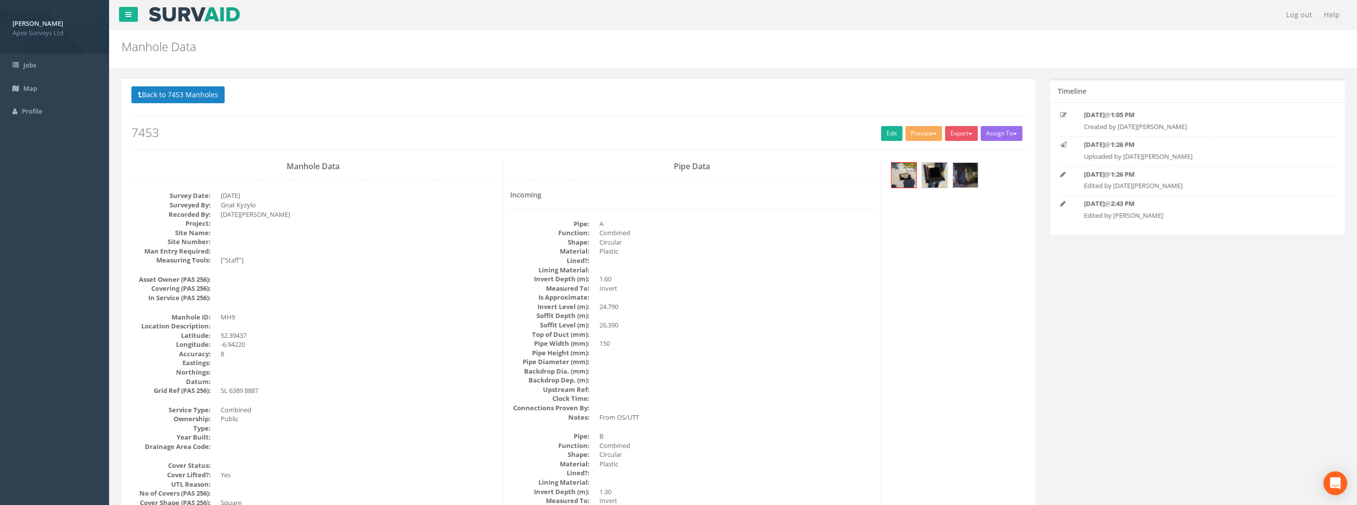
click at [970, 170] on img at bounding box center [965, 175] width 25 height 25
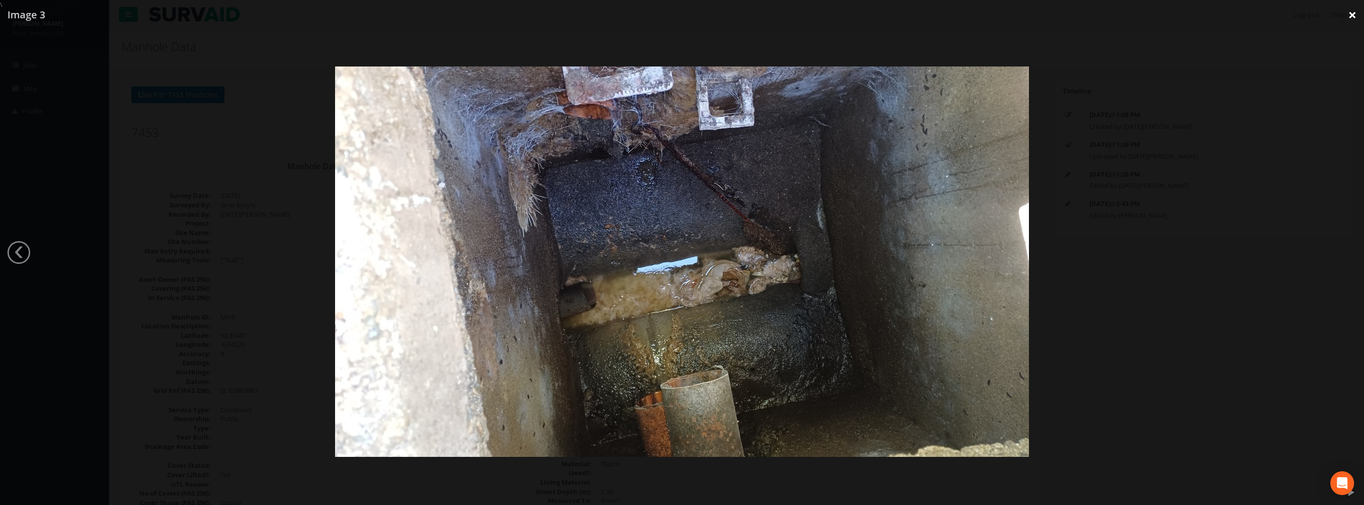
click at [1350, 15] on link "×" at bounding box center [1352, 15] width 23 height 30
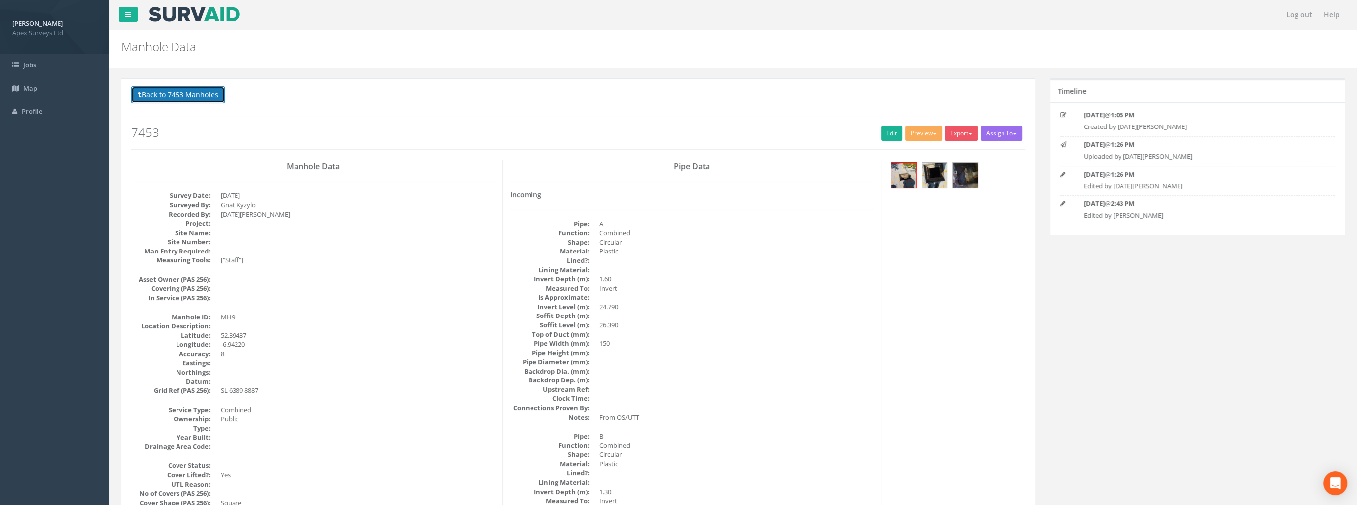
click at [187, 95] on button "Back to 7453 Manholes" at bounding box center [177, 94] width 93 height 17
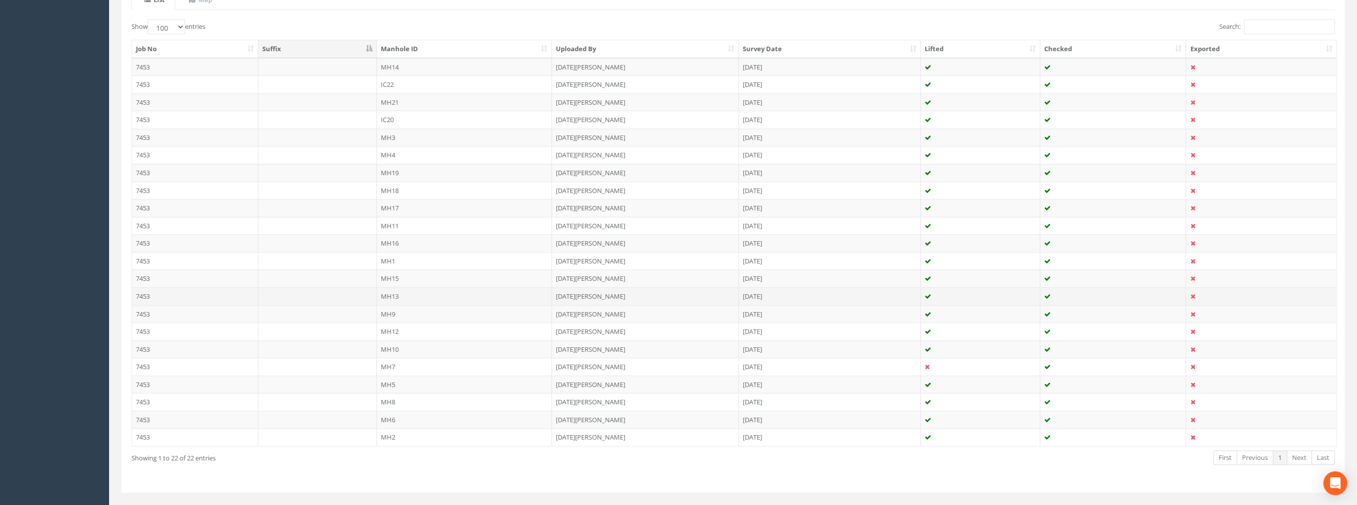
scroll to position [248, 0]
click at [159, 370] on td "7453" at bounding box center [195, 376] width 126 height 18
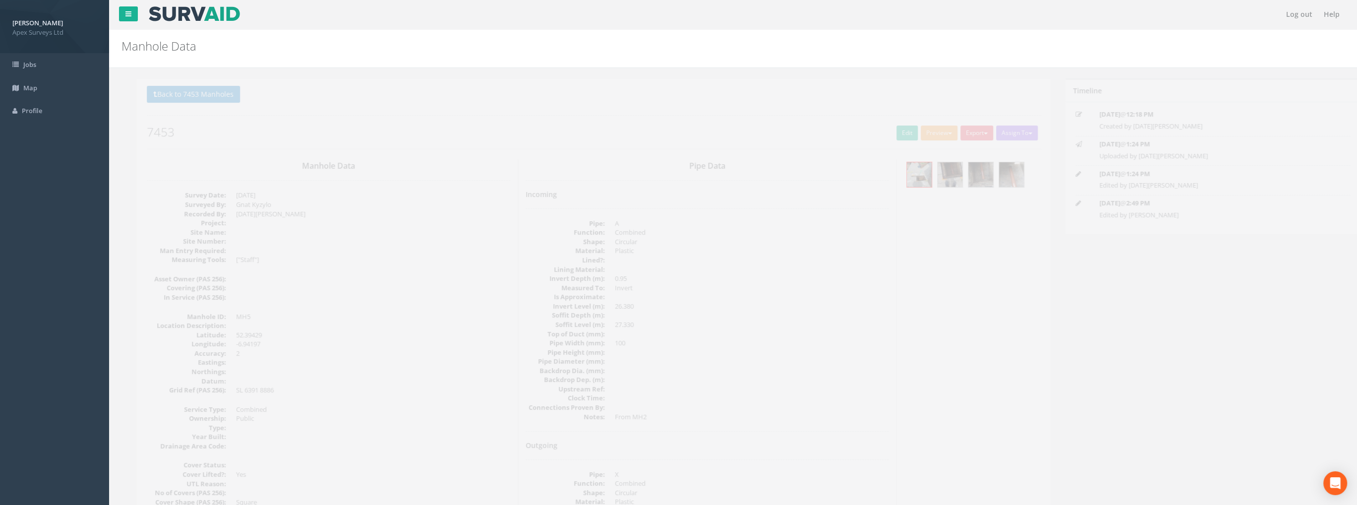
scroll to position [0, 0]
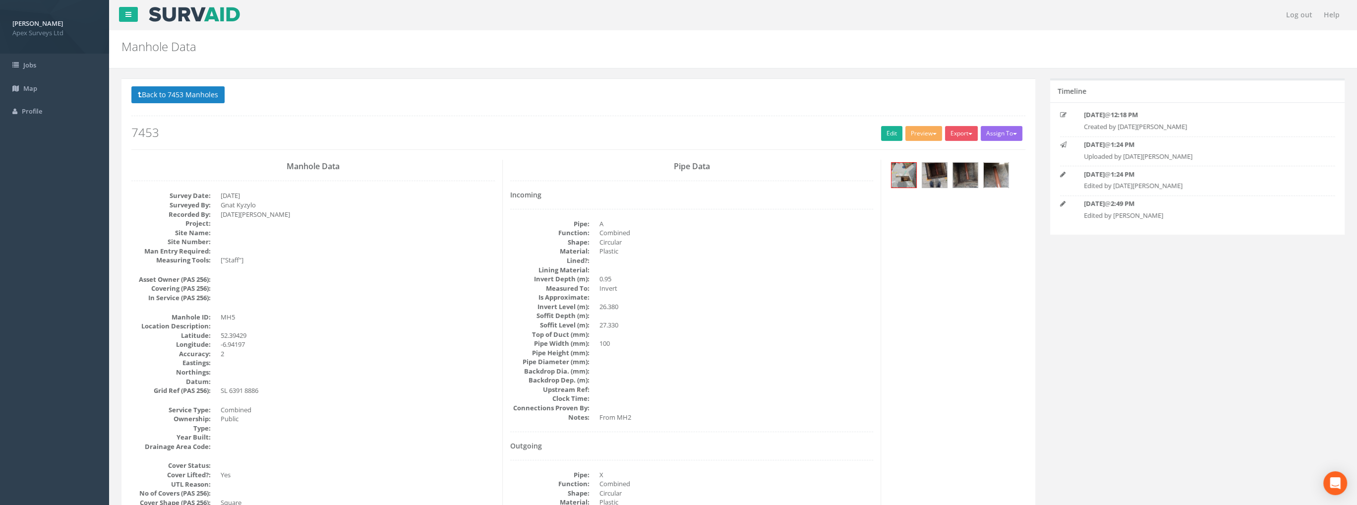
click at [991, 173] on img at bounding box center [995, 175] width 25 height 25
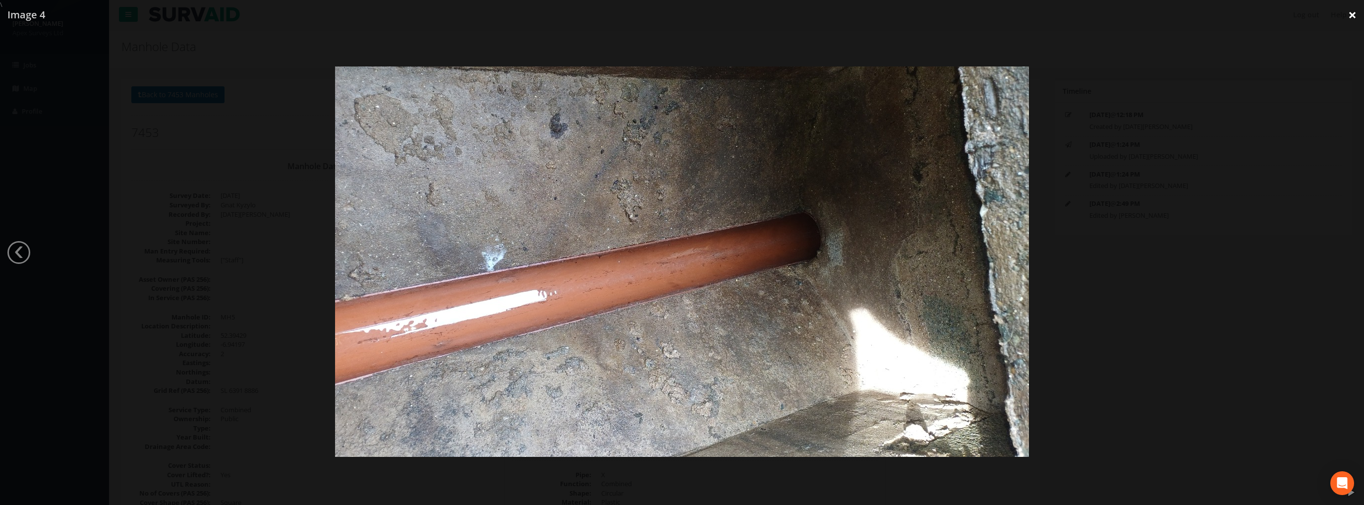
click at [1354, 13] on link "×" at bounding box center [1352, 15] width 23 height 30
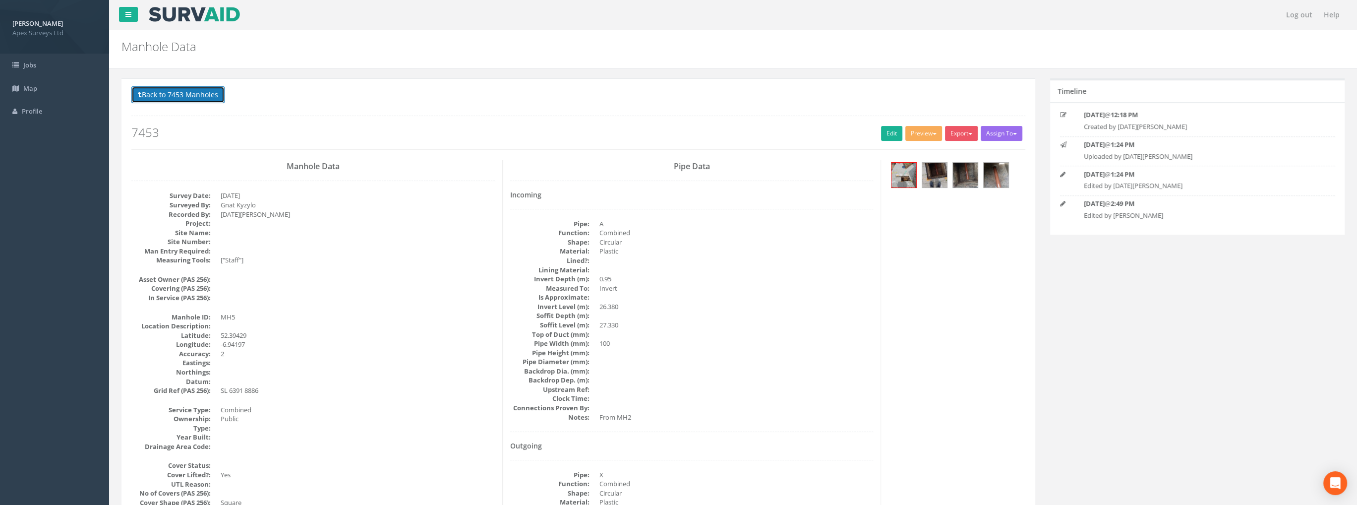
click at [158, 92] on button "Back to 7453 Manholes" at bounding box center [177, 94] width 93 height 17
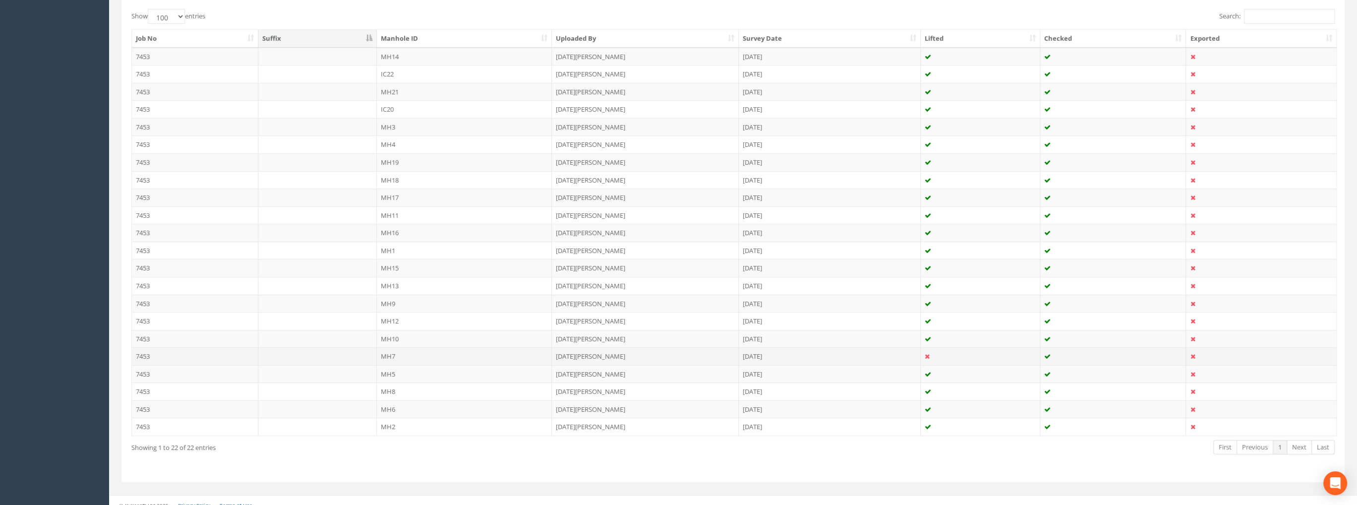
scroll to position [256, 0]
click at [389, 68] on td "IC22" at bounding box center [464, 68] width 175 height 18
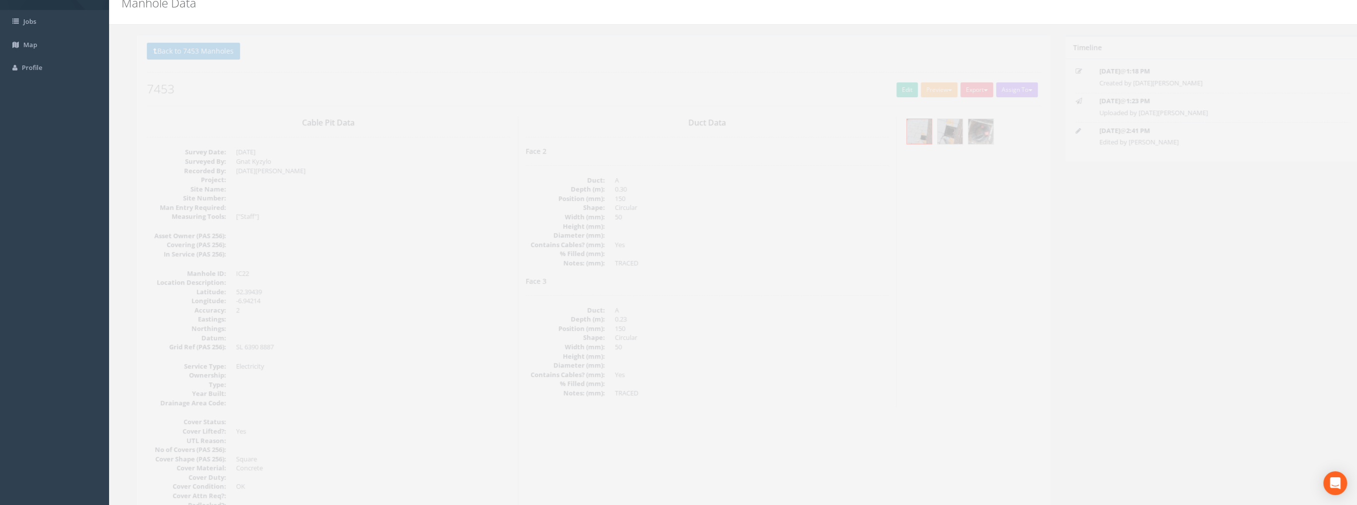
scroll to position [0, 0]
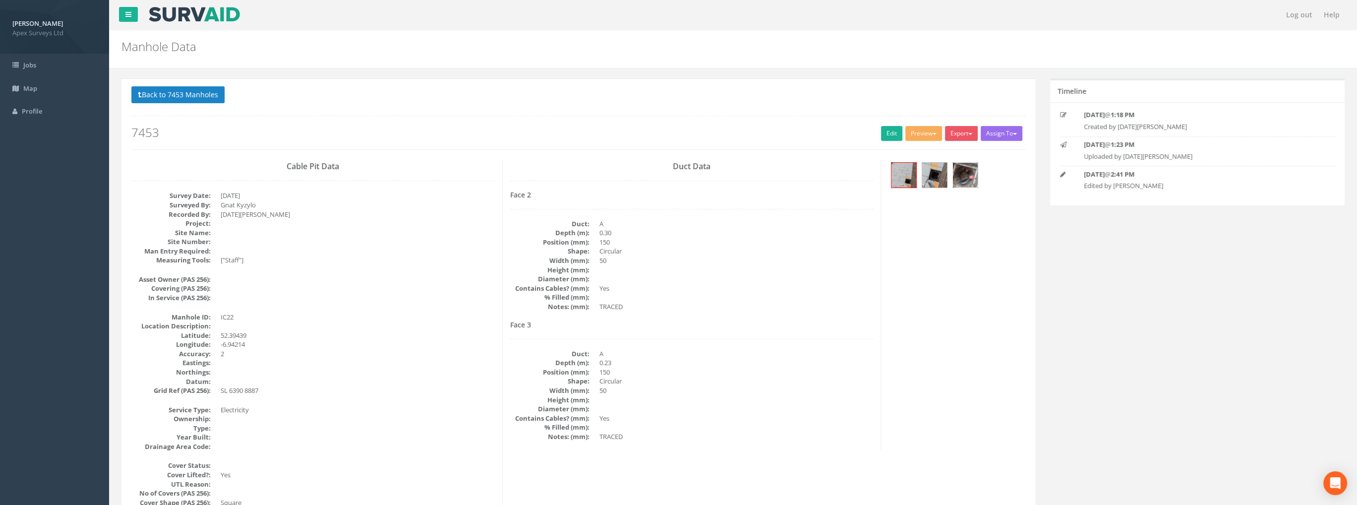
click at [958, 179] on img at bounding box center [965, 175] width 25 height 25
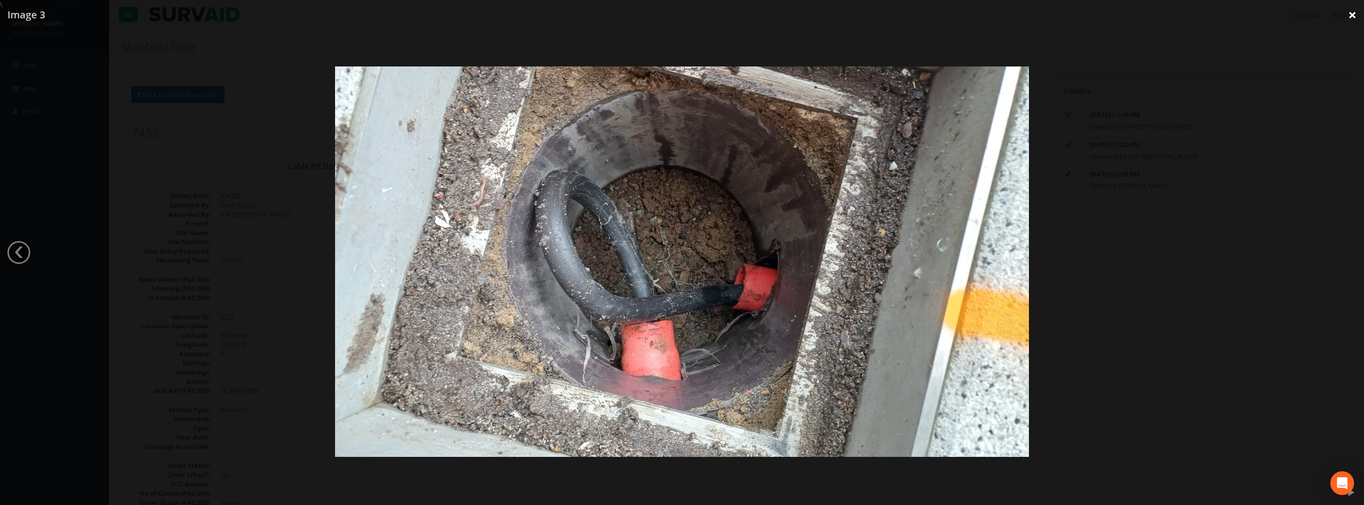
click at [1348, 15] on link "×" at bounding box center [1352, 15] width 23 height 30
